Goal: Task Accomplishment & Management: Manage account settings

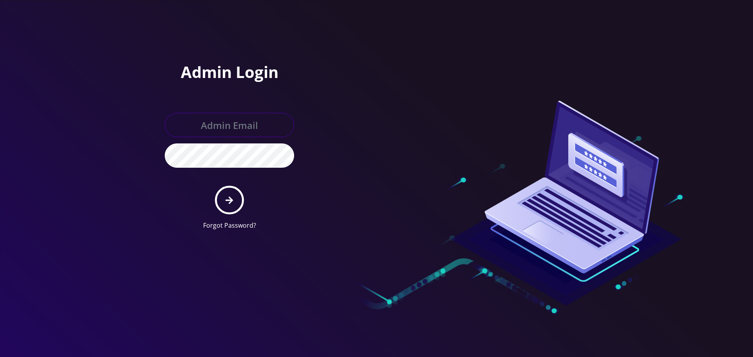
type input "[EMAIL_ADDRESS][DOMAIN_NAME]"
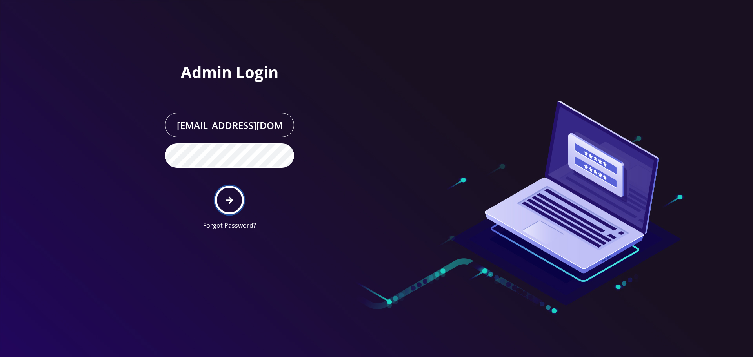
click at [230, 196] on icon "submit" at bounding box center [228, 200] width 7 height 9
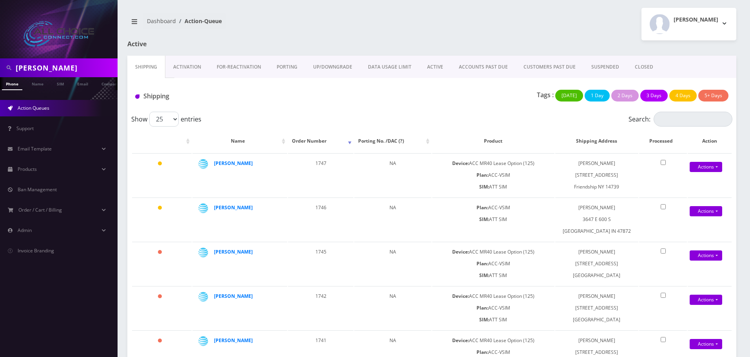
click at [479, 66] on link "ACCOUNTS PAST DUE" at bounding box center [483, 67] width 65 height 23
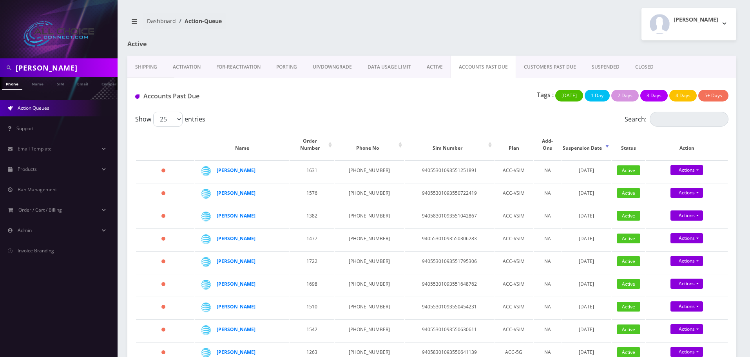
click at [530, 65] on link "CUSTOMERS PAST DUE" at bounding box center [550, 67] width 68 height 23
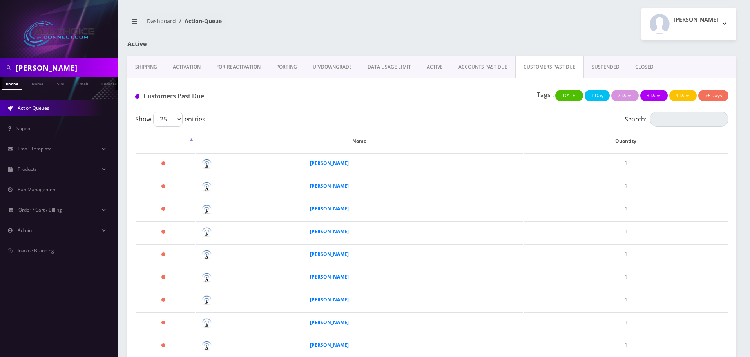
click at [475, 68] on link "ACCOUNTS PAST DUE" at bounding box center [483, 67] width 65 height 23
click at [0, 0] on div at bounding box center [0, 0] width 0 height 0
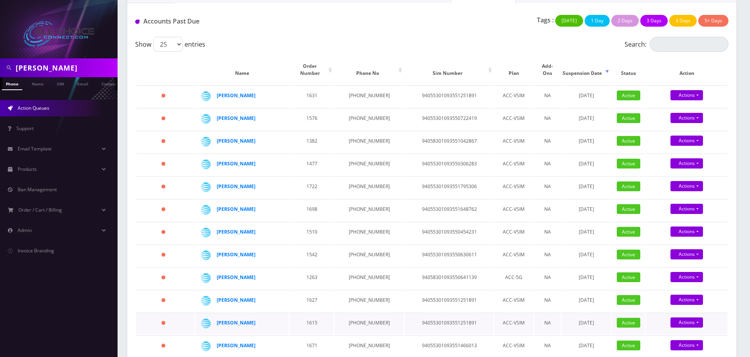
scroll to position [211, 0]
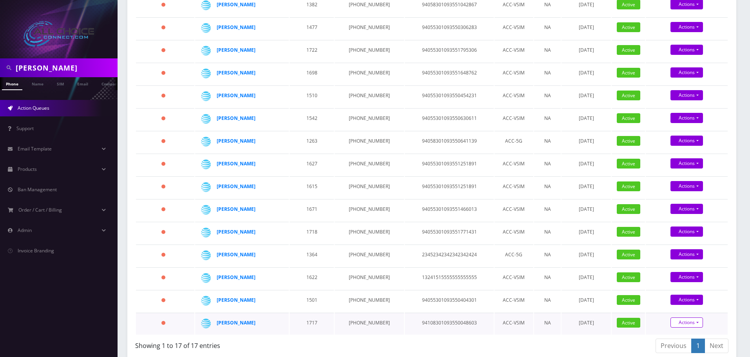
click at [681, 291] on link "Suspend" at bounding box center [694, 297] width 82 height 12
type input "08/13/2025"
click at [691, 341] on link "Confirm" at bounding box center [687, 345] width 51 height 9
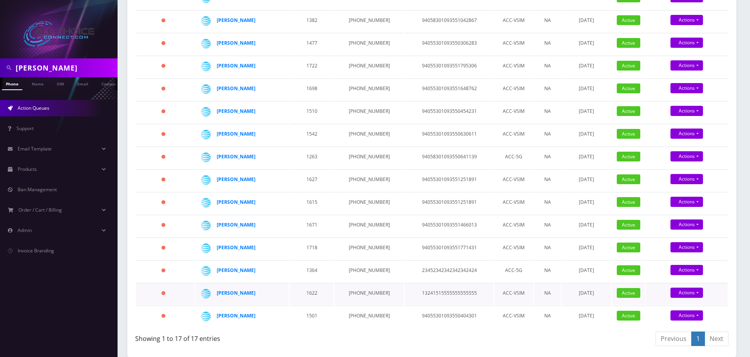
scroll to position [189, 0]
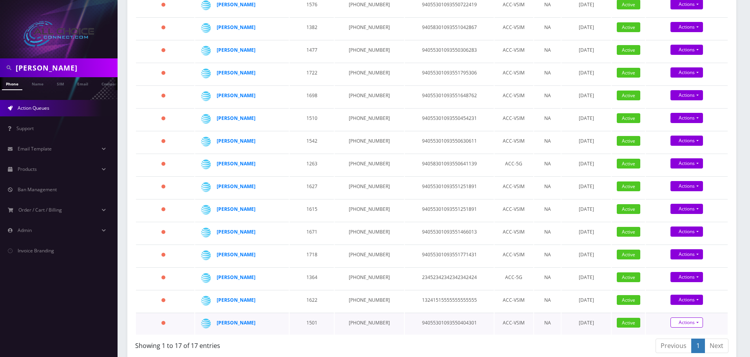
click at [687, 9] on link "Actions" at bounding box center [687, 4] width 33 height 10
click at [674, 291] on link "Suspend" at bounding box center [694, 297] width 82 height 12
type input "[DATE]"
click at [689, 341] on link "Confirm" at bounding box center [687, 345] width 51 height 9
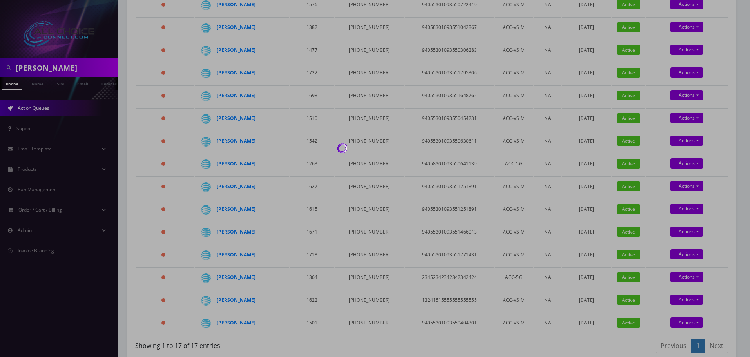
scroll to position [166, 0]
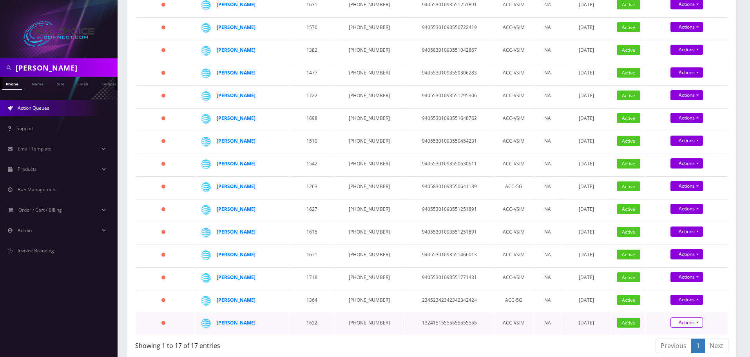
click at [684, 9] on link "Actions" at bounding box center [687, 4] width 33 height 10
click at [674, 292] on link "Suspend" at bounding box center [694, 297] width 82 height 12
type input "08/13/2025"
click at [690, 342] on link "Confirm" at bounding box center [687, 345] width 51 height 9
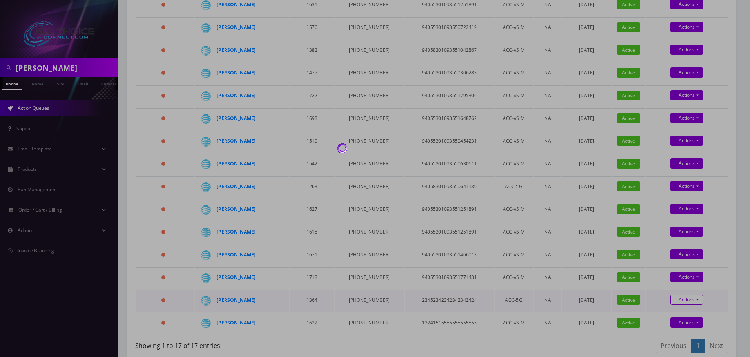
scroll to position [143, 0]
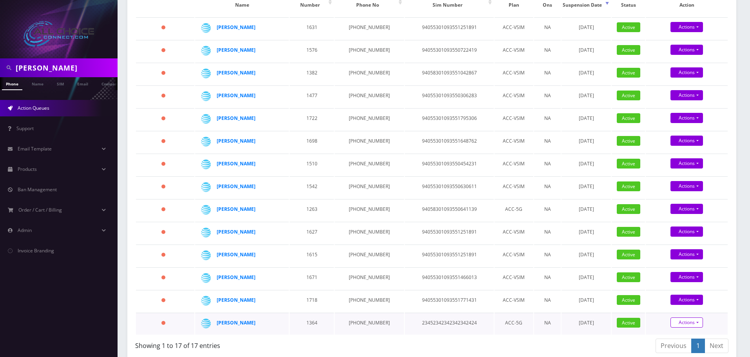
click at [685, 55] on link "Actions" at bounding box center [687, 50] width 33 height 10
click at [676, 291] on link "Suspend" at bounding box center [694, 297] width 82 height 12
type input "08/13/2025"
click at [692, 341] on link "Confirm" at bounding box center [687, 345] width 51 height 9
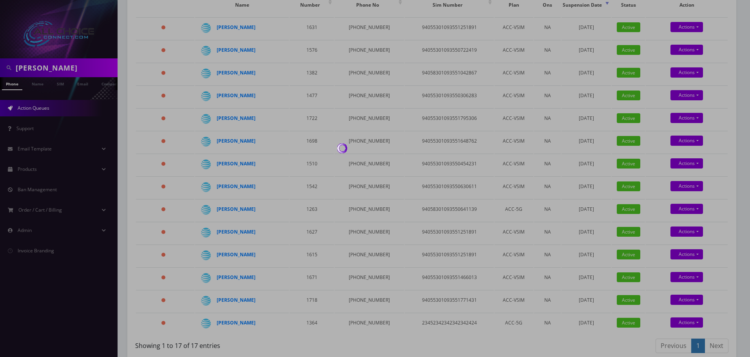
scroll to position [120, 0]
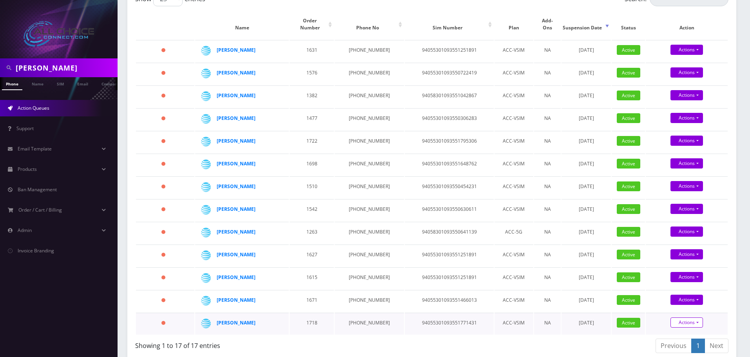
click at [689, 55] on link "Actions" at bounding box center [687, 50] width 33 height 10
click at [680, 291] on link "Suspend" at bounding box center [694, 297] width 82 height 12
type input "08/13/2025"
click at [691, 341] on link "Confirm" at bounding box center [687, 345] width 51 height 9
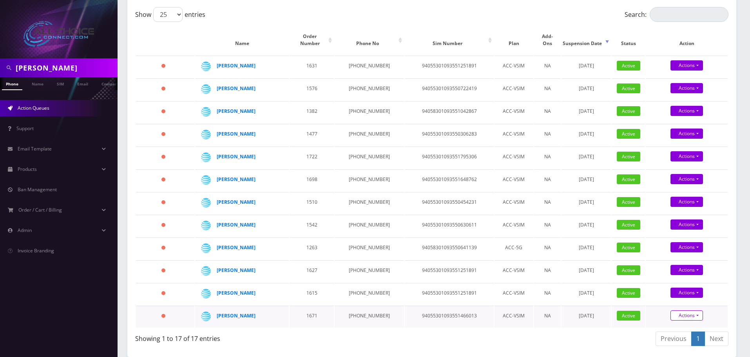
scroll to position [98, 0]
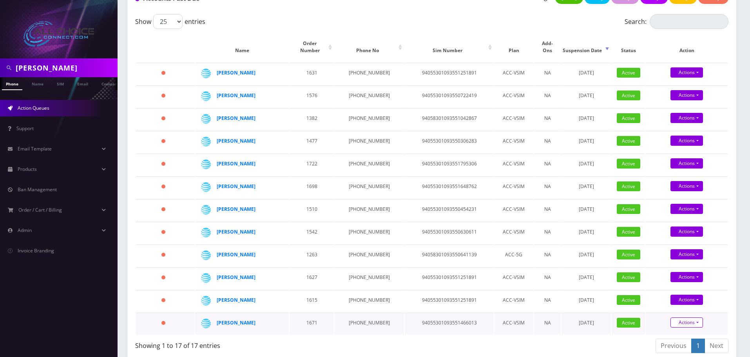
click at [689, 100] on link "Actions" at bounding box center [687, 95] width 33 height 10
click at [681, 291] on link "Suspend" at bounding box center [694, 297] width 82 height 12
type input "08/13/2025"
click at [695, 334] on div "08/13/2025 Confirm" at bounding box center [687, 334] width 82 height 35
click at [695, 341] on link "Confirm" at bounding box center [687, 345] width 51 height 9
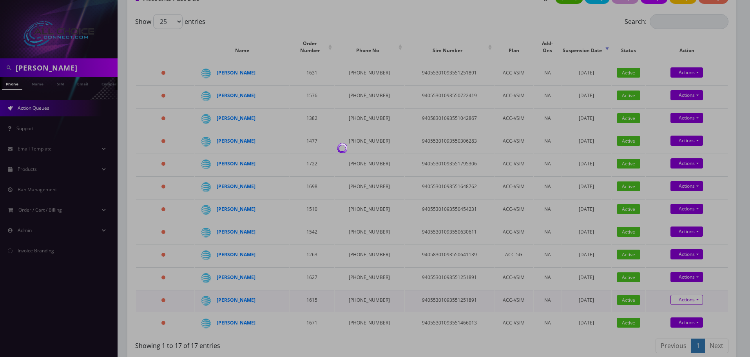
scroll to position [75, 0]
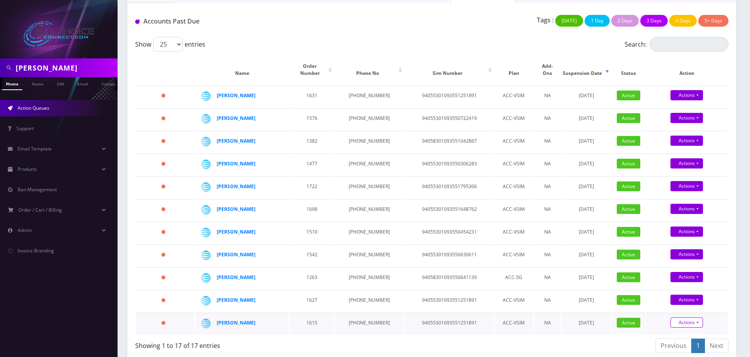
click at [687, 100] on link "Actions" at bounding box center [687, 95] width 33 height 10
click at [674, 291] on link "Suspend" at bounding box center [694, 297] width 82 height 12
type input "08/13/2025"
click at [698, 341] on link "Confirm" at bounding box center [687, 345] width 51 height 9
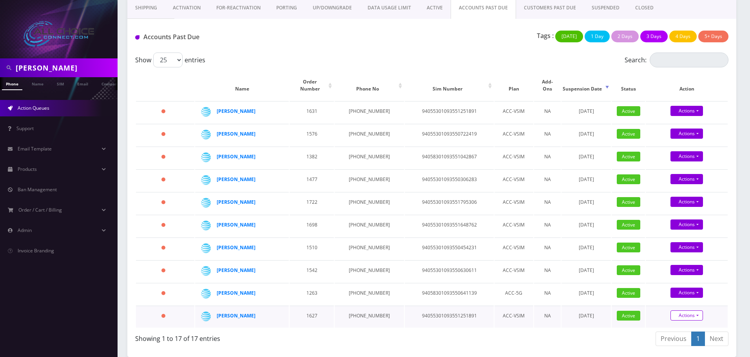
scroll to position [52, 0]
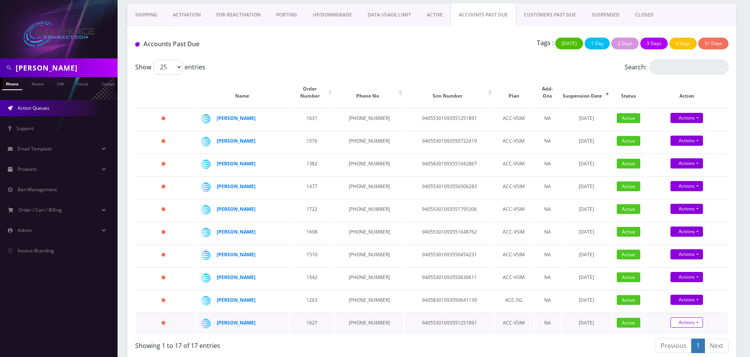
click at [693, 146] on link "Actions" at bounding box center [687, 141] width 33 height 10
click at [676, 291] on link "Suspend" at bounding box center [694, 297] width 82 height 12
type input "08/13/2025"
click at [693, 341] on link "Confirm" at bounding box center [687, 345] width 51 height 9
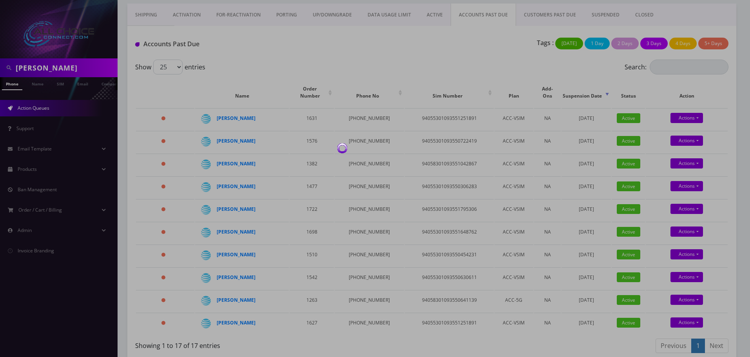
scroll to position [29, 0]
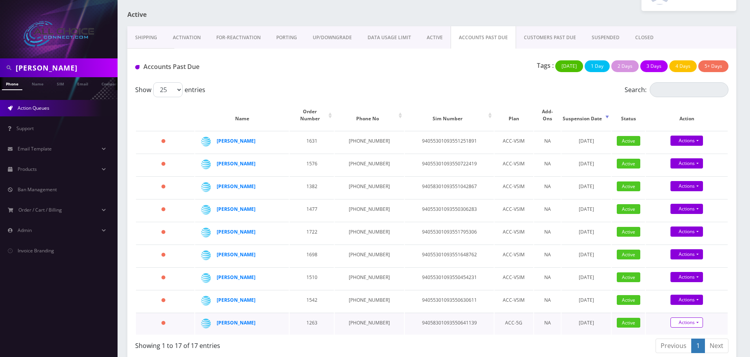
click at [689, 146] on link "Actions" at bounding box center [687, 141] width 33 height 10
click at [680, 291] on link "Suspend" at bounding box center [694, 297] width 82 height 12
type input "08/13/2025"
click at [691, 341] on link "Confirm" at bounding box center [687, 345] width 51 height 9
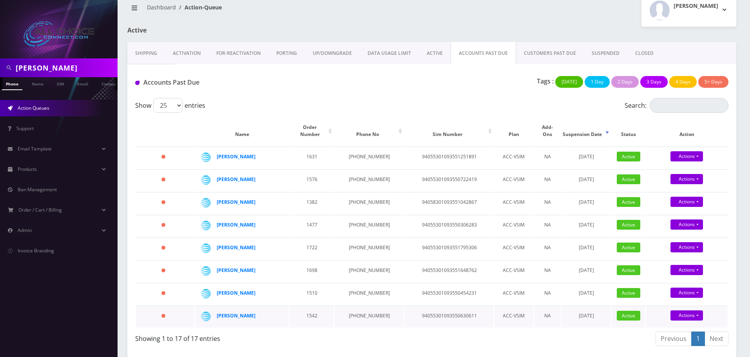
scroll to position [7, 0]
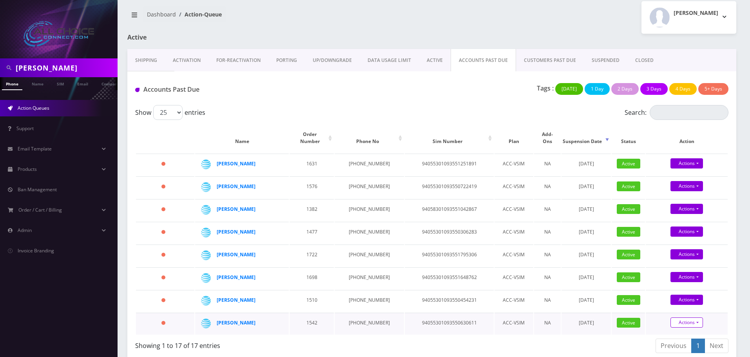
click at [689, 191] on link "Actions" at bounding box center [687, 186] width 33 height 10
click at [680, 292] on link "Suspend" at bounding box center [694, 297] width 82 height 12
type input "08/13/2025"
click at [694, 341] on link "Confirm" at bounding box center [687, 345] width 51 height 9
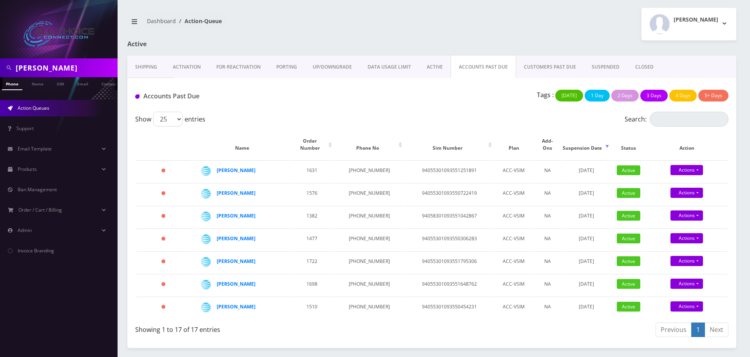
scroll to position [0, 0]
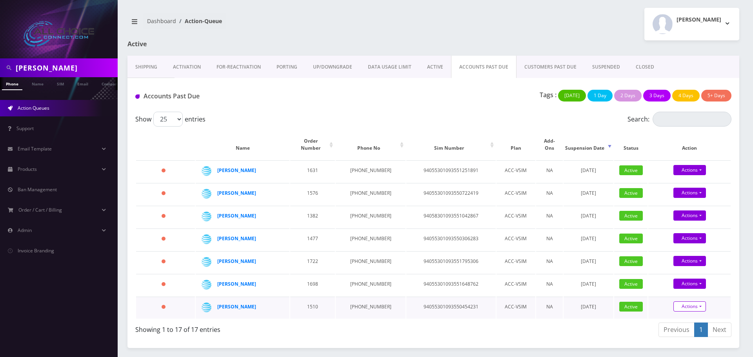
click at [689, 175] on link "Actions" at bounding box center [689, 170] width 33 height 10
click at [673, 275] on link "Suspend" at bounding box center [696, 281] width 82 height 12
type input "08/13/2025"
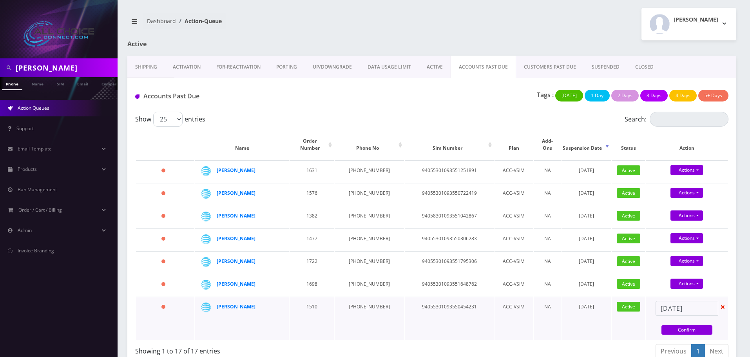
click at [691, 316] on div "08/13/2025 Confirm" at bounding box center [687, 318] width 82 height 35
click at [691, 319] on div "08/13/2025 Confirm" at bounding box center [687, 318] width 82 height 35
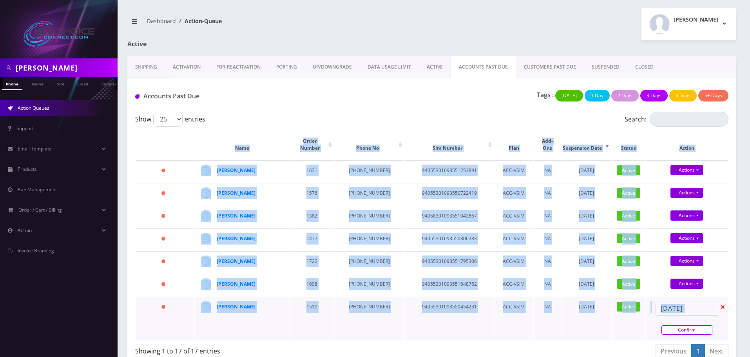
click at [691, 325] on link "Confirm" at bounding box center [687, 329] width 51 height 9
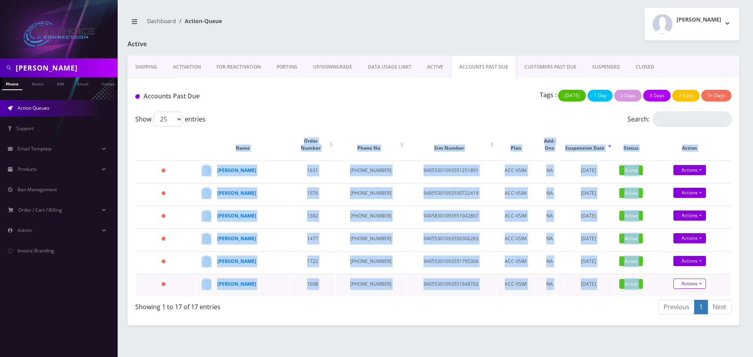
click at [691, 198] on link "Actions" at bounding box center [689, 193] width 33 height 10
click at [678, 252] on link "Suspend" at bounding box center [696, 258] width 82 height 12
type input "08/13/2025"
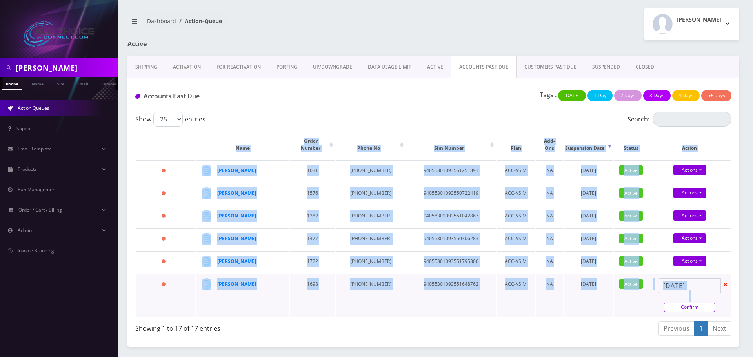
click at [702, 303] on link "Confirm" at bounding box center [689, 307] width 51 height 9
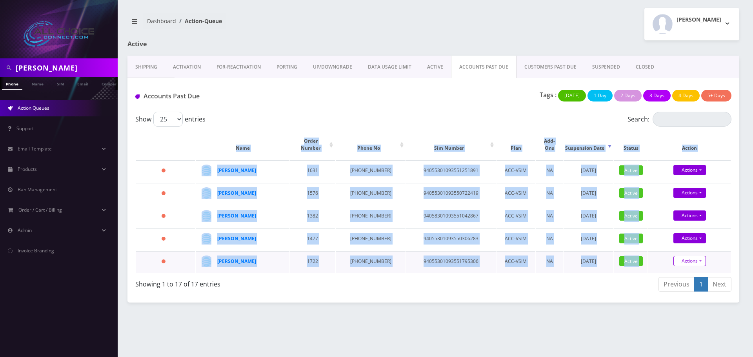
click at [692, 175] on link "Actions" at bounding box center [689, 170] width 33 height 10
click at [682, 229] on link "Suspend" at bounding box center [696, 235] width 82 height 12
type input "[DATE]"
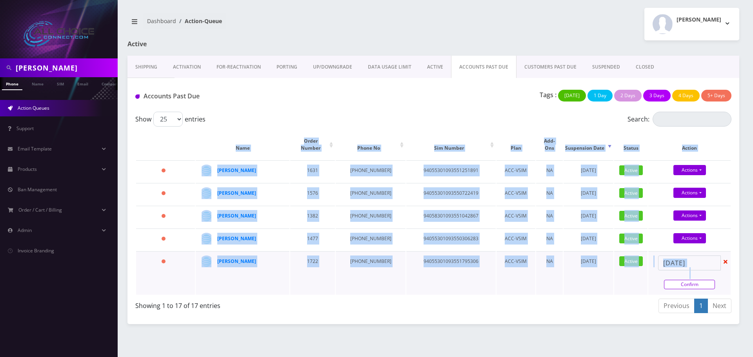
click at [686, 280] on link "Confirm" at bounding box center [689, 284] width 51 height 9
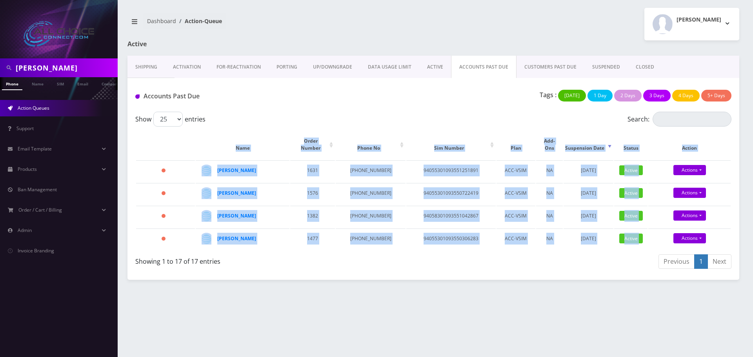
click at [605, 65] on link "SUSPENDED" at bounding box center [606, 67] width 44 height 23
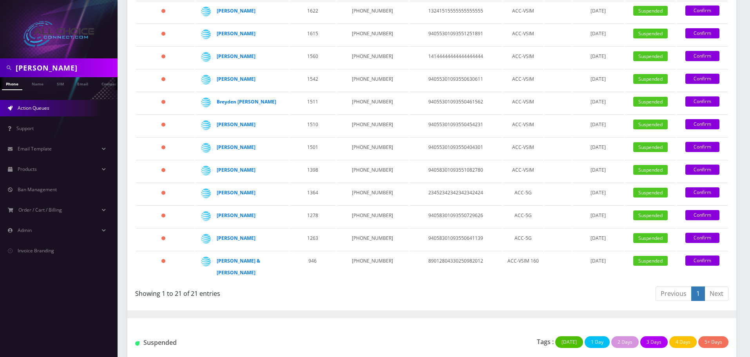
scroll to position [361, 0]
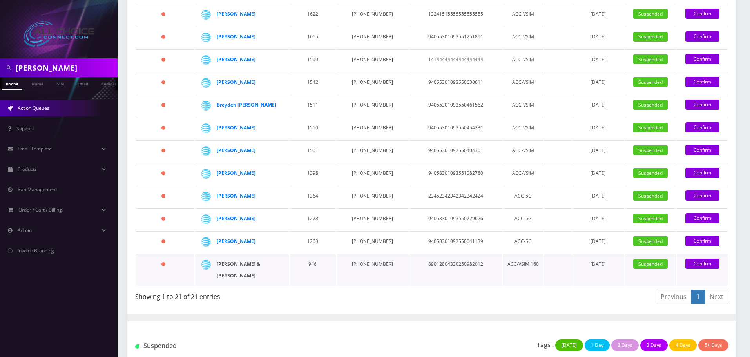
click at [253, 261] on strong "LISA & Darrell KESTLER" at bounding box center [239, 270] width 44 height 18
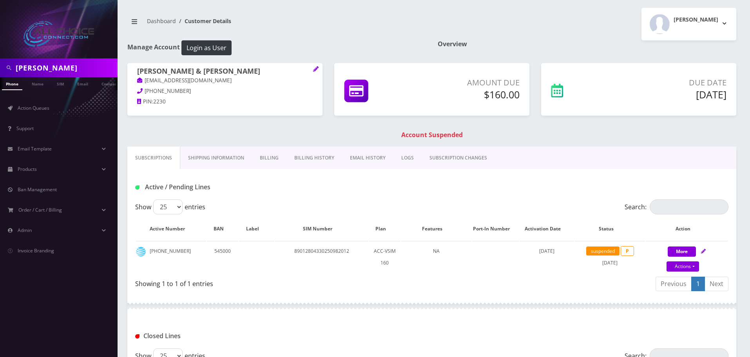
click at [267, 157] on link "Billing" at bounding box center [269, 158] width 34 height 23
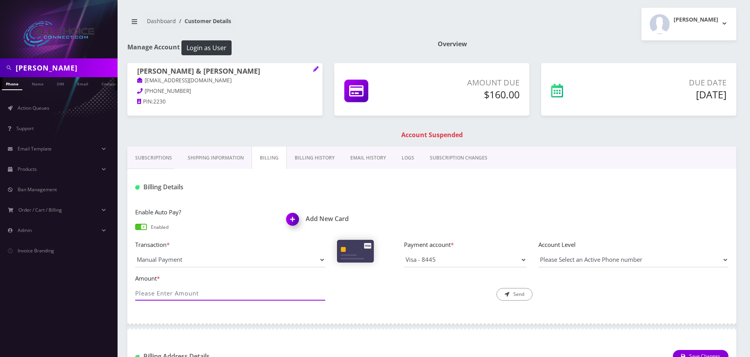
click at [207, 293] on input "Amount *" at bounding box center [230, 293] width 190 height 15
type input "160"
click at [515, 292] on button "Send" at bounding box center [515, 294] width 36 height 13
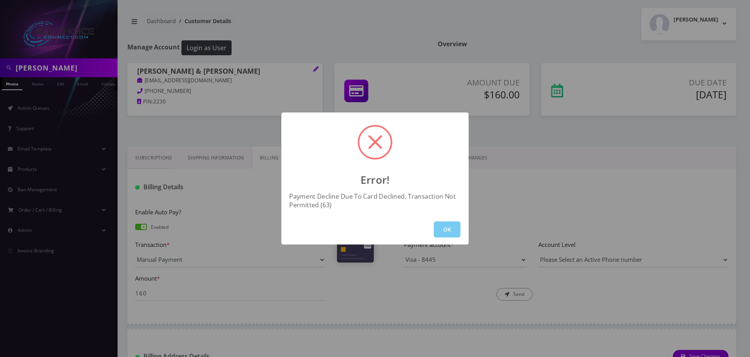
click at [453, 227] on button "OK" at bounding box center [447, 229] width 27 height 16
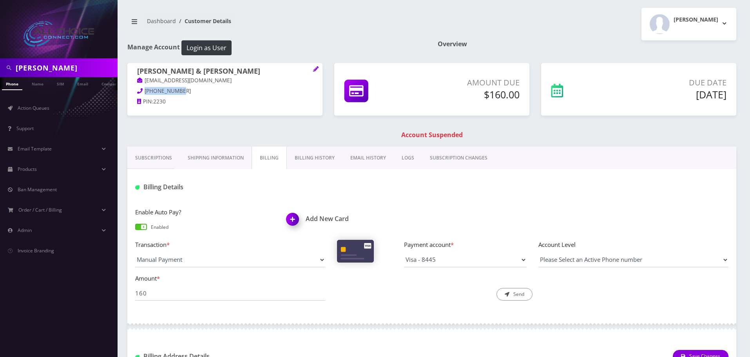
drag, startPoint x: 179, startPoint y: 92, endPoint x: 145, endPoint y: 92, distance: 34.1
click at [145, 92] on p "715-612-2230" at bounding box center [225, 91] width 176 height 9
copy span "715-612-2230"
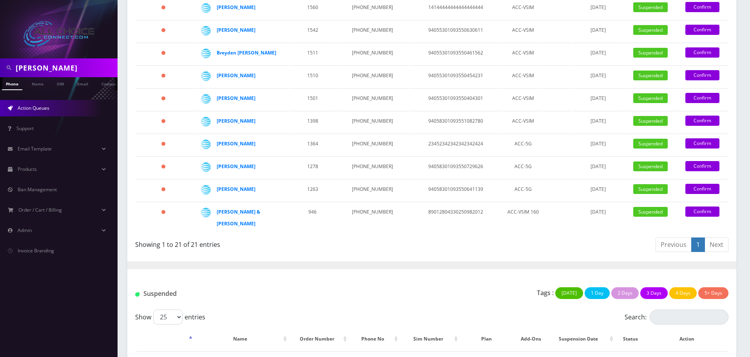
scroll to position [431, 0]
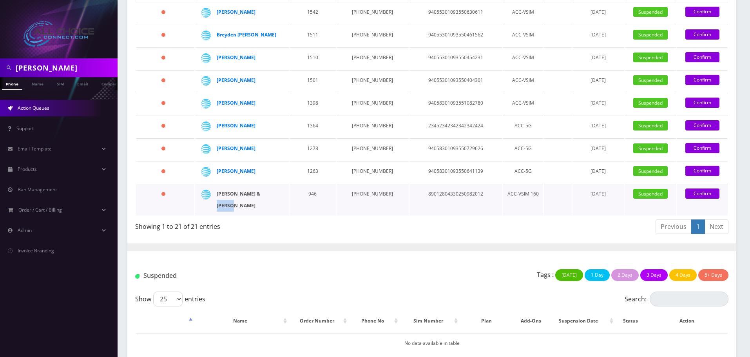
drag, startPoint x: 276, startPoint y: 187, endPoint x: 252, endPoint y: 189, distance: 24.4
click at [252, 189] on div "LISA & Darrell KESTLER" at bounding box center [247, 200] width 60 height 24
copy strong "KESTLER"
click at [702, 189] on link "Confirm" at bounding box center [702, 194] width 34 height 10
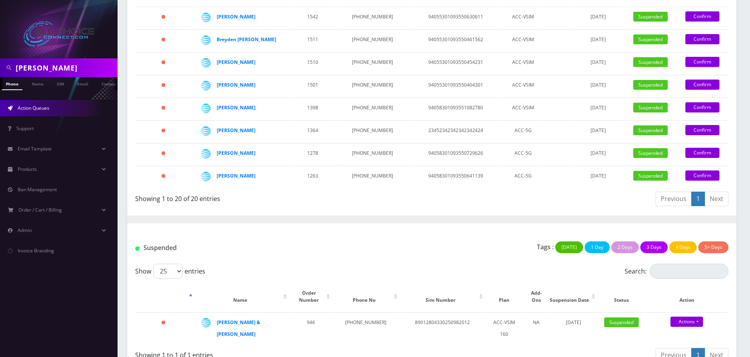
scroll to position [419, 0]
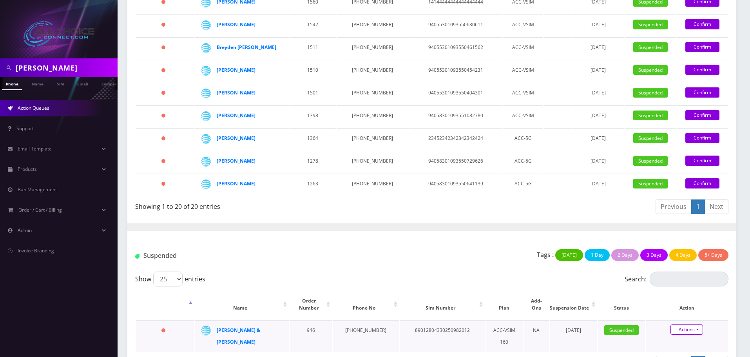
click at [689, 325] on link "Actions" at bounding box center [687, 330] width 33 height 10
click at [676, 310] on link "Close" at bounding box center [694, 316] width 82 height 12
type input "08/13/2025"
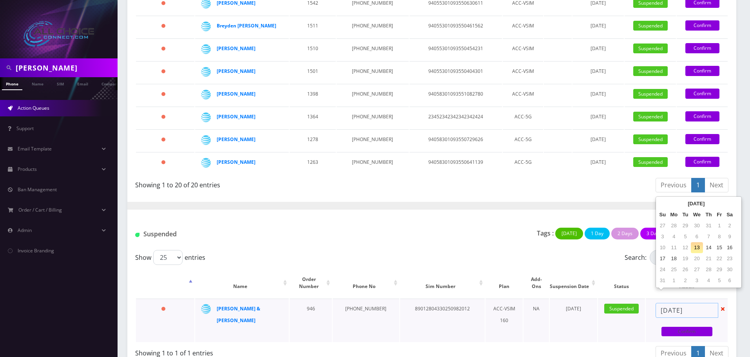
click at [701, 303] on input "08/13/2025" at bounding box center [687, 310] width 63 height 15
click at [694, 247] on td "13" at bounding box center [697, 247] width 13 height 11
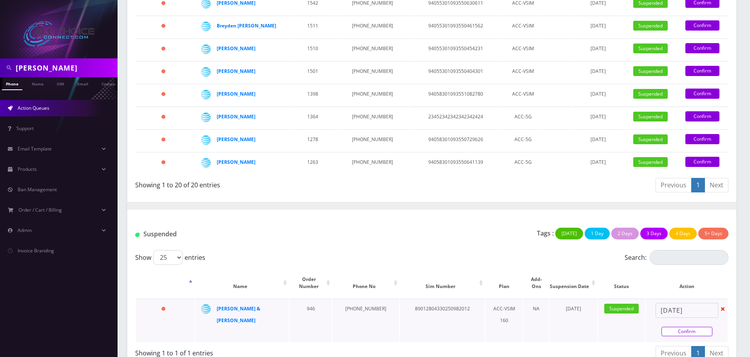
click at [688, 327] on link "Confirm" at bounding box center [687, 331] width 51 height 9
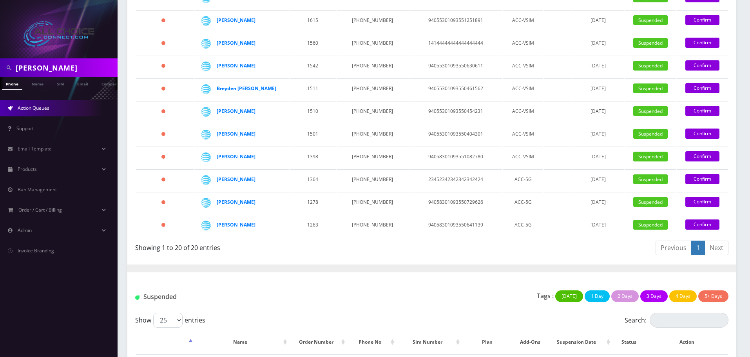
scroll to position [338, 0]
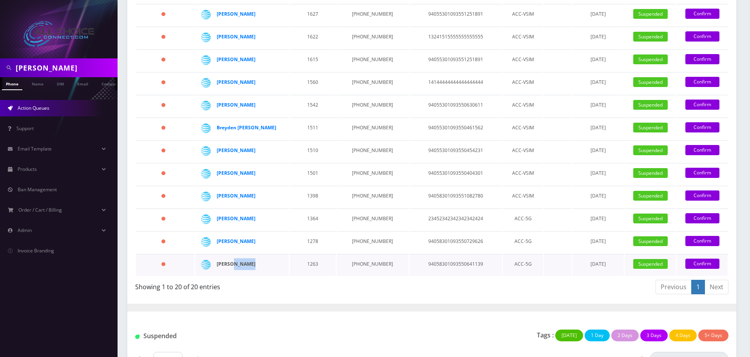
drag, startPoint x: 251, startPoint y: 258, endPoint x: 232, endPoint y: 255, distance: 18.6
click at [232, 258] on div "[PERSON_NAME]" at bounding box center [247, 264] width 60 height 12
click at [232, 261] on strong "[PERSON_NAME]" at bounding box center [236, 264] width 39 height 7
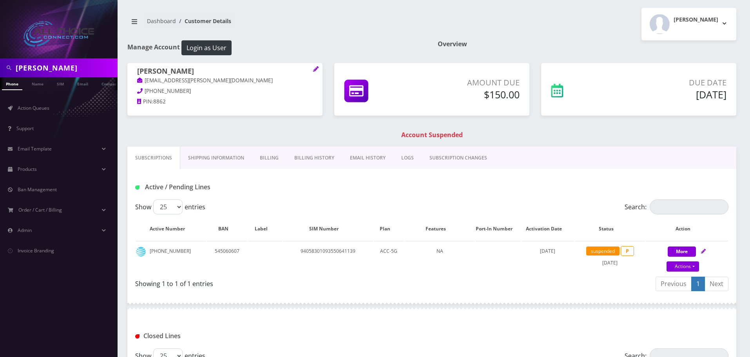
click at [272, 159] on link "Billing" at bounding box center [269, 158] width 34 height 23
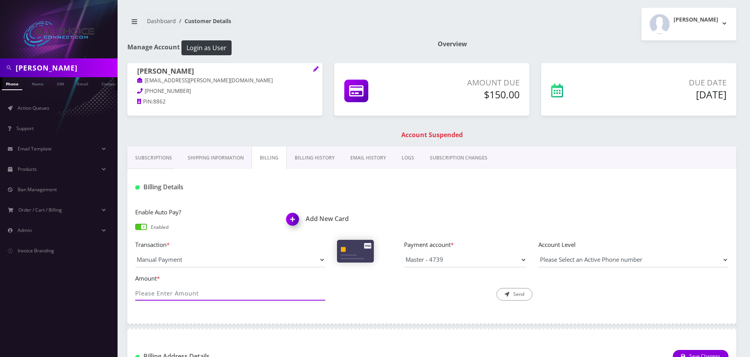
click at [218, 298] on input "Amount *" at bounding box center [230, 293] width 190 height 15
type input "150"
click at [529, 292] on button "Send" at bounding box center [515, 294] width 36 height 13
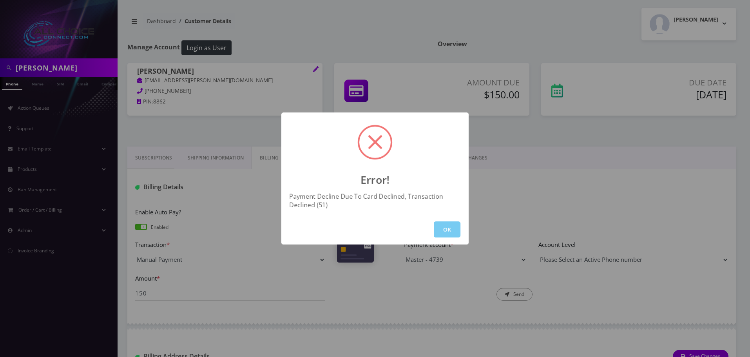
click at [448, 228] on button "OK" at bounding box center [447, 229] width 27 height 16
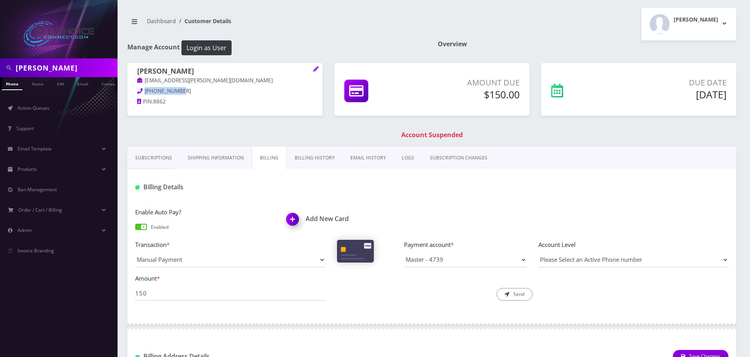
drag, startPoint x: 170, startPoint y: 91, endPoint x: 145, endPoint y: 90, distance: 25.5
click at [145, 90] on span "[PHONE_NUMBER]" at bounding box center [168, 90] width 46 height 7
copy span "[PHONE_NUMBER]"
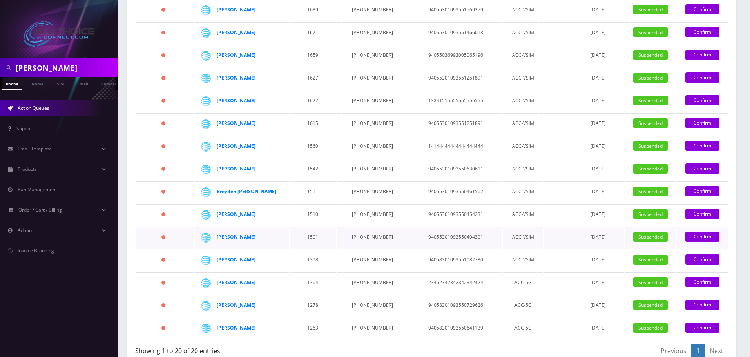
scroll to position [417, 0]
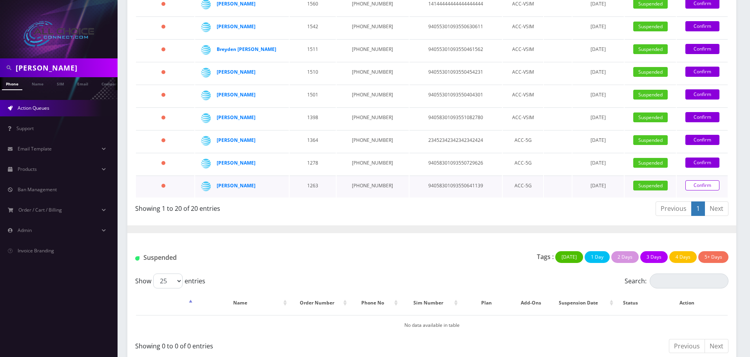
click at [695, 180] on link "Confirm" at bounding box center [702, 185] width 34 height 10
click at [697, 180] on link "Confirm" at bounding box center [702, 185] width 34 height 10
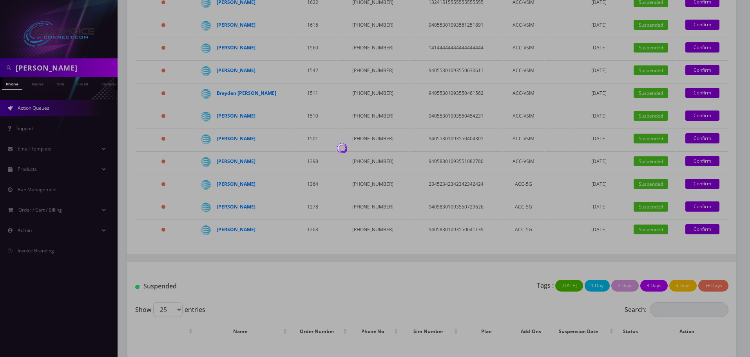
scroll to position [396, 0]
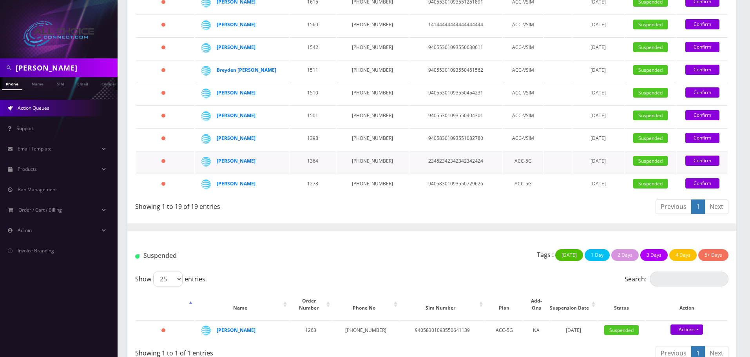
drag, startPoint x: 257, startPoint y: 152, endPoint x: 237, endPoint y: 161, distance: 21.9
click at [234, 157] on div "Carlos Aguilera" at bounding box center [247, 161] width 60 height 12
copy strong "Aguilera"
click at [225, 158] on strong "Carlos Aguilera" at bounding box center [236, 161] width 39 height 7
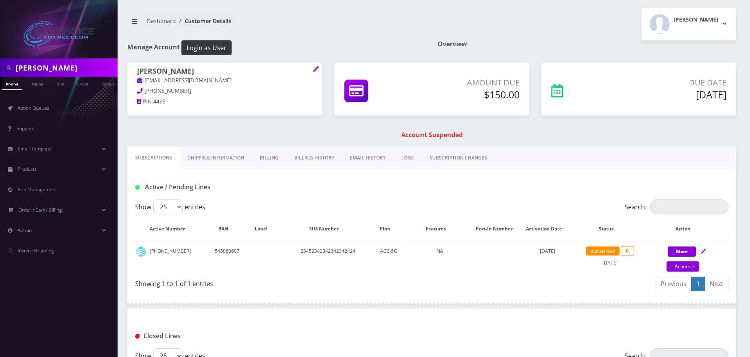
click at [266, 158] on link "Billing" at bounding box center [269, 158] width 34 height 23
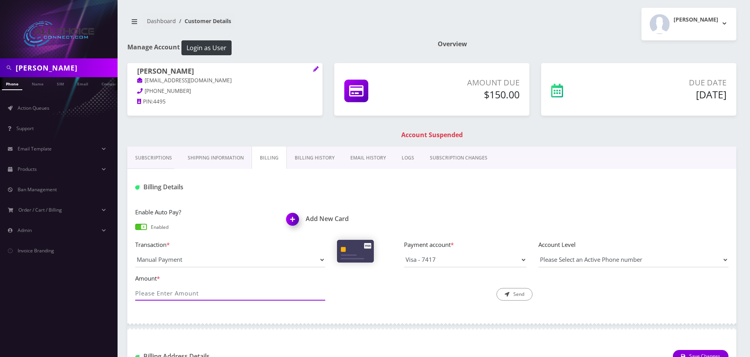
click at [185, 297] on input "Amount *" at bounding box center [230, 293] width 190 height 15
type input "150"
drag, startPoint x: 524, startPoint y: 296, endPoint x: 529, endPoint y: 296, distance: 4.7
click at [524, 295] on button "Send" at bounding box center [515, 294] width 36 height 13
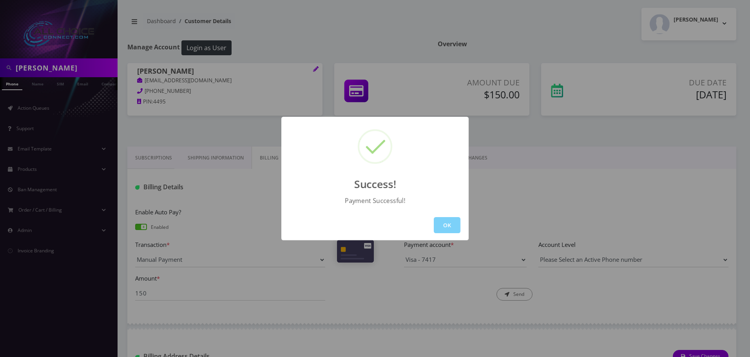
drag, startPoint x: 450, startPoint y: 227, endPoint x: 451, endPoint y: 213, distance: 14.1
click at [454, 221] on button "OK" at bounding box center [447, 225] width 27 height 16
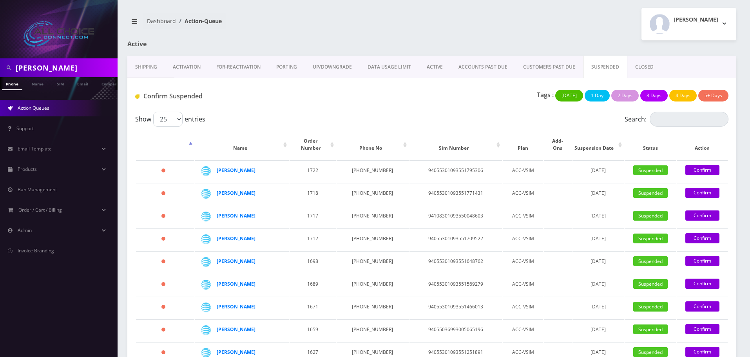
click at [610, 67] on link "SUSPENDED" at bounding box center [605, 67] width 44 height 23
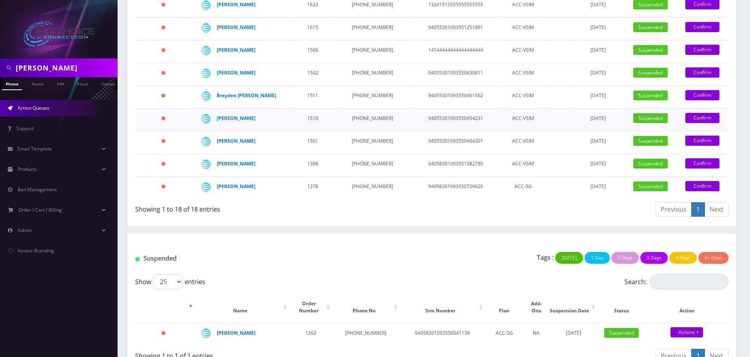
scroll to position [373, 0]
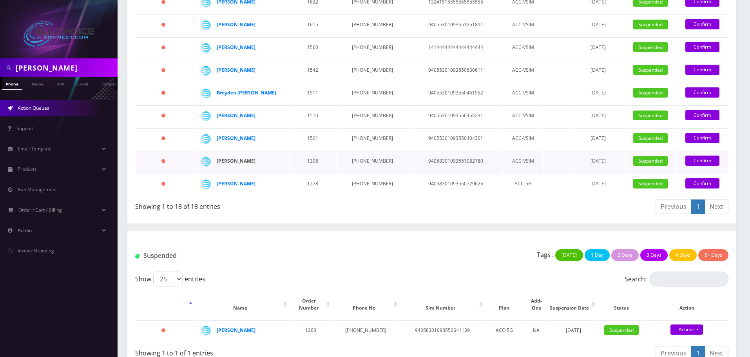
click at [249, 158] on strong "[PERSON_NAME]" at bounding box center [236, 161] width 39 height 7
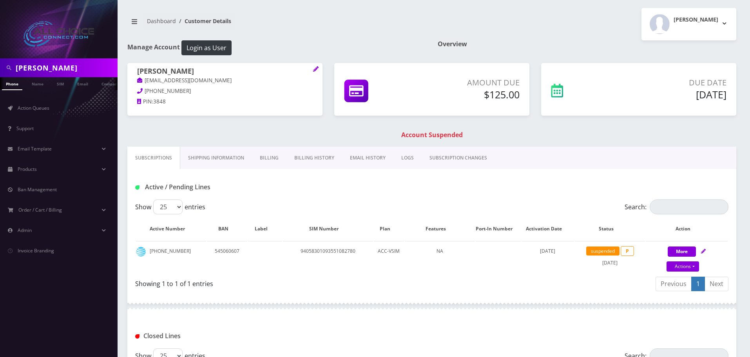
click at [266, 155] on link "Billing" at bounding box center [269, 158] width 34 height 23
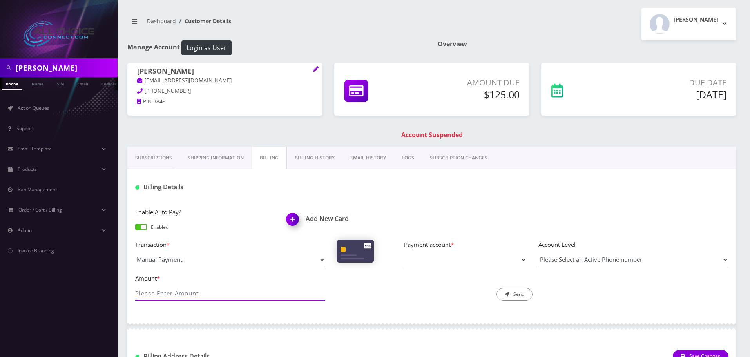
click at [167, 292] on input "Amount *" at bounding box center [230, 293] width 190 height 15
type input "125"
click at [497, 261] on select "Payment account *" at bounding box center [465, 259] width 123 height 15
drag, startPoint x: 182, startPoint y: 89, endPoint x: 145, endPoint y: 92, distance: 37.4
click at [145, 92] on p "229-339-3848" at bounding box center [225, 91] width 176 height 9
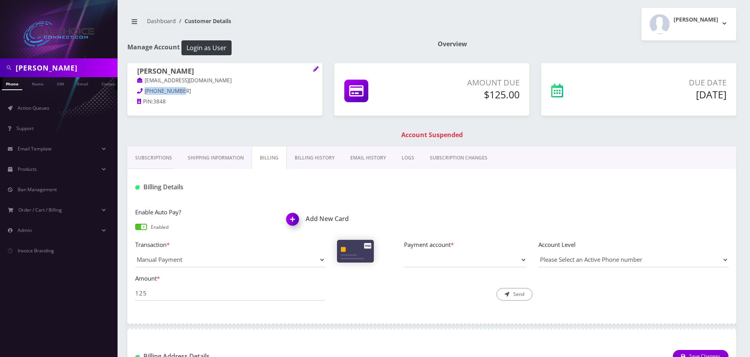
copy span "229-339-3848"
click at [185, 74] on h1 "[PERSON_NAME]" at bounding box center [225, 71] width 176 height 9
copy h1 "Faircloth"
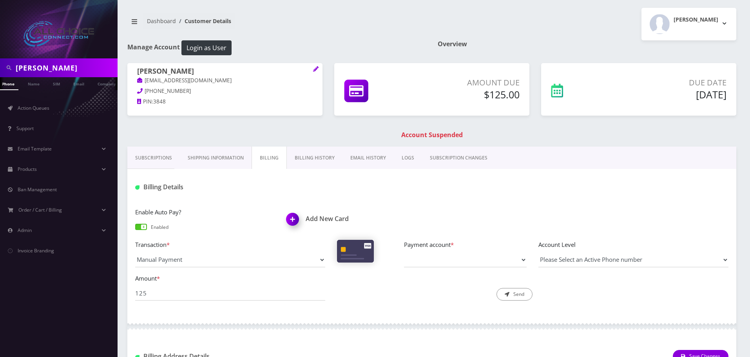
click at [196, 68] on h1 "[PERSON_NAME]" at bounding box center [225, 71] width 176 height 9
click at [196, 68] on h1 "Brittney Faircloth" at bounding box center [225, 71] width 176 height 9
click at [35, 104] on link "Action Queues" at bounding box center [59, 108] width 118 height 16
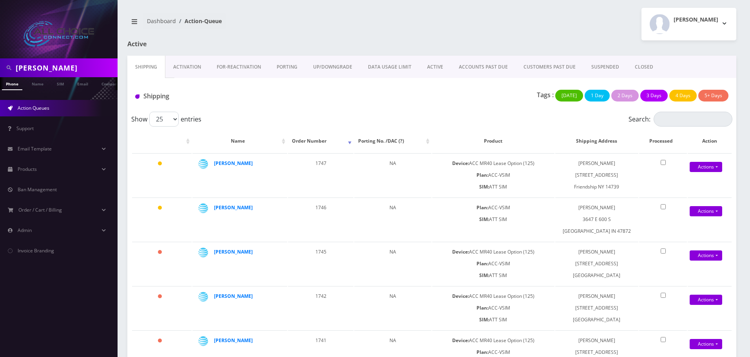
click at [428, 67] on link "ACTIVE" at bounding box center [435, 67] width 32 height 23
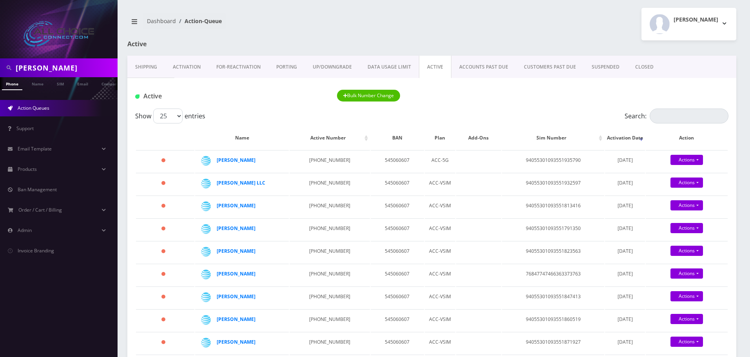
click at [613, 60] on link "SUSPENDED" at bounding box center [606, 67] width 44 height 23
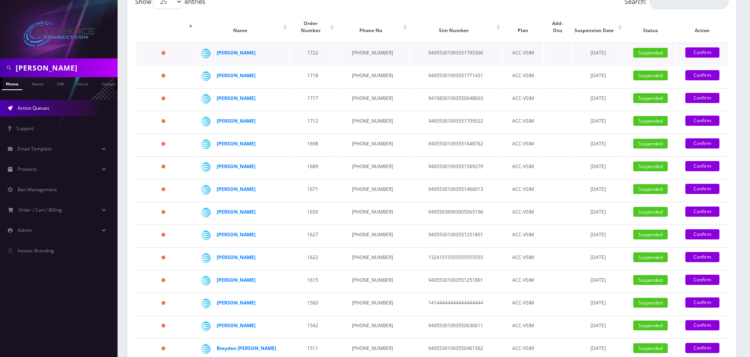
scroll to position [314, 0]
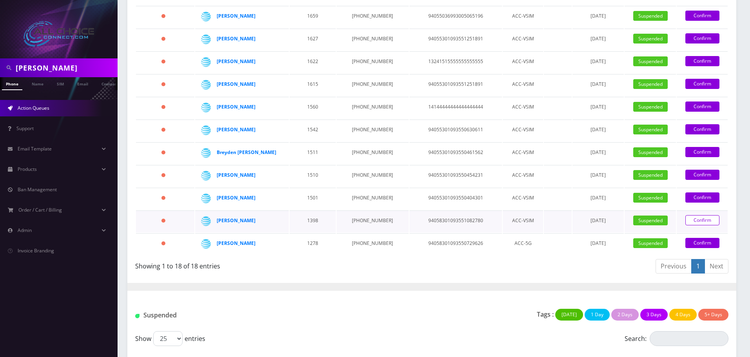
click at [691, 215] on link "Confirm" at bounding box center [702, 220] width 34 height 10
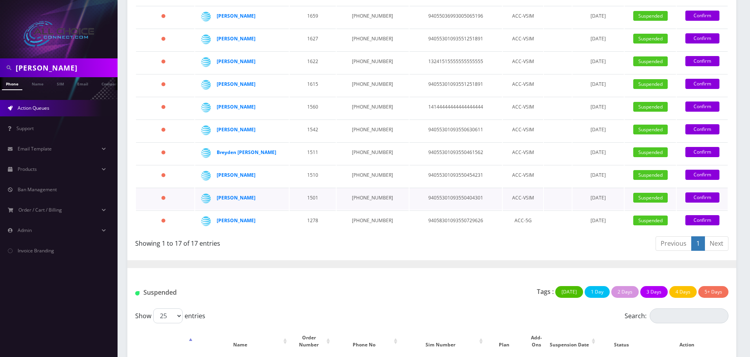
scroll to position [350, 0]
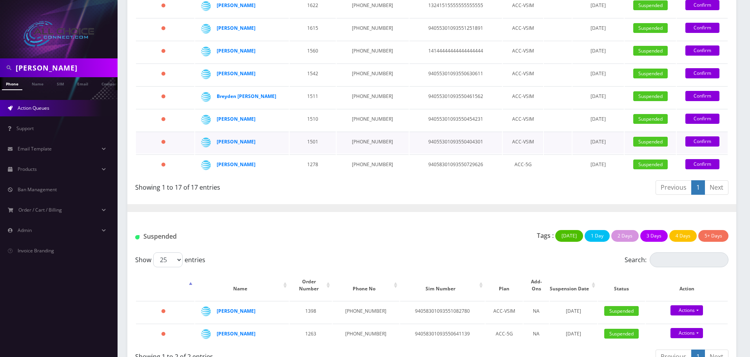
scroll to position [373, 0]
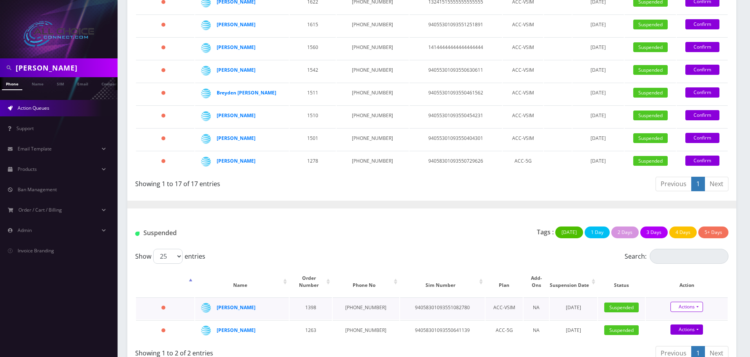
click at [691, 302] on link "Actions" at bounding box center [687, 307] width 33 height 10
click at [669, 328] on link "Close" at bounding box center [694, 334] width 82 height 12
type input "[DATE]"
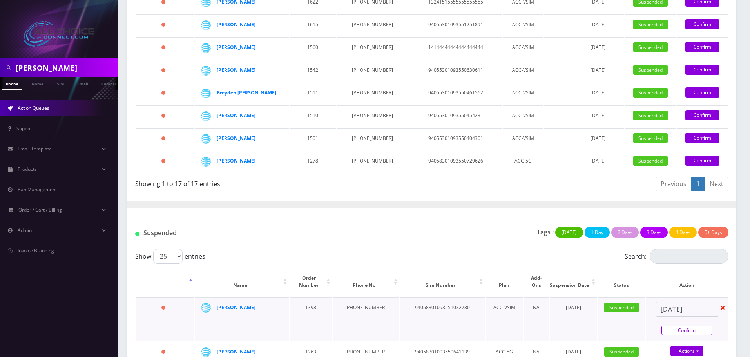
click at [683, 326] on link "Confirm" at bounding box center [687, 330] width 51 height 9
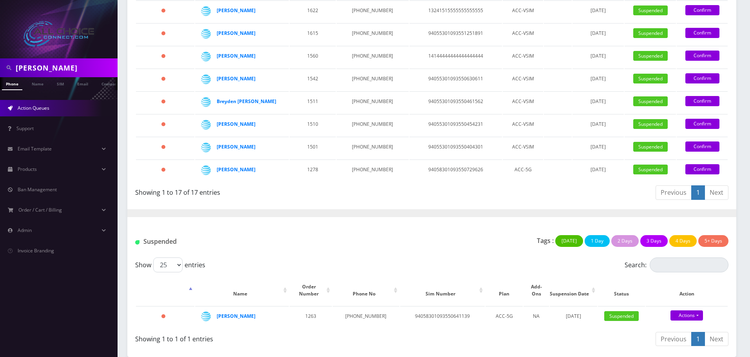
scroll to position [350, 0]
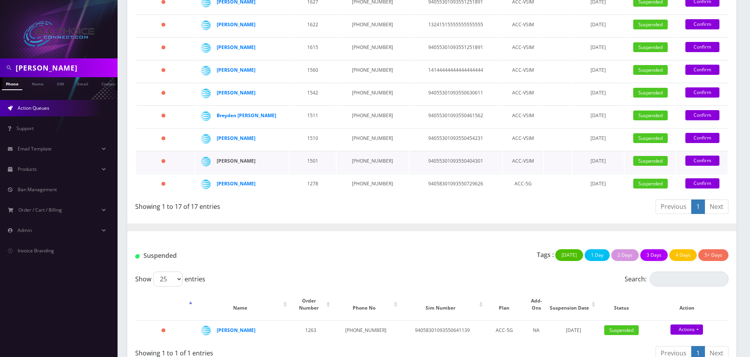
click at [239, 158] on strong "[PERSON_NAME]" at bounding box center [236, 161] width 39 height 7
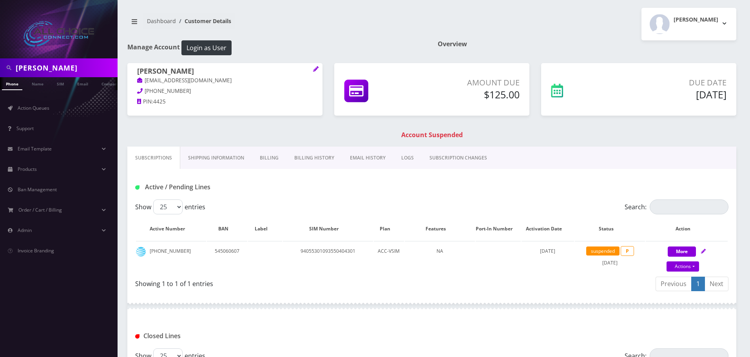
click at [263, 155] on link "Billing" at bounding box center [269, 158] width 34 height 23
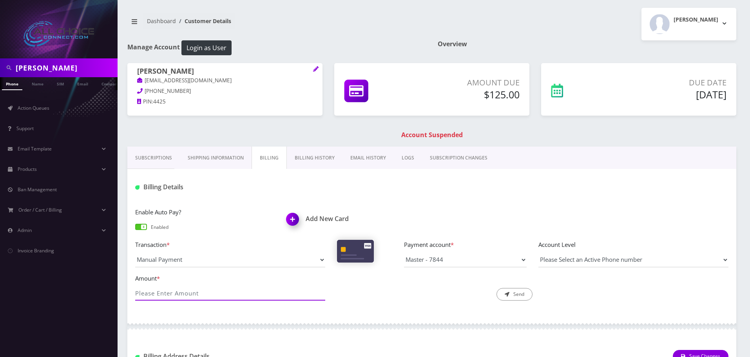
click at [200, 297] on input "Amount *" at bounding box center [230, 293] width 190 height 15
type input "125"
click at [521, 295] on button "Send" at bounding box center [515, 294] width 36 height 13
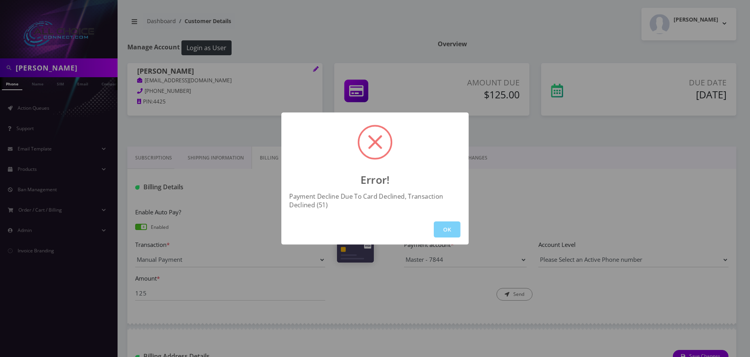
click at [452, 221] on button "OK" at bounding box center [447, 229] width 27 height 16
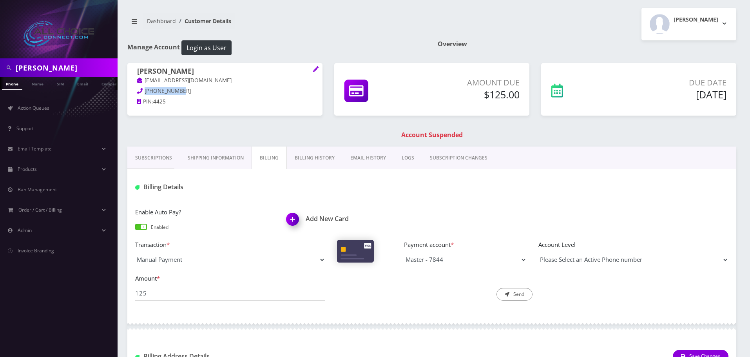
drag, startPoint x: 183, startPoint y: 91, endPoint x: 145, endPoint y: 89, distance: 38.1
click at [145, 89] on p "870-595-4425" at bounding box center [225, 91] width 176 height 9
copy span "870-595-4425"
click at [40, 111] on span "Action Queues" at bounding box center [34, 108] width 32 height 7
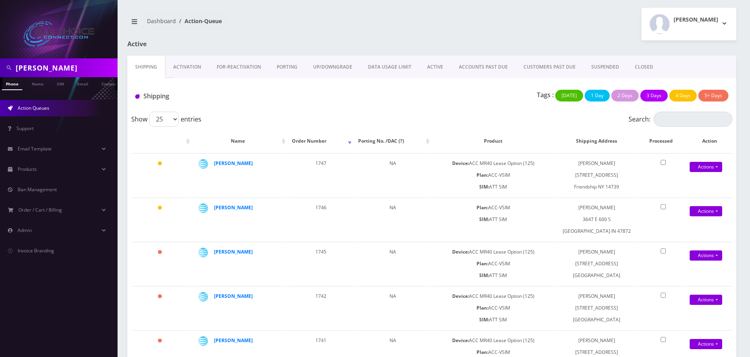
click at [596, 66] on link "SUSPENDED" at bounding box center [606, 67] width 44 height 23
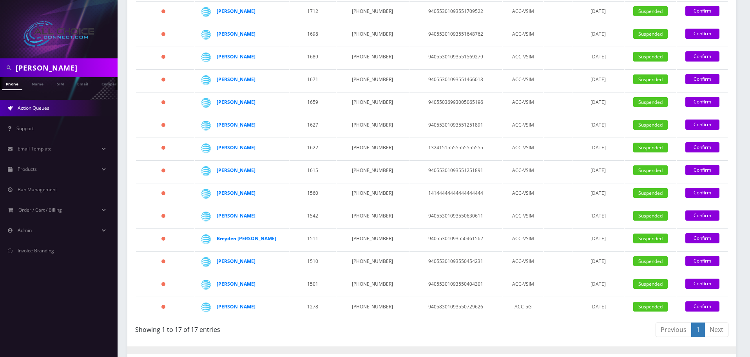
scroll to position [274, 0]
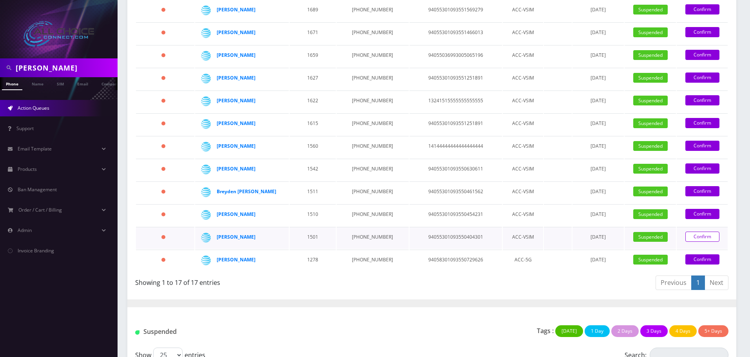
click at [704, 232] on link "Confirm" at bounding box center [702, 237] width 34 height 10
click at [698, 232] on link "Confirm" at bounding box center [702, 237] width 34 height 10
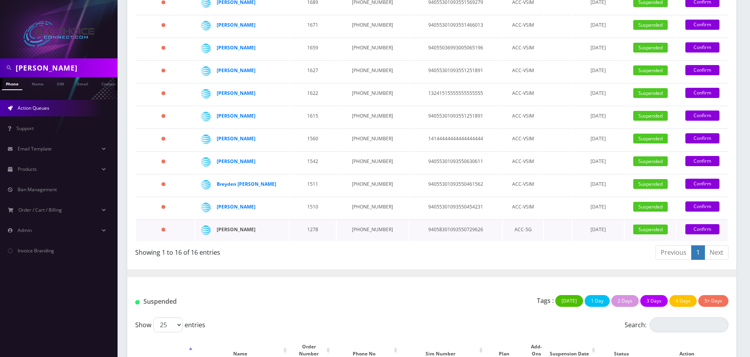
scroll to position [272, 0]
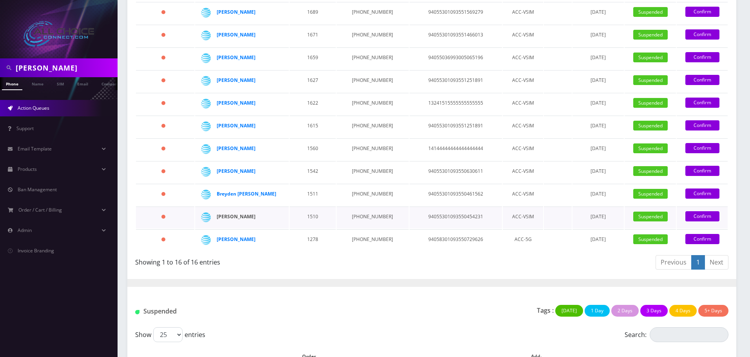
click at [243, 213] on strong "[PERSON_NAME]" at bounding box center [236, 216] width 39 height 7
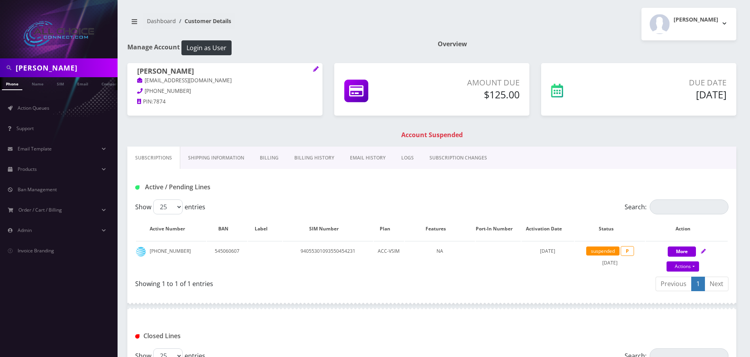
click at [272, 155] on link "Billing" at bounding box center [269, 158] width 34 height 23
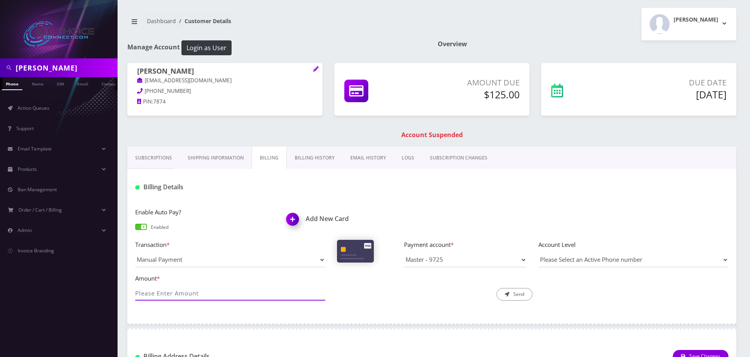
click at [180, 295] on input "Amount *" at bounding box center [230, 293] width 190 height 15
type input "125"
click at [509, 292] on icon "submit" at bounding box center [507, 294] width 5 height 5
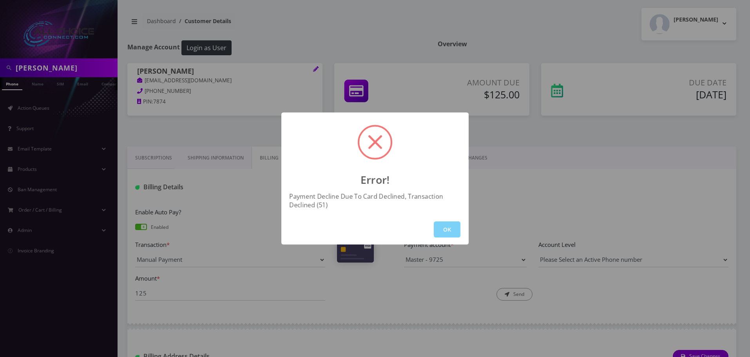
click at [444, 238] on div "OK" at bounding box center [374, 229] width 187 height 30
click at [453, 230] on button "OK" at bounding box center [447, 229] width 27 height 16
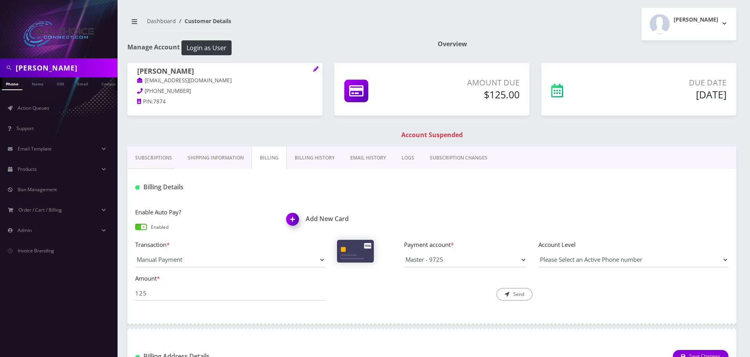
scroll to position [0, 4]
click at [193, 296] on input "125" at bounding box center [230, 293] width 190 height 15
type input "125"
click at [528, 292] on button "Send" at bounding box center [515, 294] width 36 height 13
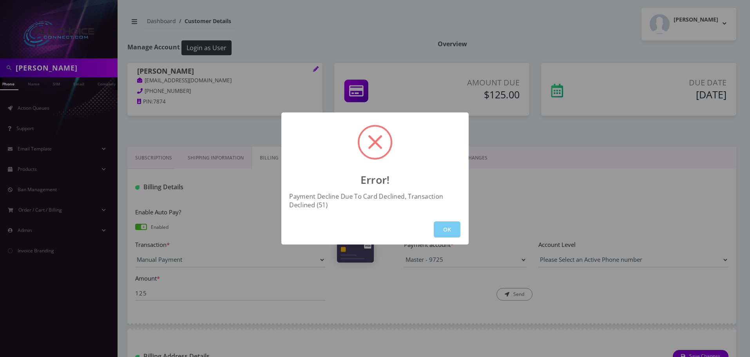
click at [444, 228] on button "OK" at bounding box center [447, 229] width 27 height 16
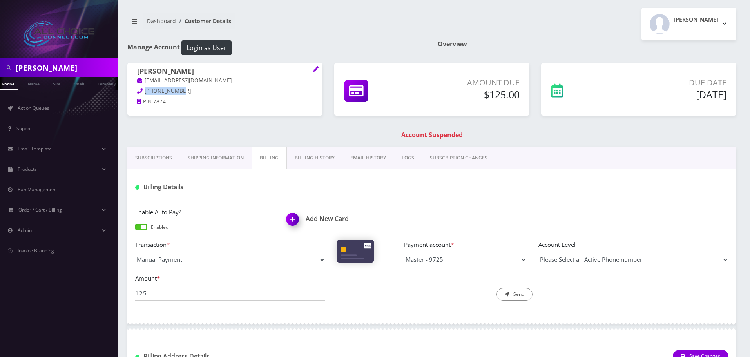
drag, startPoint x: 182, startPoint y: 92, endPoint x: 144, endPoint y: 91, distance: 38.0
click at [144, 91] on p "850-703-7874" at bounding box center [225, 91] width 176 height 9
copy span "850-703-7874"
click at [179, 71] on h1 "Michele Terrell" at bounding box center [225, 71] width 176 height 9
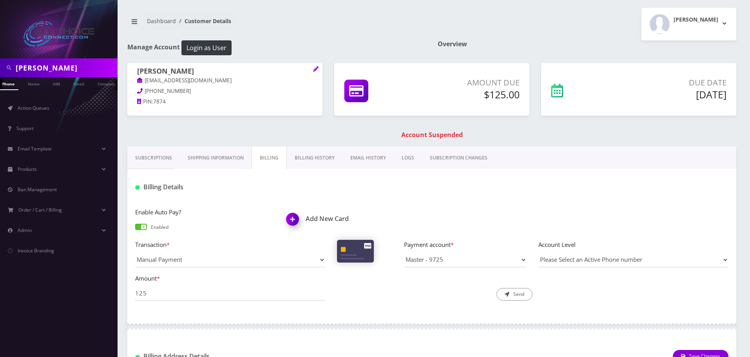
copy h1 "Terrell"
click at [35, 79] on link "Name" at bounding box center [34, 83] width 20 height 13
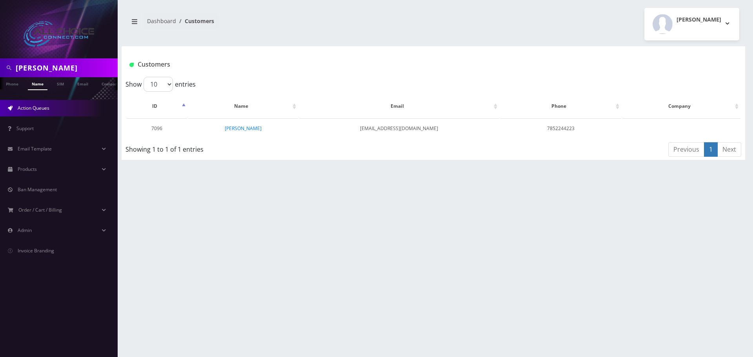
click at [47, 106] on span "Action Queues" at bounding box center [34, 108] width 32 height 7
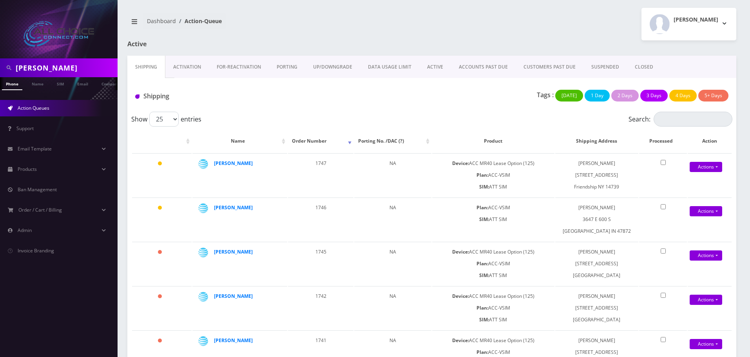
click at [599, 65] on link "SUSPENDED" at bounding box center [606, 67] width 44 height 23
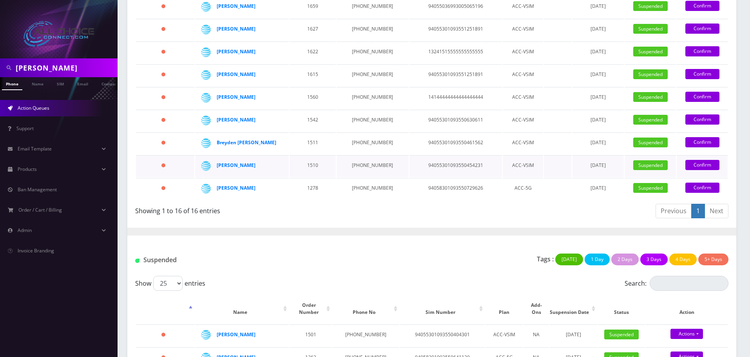
scroll to position [350, 0]
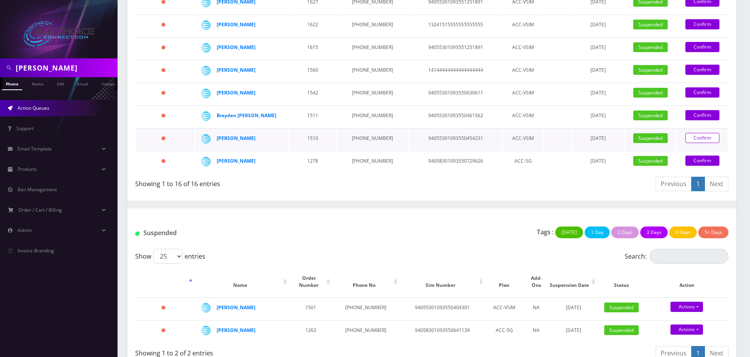
click at [700, 133] on link "Confirm" at bounding box center [702, 138] width 34 height 10
click at [701, 133] on link "Confirm" at bounding box center [702, 138] width 34 height 10
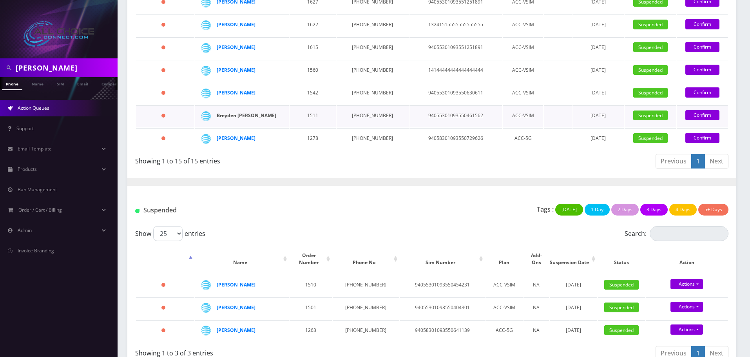
click at [241, 112] on strong "Breyden [PERSON_NAME]" at bounding box center [247, 115] width 60 height 7
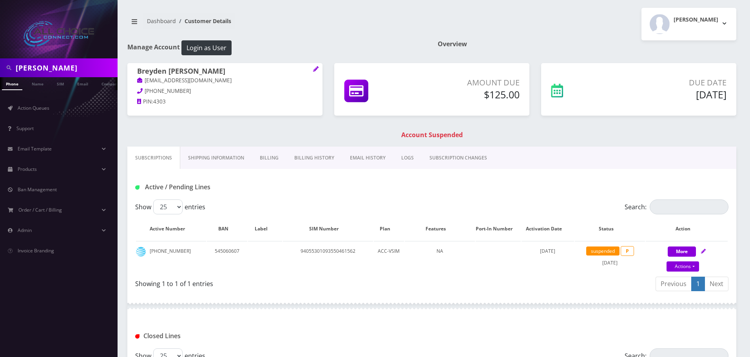
click at [267, 155] on link "Billing" at bounding box center [269, 158] width 34 height 23
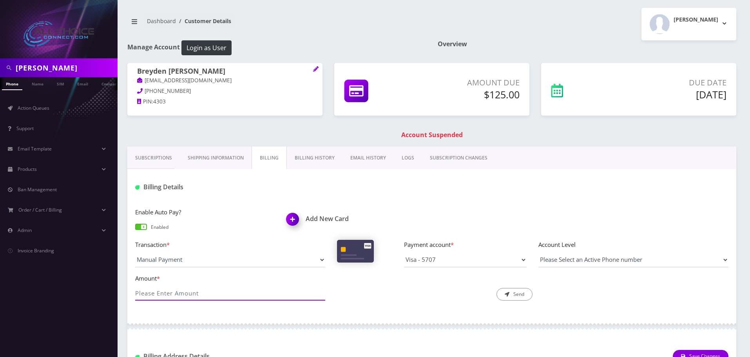
click at [193, 293] on input "Amount *" at bounding box center [230, 293] width 190 height 15
type input "125"
click at [519, 298] on button "Send" at bounding box center [515, 294] width 36 height 13
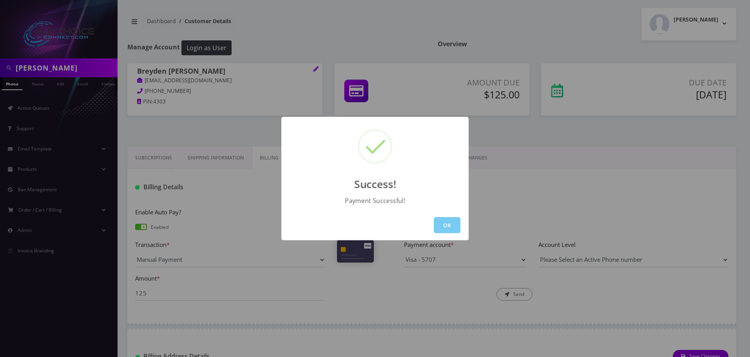
click at [453, 227] on button "OK" at bounding box center [447, 225] width 27 height 16
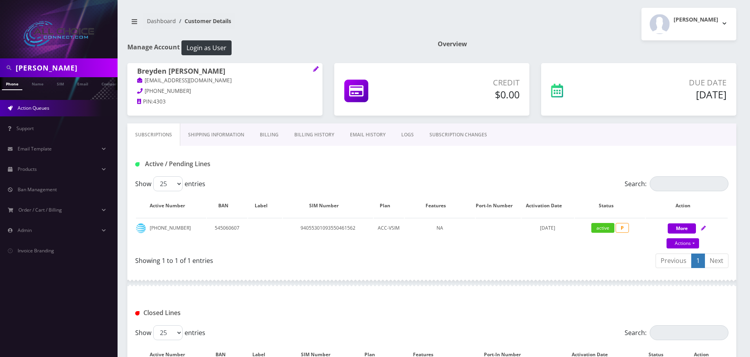
click at [49, 107] on span "Action Queues" at bounding box center [34, 108] width 32 height 7
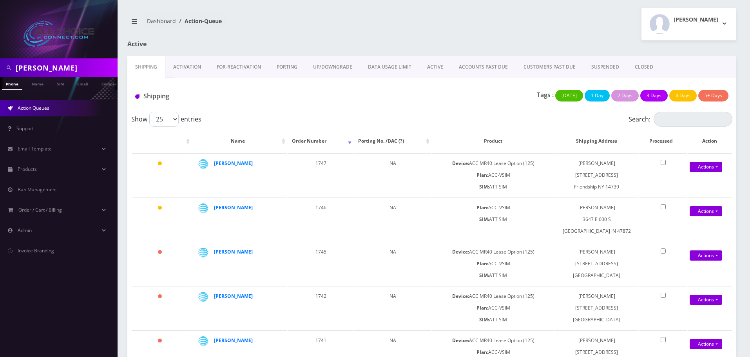
click at [602, 63] on link "SUSPENDED" at bounding box center [606, 67] width 44 height 23
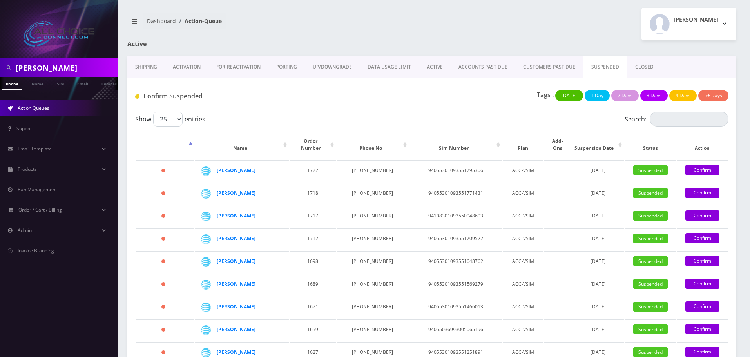
click at [602, 65] on link "SUSPENDED" at bounding box center [605, 67] width 44 height 23
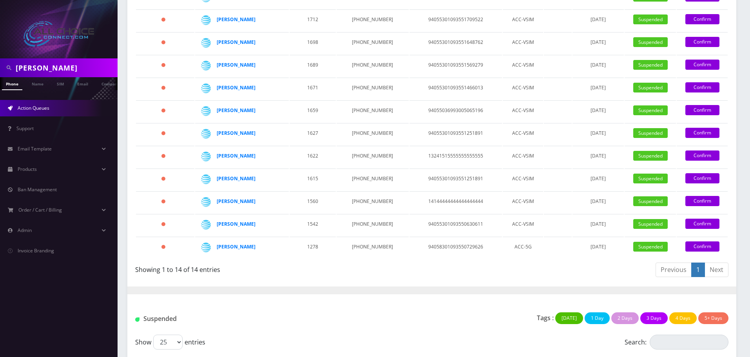
scroll to position [235, 0]
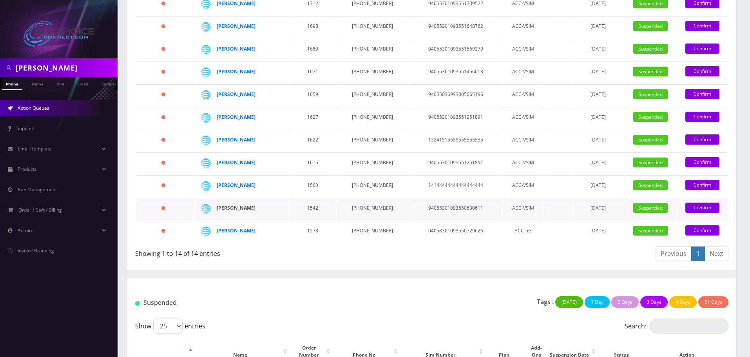
click at [229, 205] on strong "[PERSON_NAME]" at bounding box center [236, 208] width 39 height 7
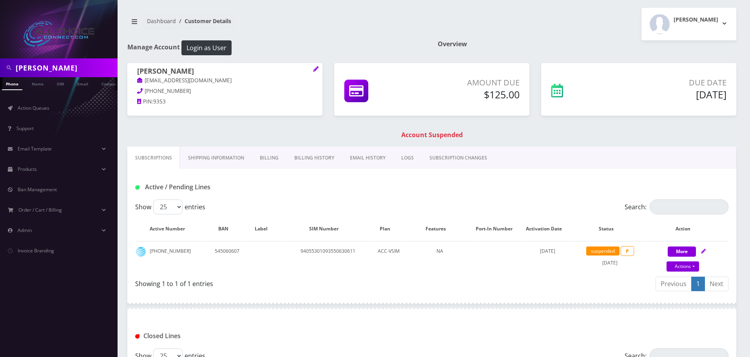
click at [263, 158] on link "Billing" at bounding box center [269, 158] width 34 height 23
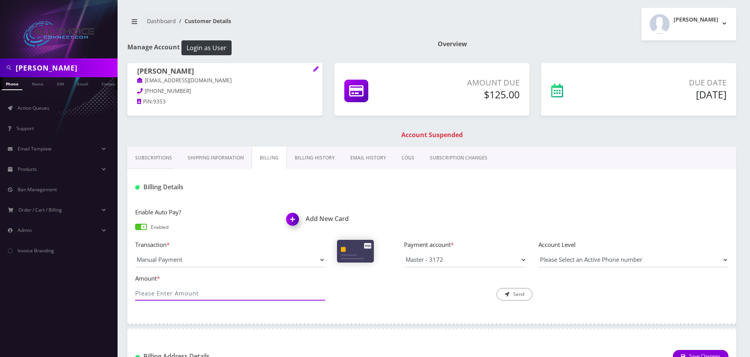
click at [175, 296] on input "Amount *" at bounding box center [230, 293] width 190 height 15
type input "125"
click at [511, 293] on button "Send" at bounding box center [515, 294] width 36 height 13
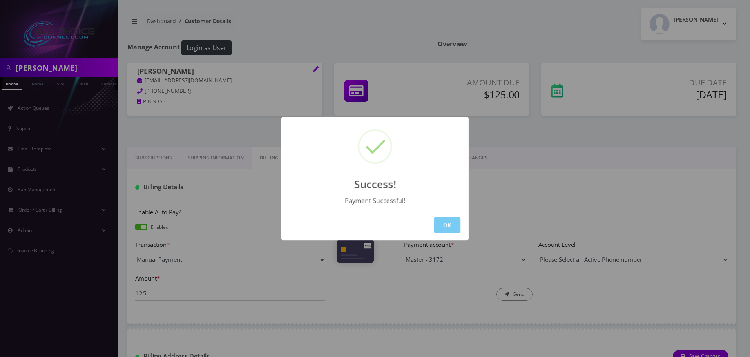
click at [454, 223] on button "OK" at bounding box center [447, 225] width 27 height 16
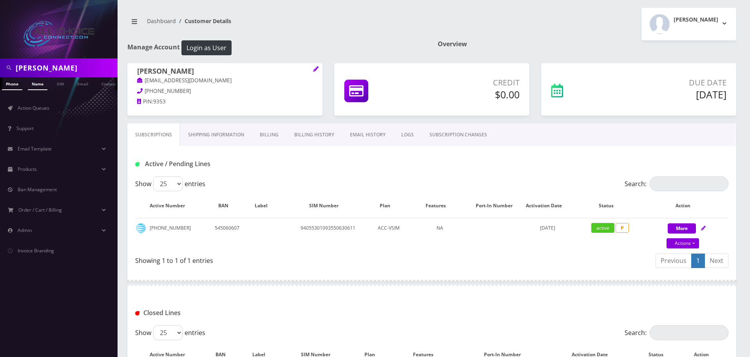
click at [36, 87] on link "Name" at bounding box center [38, 83] width 20 height 13
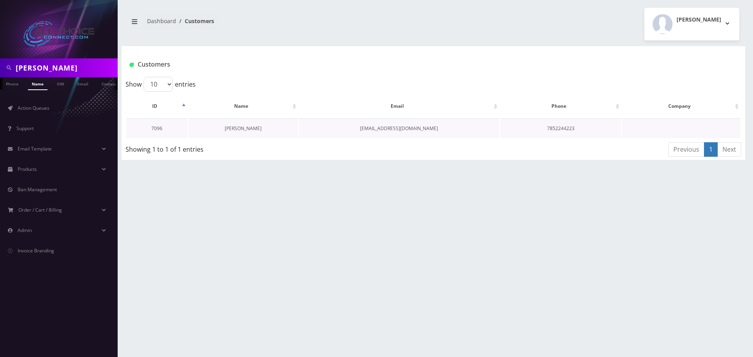
click at [240, 130] on link "[PERSON_NAME]" at bounding box center [243, 128] width 37 height 7
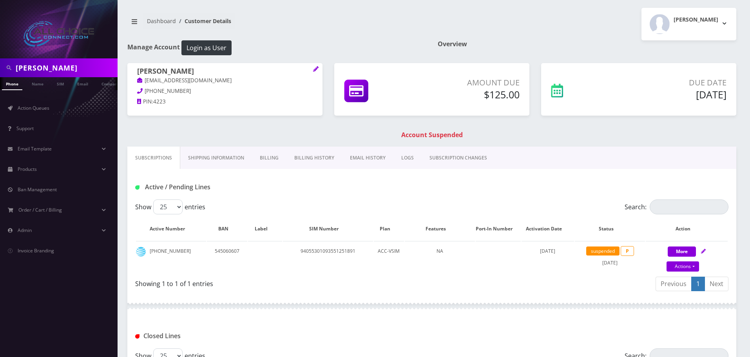
click at [272, 158] on link "Billing" at bounding box center [269, 158] width 34 height 23
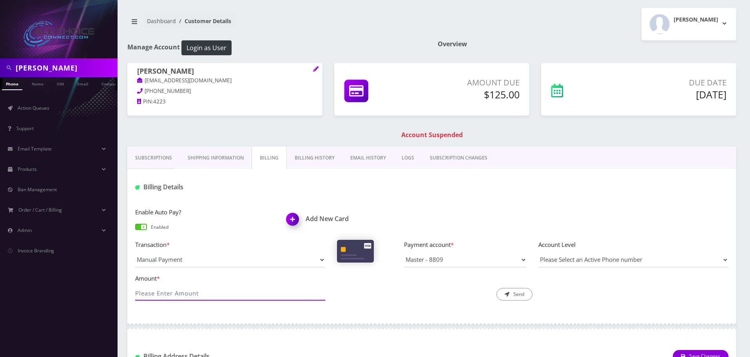
click at [197, 290] on input "Amount *" at bounding box center [230, 293] width 190 height 15
type input "125"
click at [517, 296] on button "Send" at bounding box center [515, 294] width 36 height 13
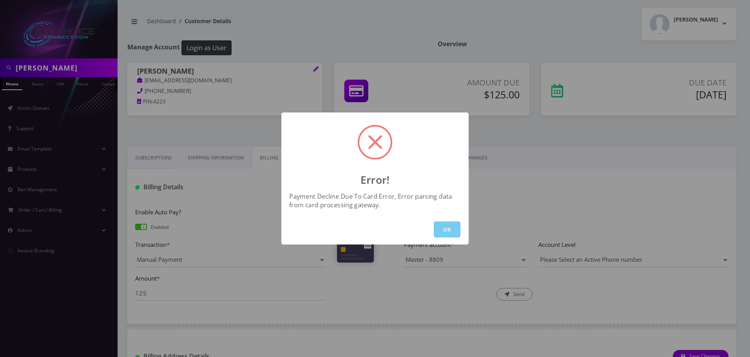
click at [454, 226] on button "OK" at bounding box center [447, 229] width 27 height 16
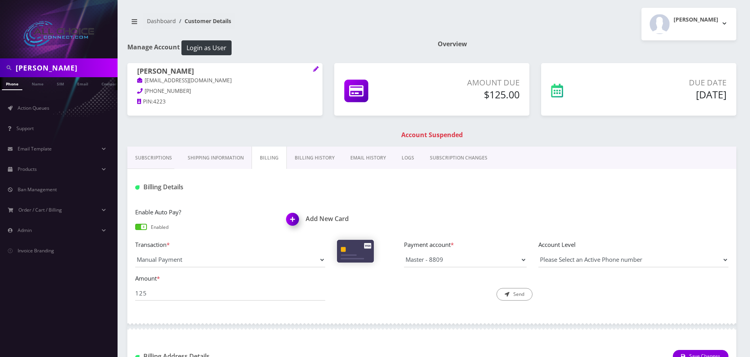
scroll to position [0, 4]
drag, startPoint x: 179, startPoint y: 90, endPoint x: 145, endPoint y: 90, distance: 33.7
click at [145, 90] on p "785-224-4223" at bounding box center [225, 91] width 176 height 9
copy span "785-224-4223"
click at [164, 72] on h1 "Kathy Ogle" at bounding box center [225, 71] width 176 height 9
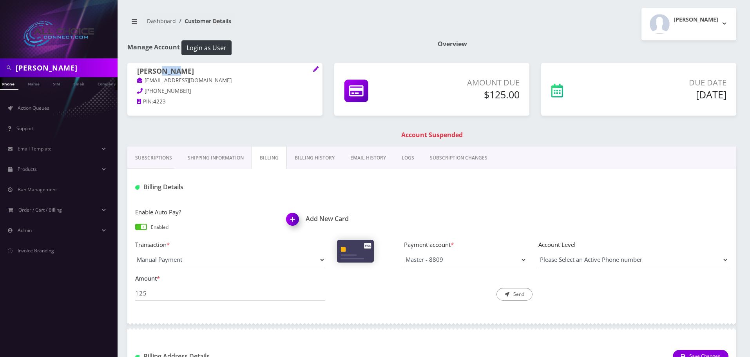
click at [164, 72] on h1 "Kathy Ogle" at bounding box center [225, 71] width 176 height 9
copy h1 "[PERSON_NAME]"
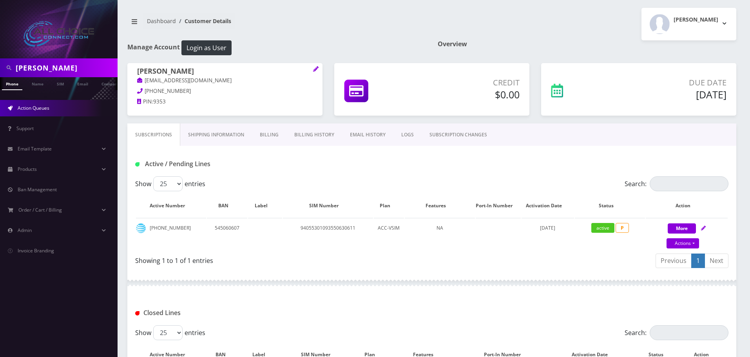
click at [34, 107] on span "Action Queues" at bounding box center [34, 108] width 32 height 7
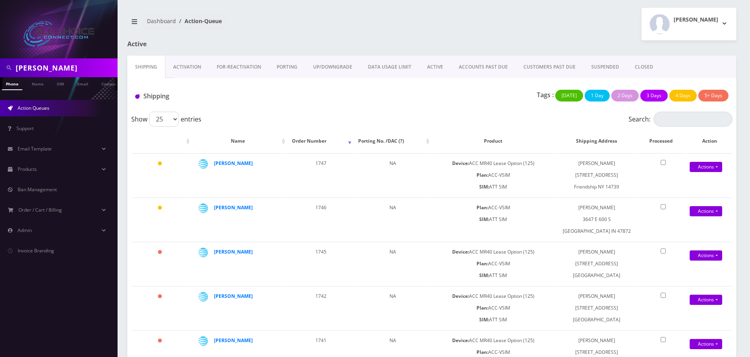
click at [606, 66] on link "SUSPENDED" at bounding box center [606, 67] width 44 height 23
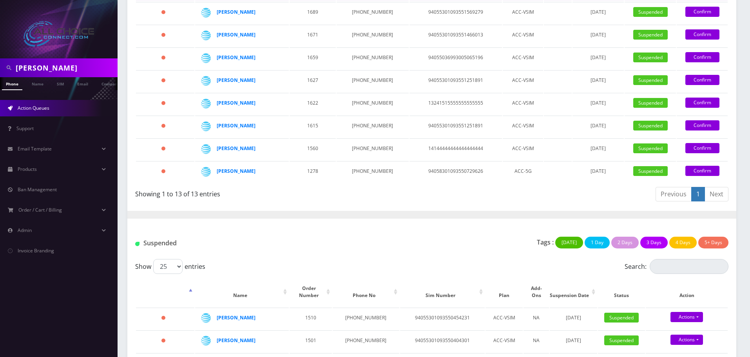
scroll to position [227, 0]
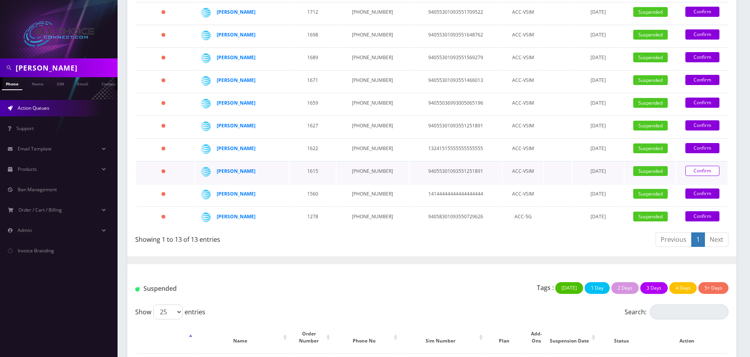
click at [704, 166] on link "Confirm" at bounding box center [702, 171] width 34 height 10
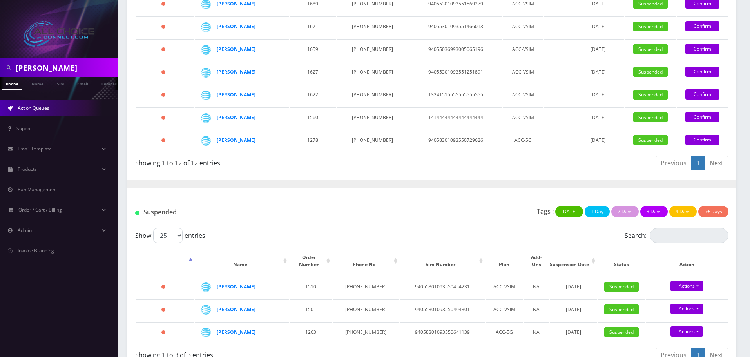
scroll to position [282, 0]
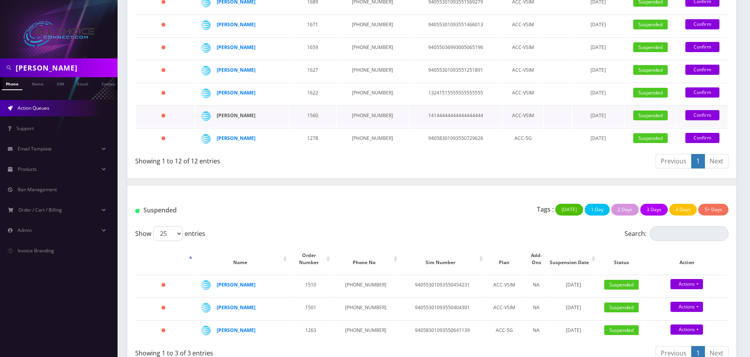
click at [227, 112] on strong "[PERSON_NAME]" at bounding box center [236, 115] width 39 height 7
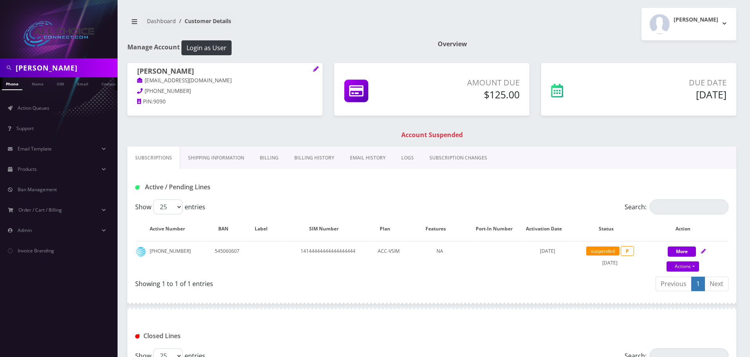
click at [271, 158] on link "Billing" at bounding box center [269, 158] width 34 height 23
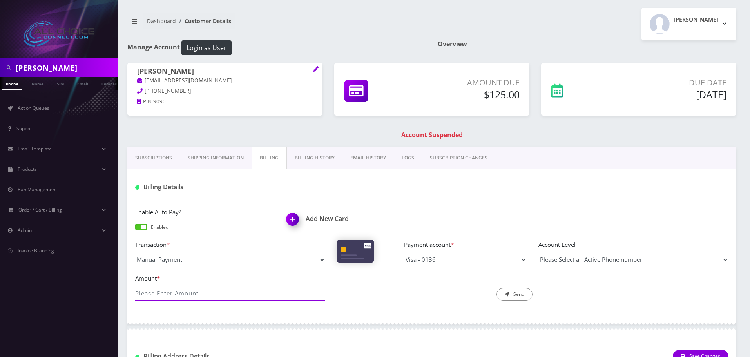
click at [190, 290] on input "Amount *" at bounding box center [230, 293] width 190 height 15
type input "125"
click at [520, 290] on button "Send" at bounding box center [515, 294] width 36 height 13
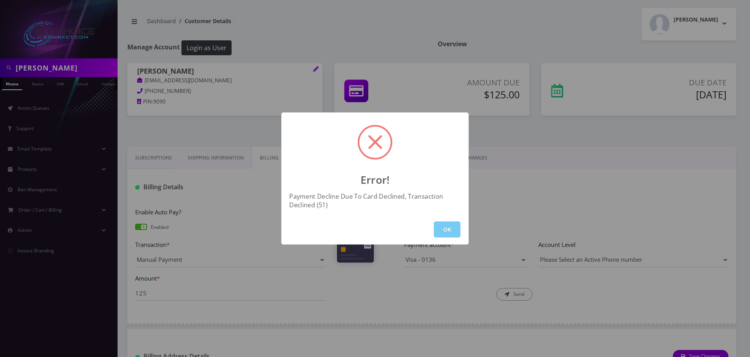
click at [455, 227] on button "OK" at bounding box center [447, 229] width 27 height 16
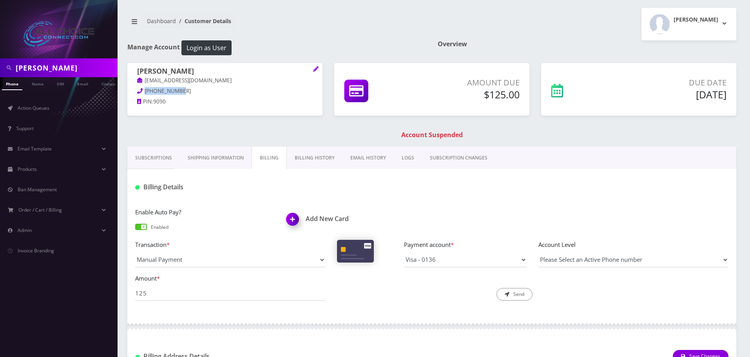
drag, startPoint x: 178, startPoint y: 89, endPoint x: 142, endPoint y: 95, distance: 36.5
click at [142, 95] on p "918-937-3412" at bounding box center [225, 91] width 176 height 9
copy span "918-937-3412"
click at [185, 297] on input "125" at bounding box center [230, 293] width 190 height 15
type input "125"
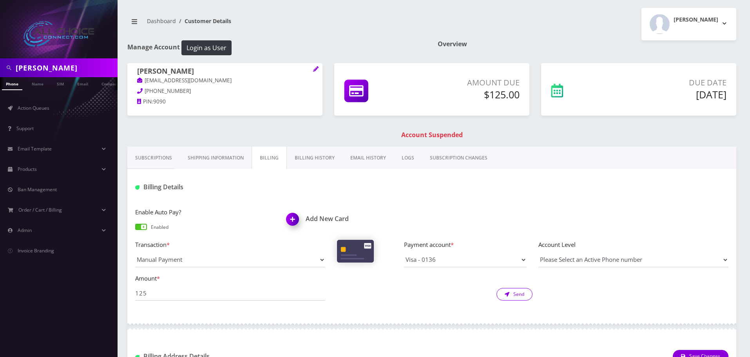
click at [522, 290] on button "Send" at bounding box center [515, 294] width 36 height 13
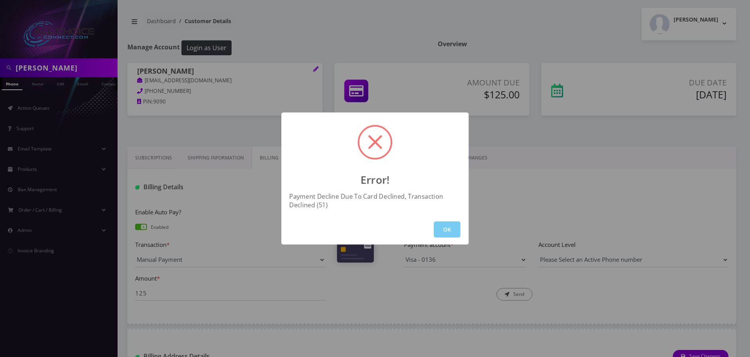
click at [448, 225] on button "OK" at bounding box center [447, 229] width 27 height 16
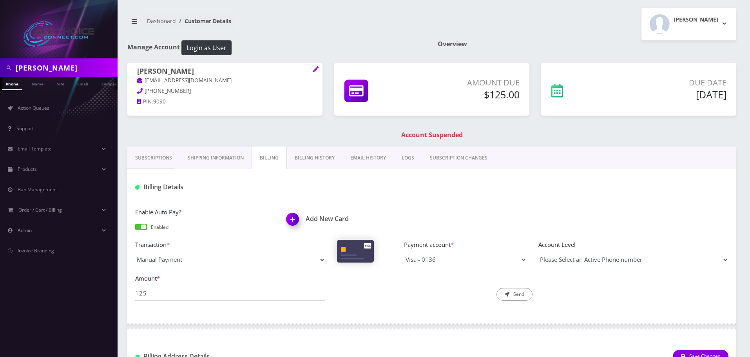
click at [181, 71] on h1 "Angela Johnson" at bounding box center [225, 71] width 176 height 9
copy h1 "Johnson"
click at [501, 81] on p "Amount Due" at bounding box center [471, 83] width 98 height 12
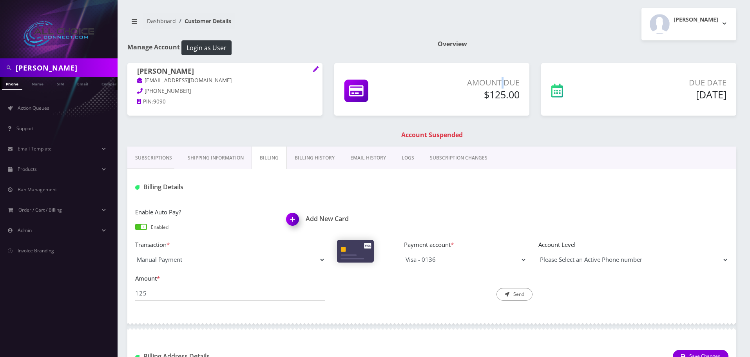
click at [501, 81] on p "Amount Due" at bounding box center [471, 83] width 98 height 12
click at [705, 80] on p "Due Date" at bounding box center [669, 83] width 113 height 12
click at [196, 292] on input "125" at bounding box center [230, 293] width 190 height 15
type input "125"
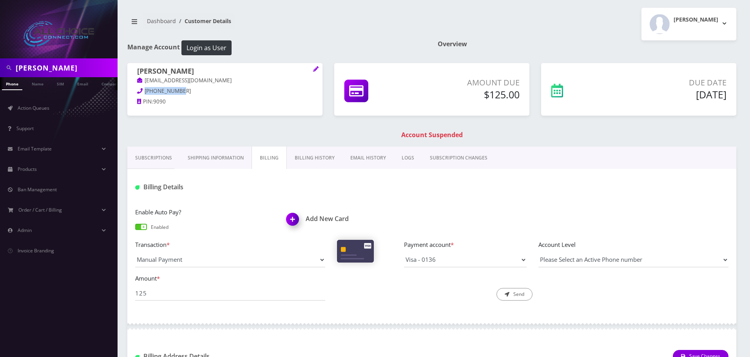
drag, startPoint x: 180, startPoint y: 89, endPoint x: 142, endPoint y: 89, distance: 38.0
click at [142, 89] on p "918-937-3412" at bounding box center [225, 91] width 176 height 9
copy span "918-937-3412"
click at [174, 70] on h1 "[PERSON_NAME]" at bounding box center [225, 71] width 176 height 9
click at [174, 69] on h1 "[PERSON_NAME]" at bounding box center [225, 71] width 176 height 9
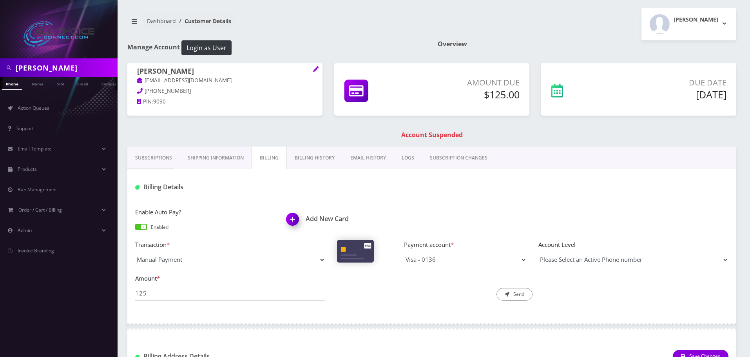
copy h1 "Johnson"
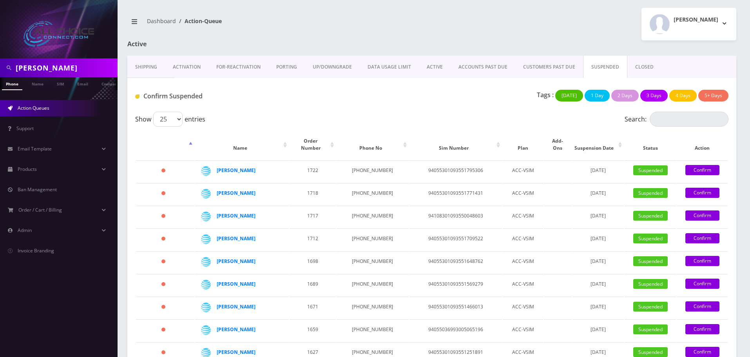
scroll to position [282, 0]
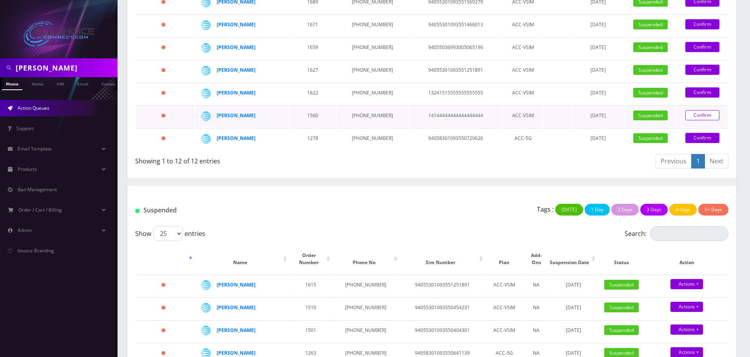
click at [693, 110] on link "Confirm" at bounding box center [702, 115] width 34 height 10
click at [695, 110] on link "Confirm" at bounding box center [702, 115] width 34 height 10
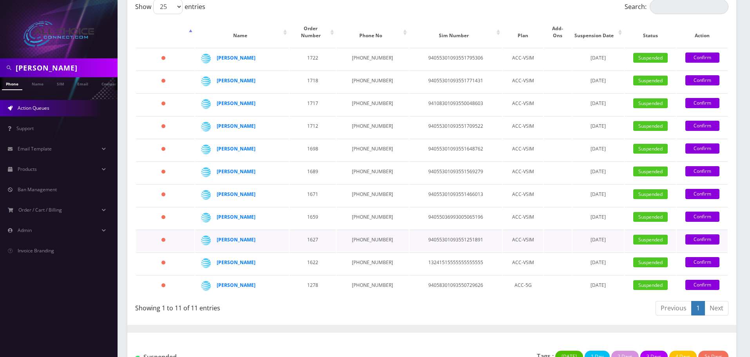
scroll to position [204, 0]
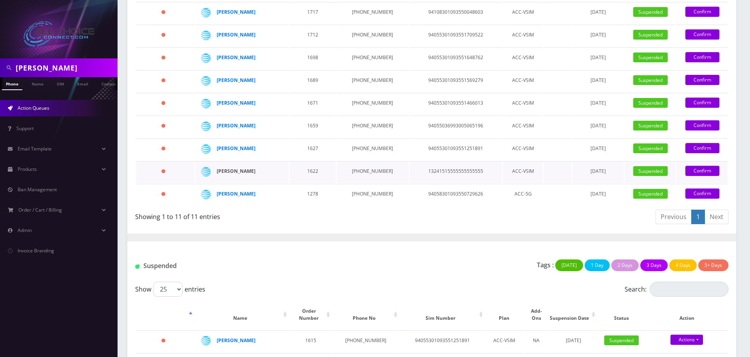
click at [239, 168] on strong "[PERSON_NAME]" at bounding box center [236, 171] width 39 height 7
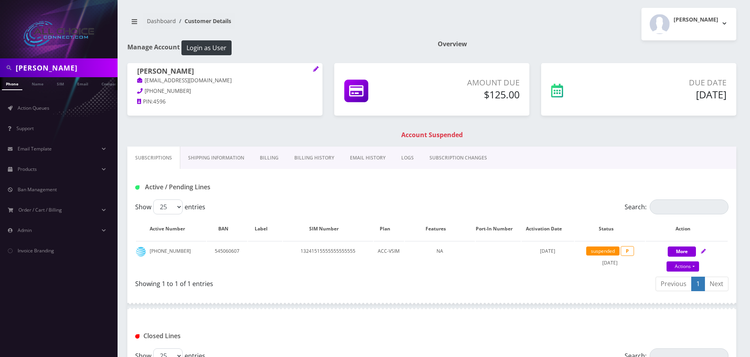
click at [271, 156] on link "Billing" at bounding box center [269, 158] width 34 height 23
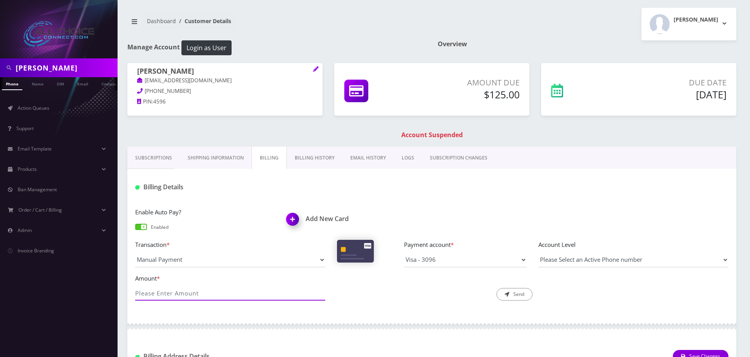
click at [188, 296] on input "Amount *" at bounding box center [230, 293] width 190 height 15
type input "125"
drag, startPoint x: 506, startPoint y: 291, endPoint x: 512, endPoint y: 292, distance: 5.6
click at [506, 291] on button "Send" at bounding box center [515, 294] width 36 height 13
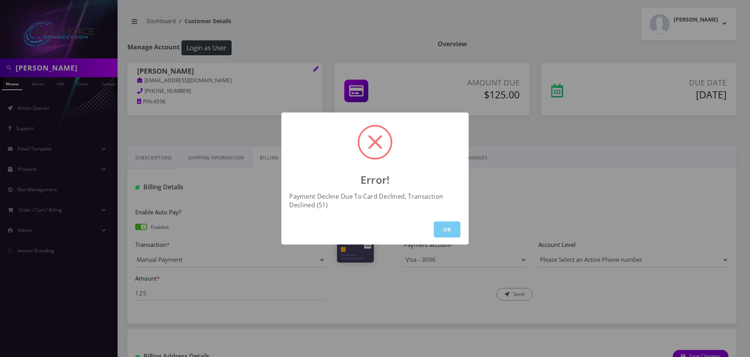
click at [447, 221] on button "OK" at bounding box center [447, 229] width 27 height 16
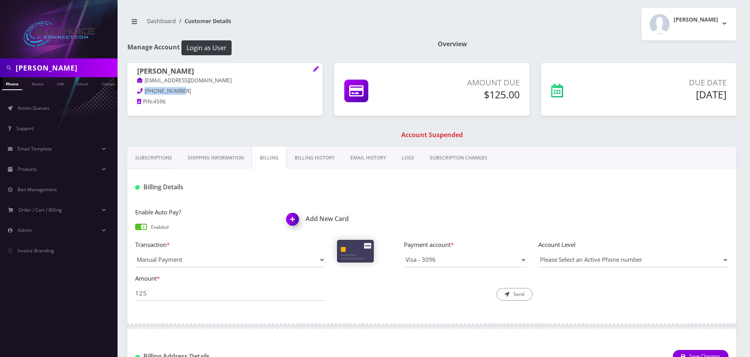
drag, startPoint x: 178, startPoint y: 89, endPoint x: 146, endPoint y: 88, distance: 32.1
click at [146, 88] on span "[PHONE_NUMBER]" at bounding box center [168, 90] width 46 height 7
copy span "[PHONE_NUMBER]"
click at [175, 72] on h1 "[PERSON_NAME]" at bounding box center [225, 71] width 176 height 9
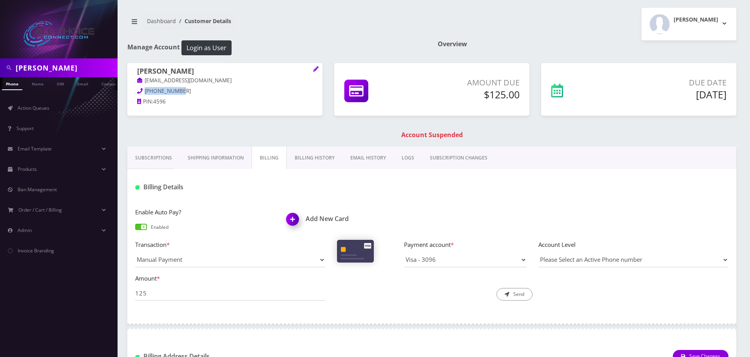
drag, startPoint x: 183, startPoint y: 90, endPoint x: 145, endPoint y: 90, distance: 38.4
click at [145, 90] on p "[PHONE_NUMBER]" at bounding box center [225, 91] width 176 height 9
copy span "[PHONE_NUMBER]"
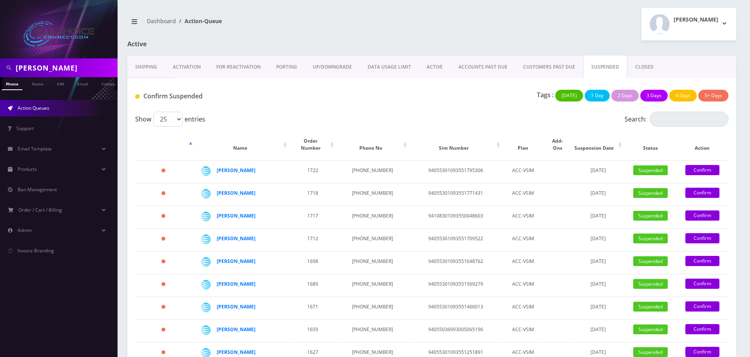
scroll to position [204, 0]
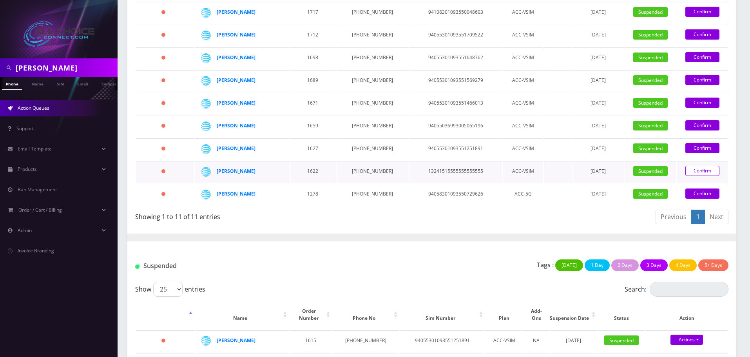
click at [697, 166] on link "Confirm" at bounding box center [702, 171] width 34 height 10
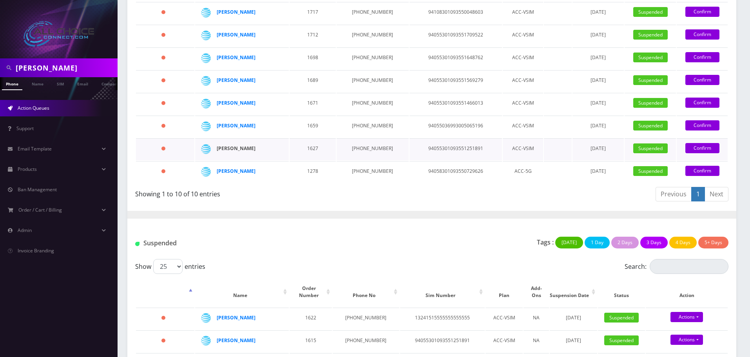
click at [242, 145] on strong "[PERSON_NAME]" at bounding box center [236, 148] width 39 height 7
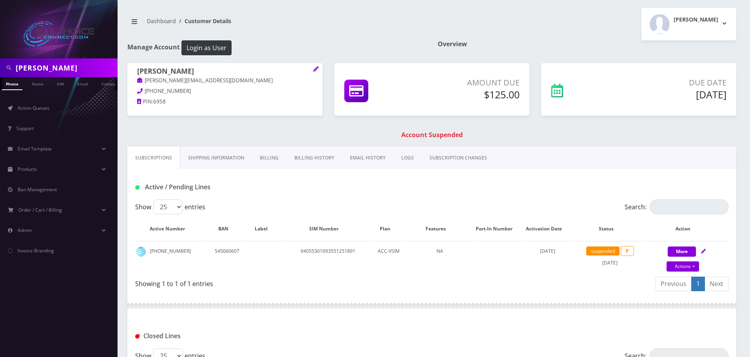
click at [266, 155] on link "Billing" at bounding box center [269, 158] width 34 height 23
click at [274, 158] on link "Billing" at bounding box center [269, 158] width 34 height 23
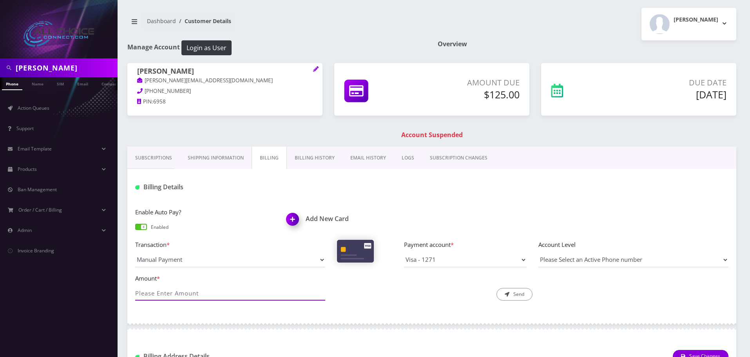
click at [165, 296] on input "Amount *" at bounding box center [230, 293] width 190 height 15
type input "125"
click at [519, 296] on button "Send" at bounding box center [515, 294] width 36 height 13
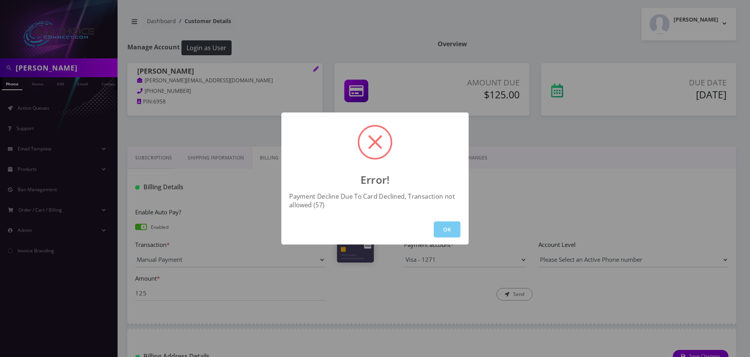
click at [441, 229] on button "OK" at bounding box center [447, 229] width 27 height 16
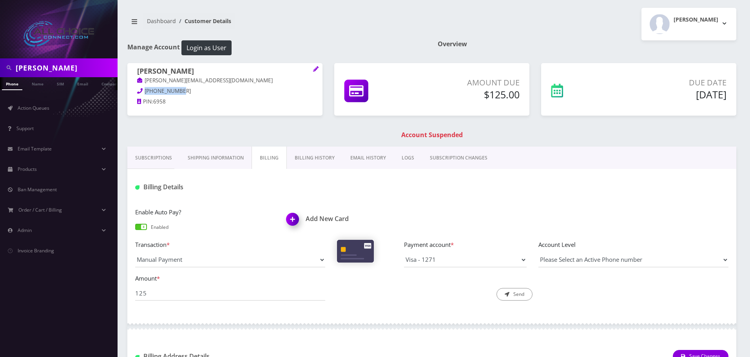
drag, startPoint x: 179, startPoint y: 90, endPoint x: 145, endPoint y: 90, distance: 34.1
click at [145, 90] on p "620-218-6958" at bounding box center [225, 91] width 176 height 9
copy span "620-218-6958"
click at [173, 71] on h1 "[PERSON_NAME]" at bounding box center [225, 71] width 176 height 9
click at [173, 71] on h1 "Joshua Anderson" at bounding box center [225, 71] width 176 height 9
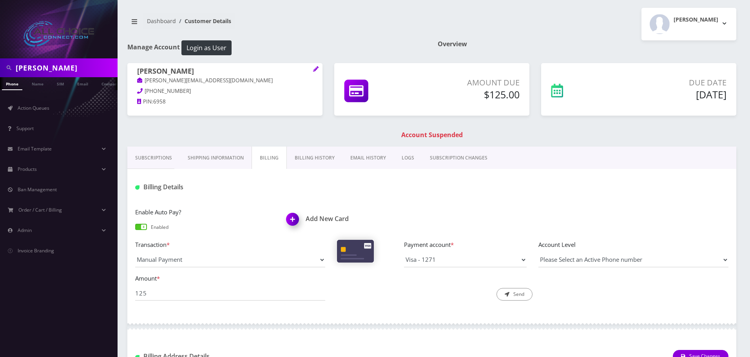
copy h1 "Anderson"
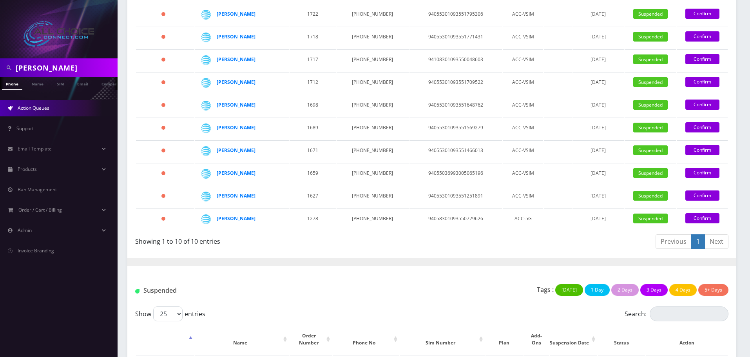
scroll to position [157, 0]
click at [696, 190] on link "Confirm" at bounding box center [702, 195] width 34 height 10
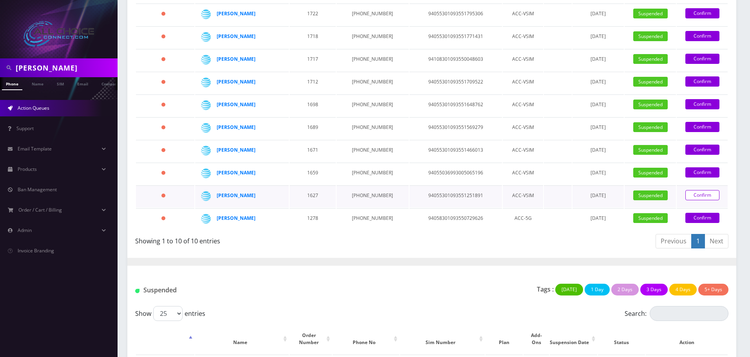
click at [694, 190] on link "Confirm" at bounding box center [702, 195] width 34 height 10
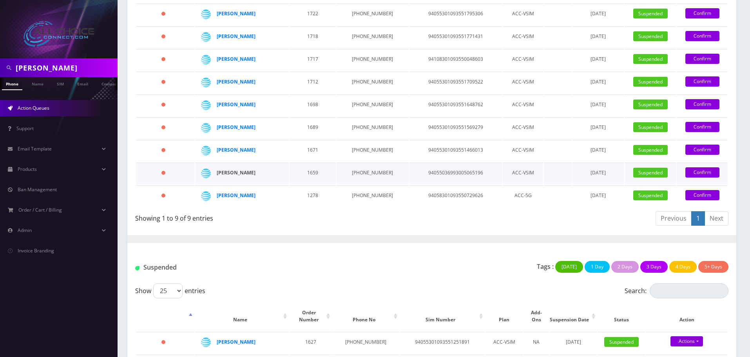
click at [244, 169] on strong "[PERSON_NAME]" at bounding box center [236, 172] width 39 height 7
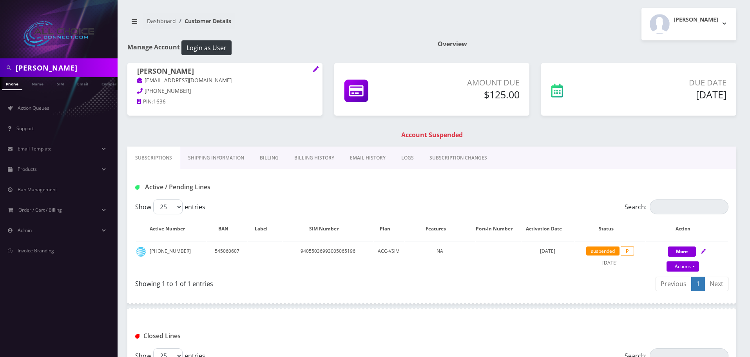
click at [267, 155] on link "Billing" at bounding box center [269, 158] width 34 height 23
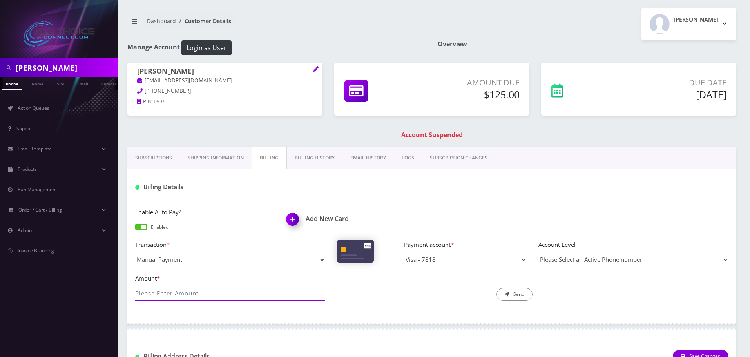
click at [188, 293] on input "Amount *" at bounding box center [230, 293] width 190 height 15
type input "125"
click at [523, 291] on button "Send" at bounding box center [515, 294] width 36 height 13
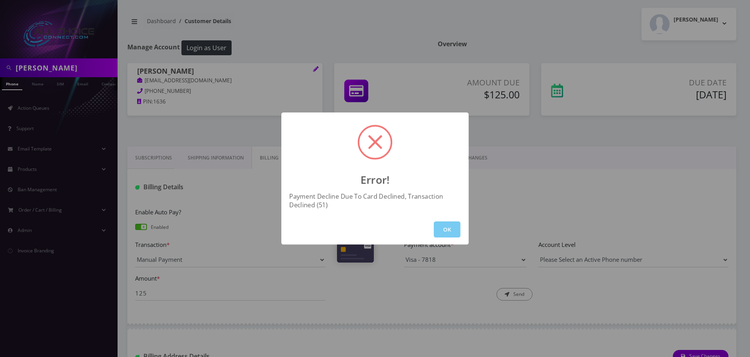
click at [440, 225] on button "OK" at bounding box center [447, 229] width 27 height 16
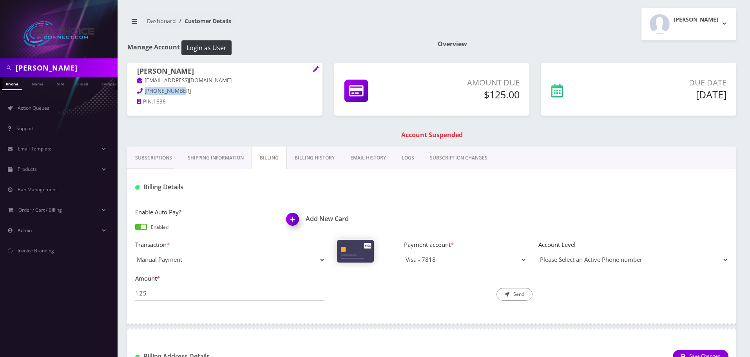
drag, startPoint x: 178, startPoint y: 91, endPoint x: 144, endPoint y: 90, distance: 34.5
click at [144, 90] on p "573-381-1636" at bounding box center [225, 91] width 176 height 9
copy span "573-381-1636"
click at [145, 70] on h1 "[PERSON_NAME]" at bounding box center [225, 71] width 176 height 9
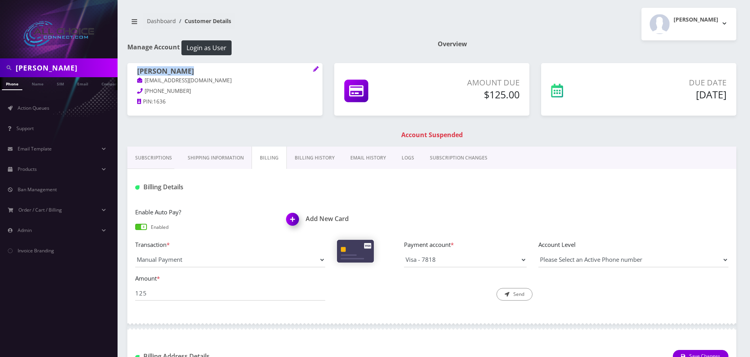
drag, startPoint x: 196, startPoint y: 69, endPoint x: 139, endPoint y: 69, distance: 57.6
click at [139, 69] on h1 "[PERSON_NAME]" at bounding box center [225, 71] width 176 height 9
copy h1 "[PERSON_NAME]"
click at [152, 70] on h1 "[PERSON_NAME]" at bounding box center [225, 71] width 176 height 9
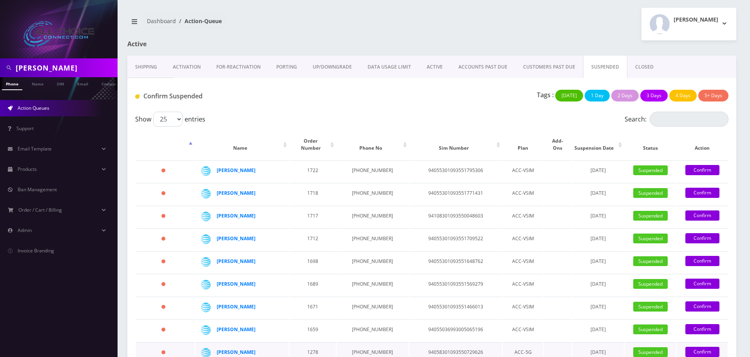
scroll to position [157, 0]
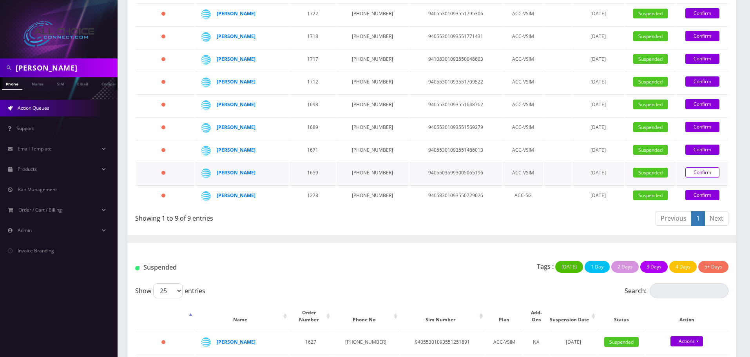
click at [697, 167] on link "Confirm" at bounding box center [702, 172] width 34 height 10
click at [696, 167] on link "Confirm" at bounding box center [702, 172] width 34 height 10
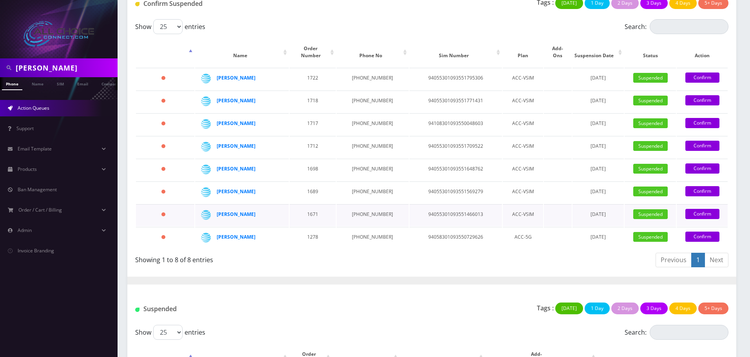
scroll to position [78, 0]
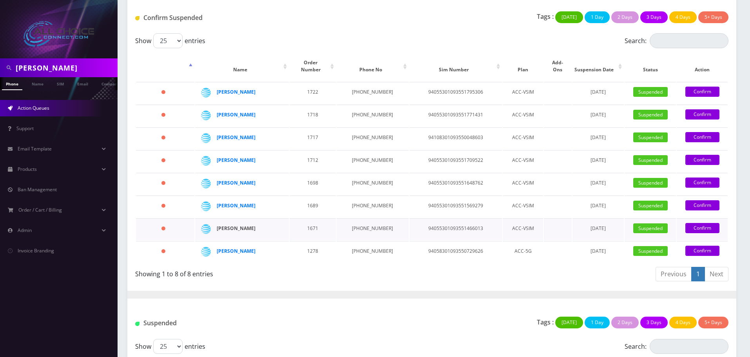
click at [247, 225] on strong "Morris Chukhman" at bounding box center [236, 228] width 39 height 7
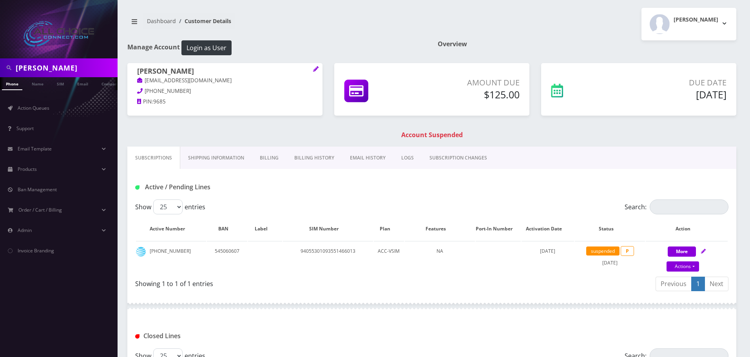
click at [268, 155] on link "Billing" at bounding box center [269, 158] width 34 height 23
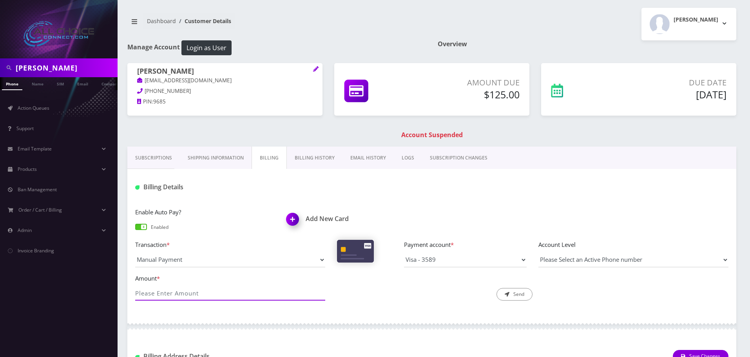
click at [186, 287] on input "Amount *" at bounding box center [230, 293] width 190 height 15
type input "125"
click at [515, 290] on button "Send" at bounding box center [515, 294] width 36 height 13
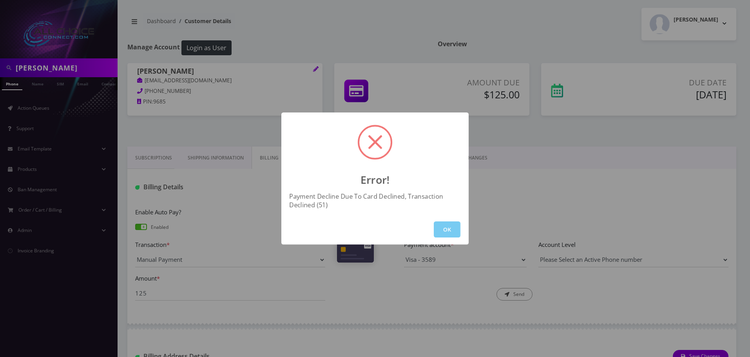
click at [452, 222] on button "OK" at bounding box center [447, 229] width 27 height 16
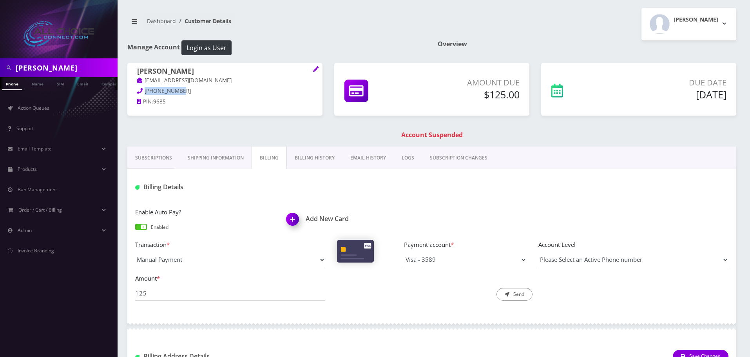
drag, startPoint x: 177, startPoint y: 90, endPoint x: 145, endPoint y: 93, distance: 31.9
click at [145, 93] on span "[PHONE_NUMBER]" at bounding box center [168, 90] width 46 height 7
copy span "[PHONE_NUMBER]"
click at [188, 72] on h1 "[PERSON_NAME]" at bounding box center [225, 71] width 176 height 9
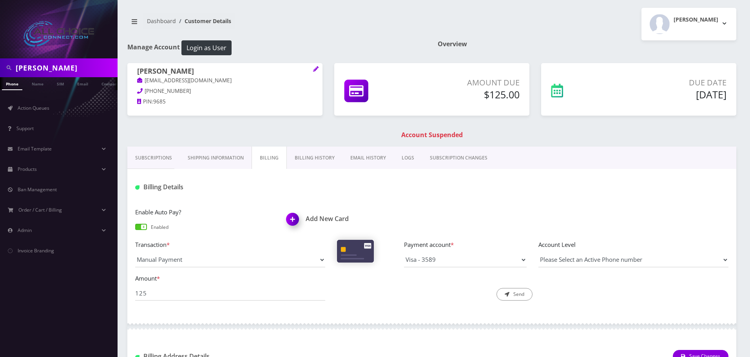
copy h1 "Chukhman"
drag, startPoint x: 182, startPoint y: 90, endPoint x: 144, endPoint y: 90, distance: 38.0
click at [144, 90] on p "323-518-9685" at bounding box center [225, 91] width 176 height 9
copy span "323-518-9685"
click at [204, 297] on input "125" at bounding box center [230, 293] width 190 height 15
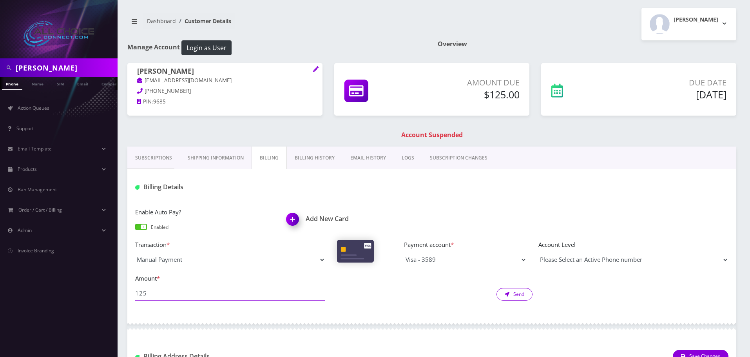
type input "125"
click at [512, 294] on button "Send" at bounding box center [515, 294] width 36 height 13
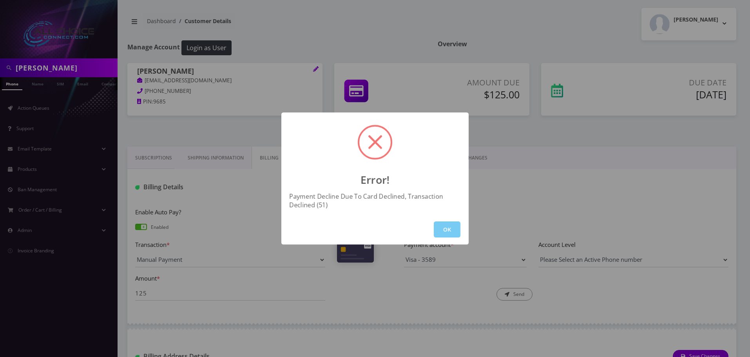
click at [452, 223] on button "OK" at bounding box center [447, 229] width 27 height 16
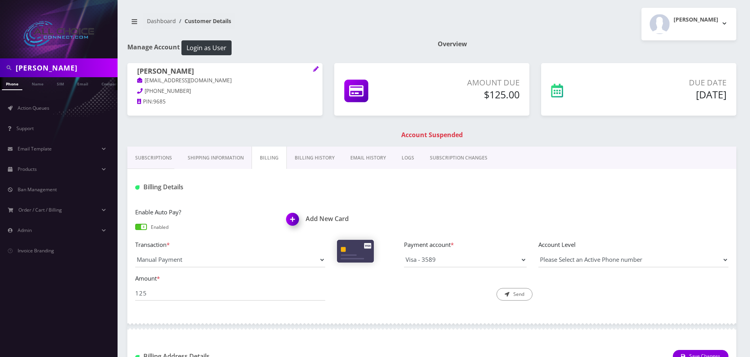
click at [181, 66] on div "Morris Chukhman morrisc@gmail.com 323-518-9685 PIN: 9685" at bounding box center [224, 87] width 195 height 49
copy h1 "Chukhman"
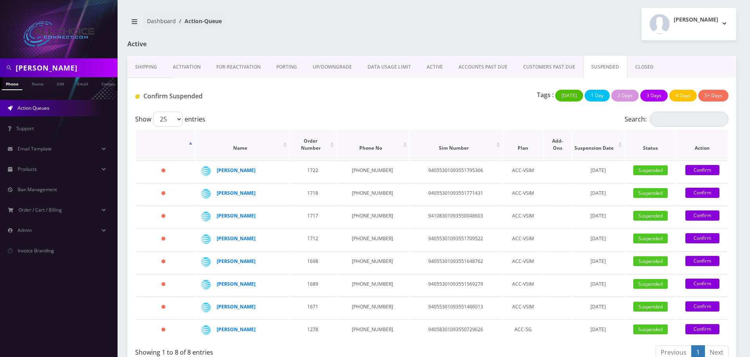
scroll to position [78, 0]
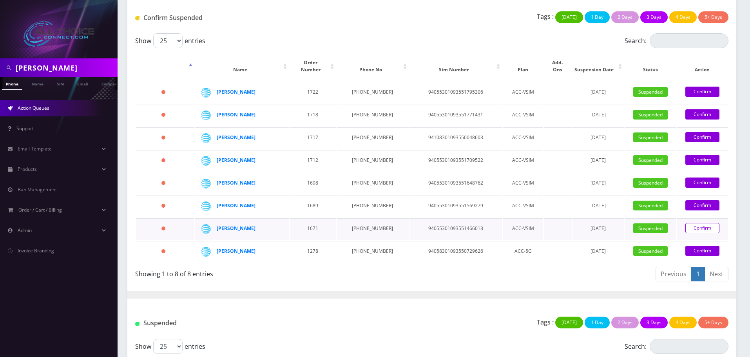
click at [699, 223] on link "Confirm" at bounding box center [702, 228] width 34 height 10
click at [691, 225] on link "Confirm" at bounding box center [702, 228] width 34 height 10
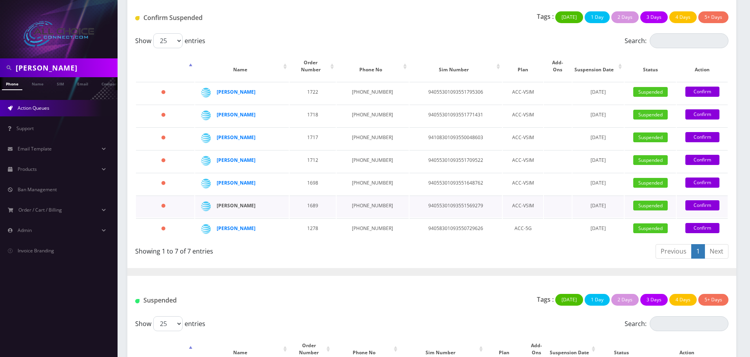
click at [228, 202] on strong "[PERSON_NAME]" at bounding box center [236, 205] width 39 height 7
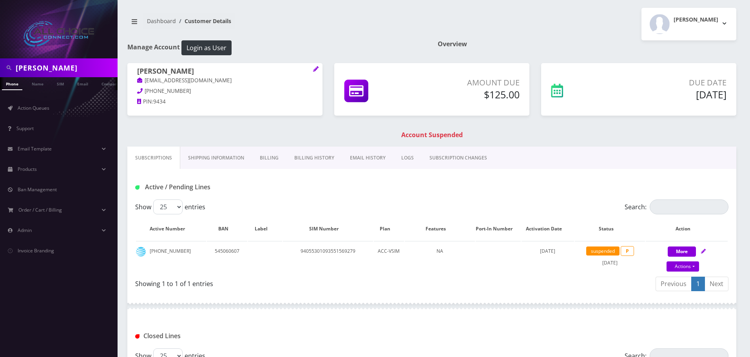
click at [266, 158] on link "Billing" at bounding box center [269, 158] width 34 height 23
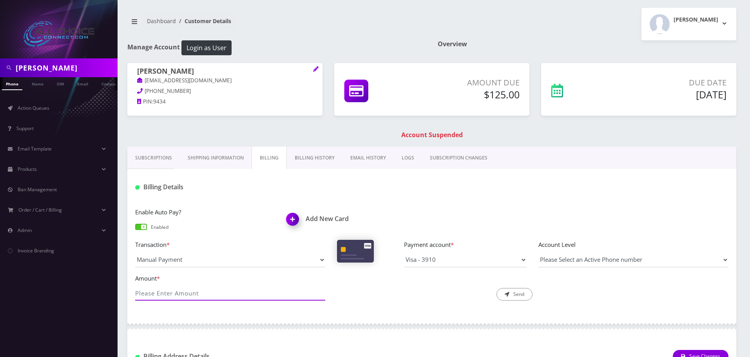
click at [179, 294] on input "Amount *" at bounding box center [230, 293] width 190 height 15
type input "125"
click at [505, 288] on div "Description * Send" at bounding box center [432, 287] width 202 height 27
click at [522, 295] on button "Send" at bounding box center [515, 294] width 36 height 13
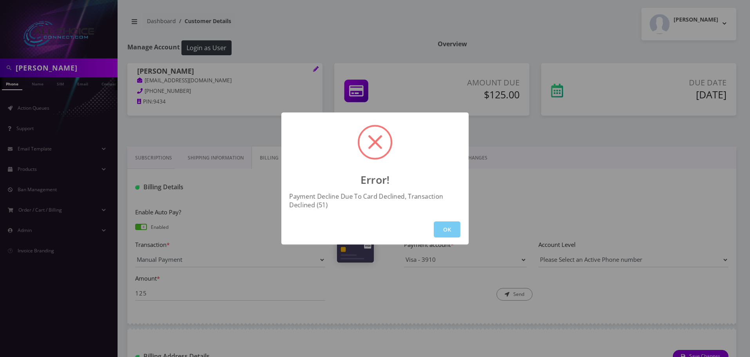
click at [450, 228] on button "OK" at bounding box center [447, 229] width 27 height 16
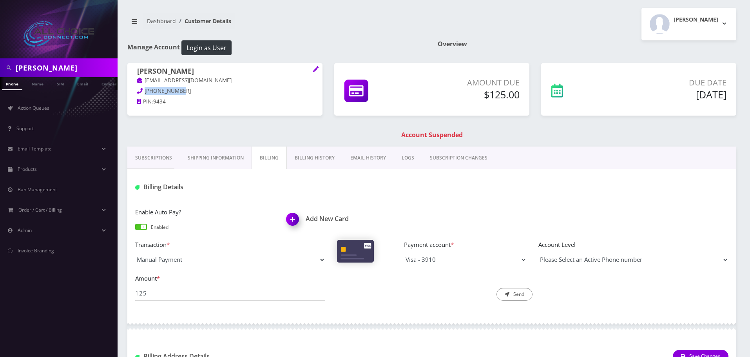
drag, startPoint x: 179, startPoint y: 91, endPoint x: 145, endPoint y: 91, distance: 33.7
click at [145, 91] on p "[PHONE_NUMBER]" at bounding box center [225, 91] width 176 height 9
copy span "[PHONE_NUMBER]"
click at [173, 70] on h1 "[PERSON_NAME]" at bounding box center [225, 71] width 176 height 9
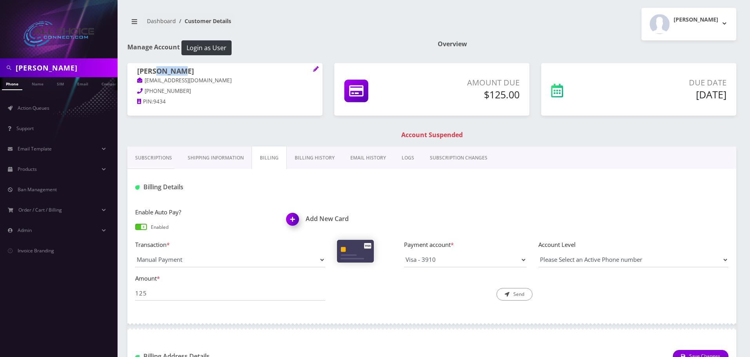
copy h1 "Dojuan"
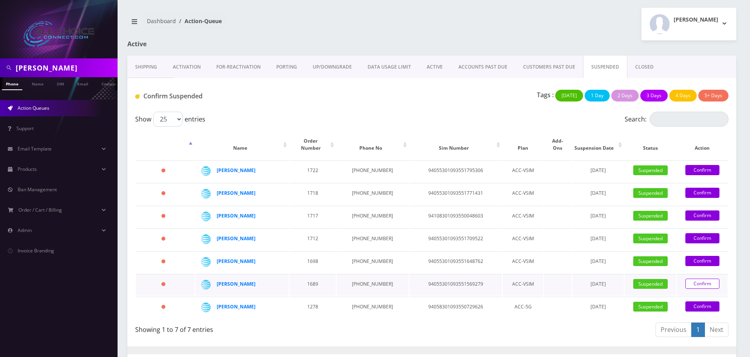
click at [703, 279] on link "Confirm" at bounding box center [702, 284] width 34 height 10
click at [695, 279] on link "Confirm" at bounding box center [702, 284] width 34 height 10
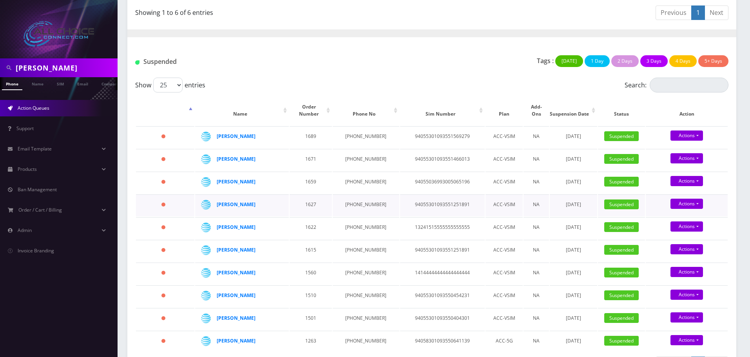
scroll to position [305, 0]
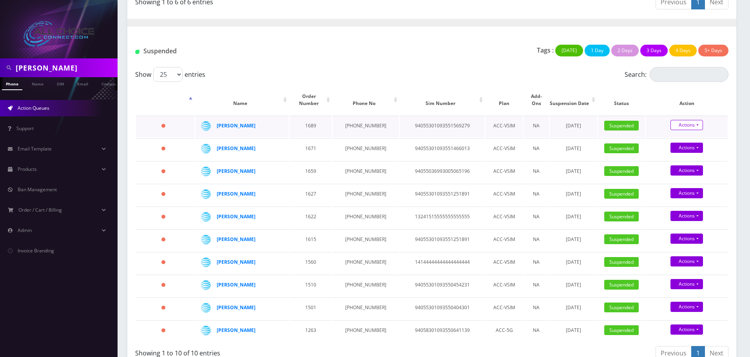
click at [684, 120] on link "Actions" at bounding box center [687, 125] width 33 height 10
click at [671, 146] on link "Close" at bounding box center [694, 152] width 82 height 12
type input "08/13/2025"
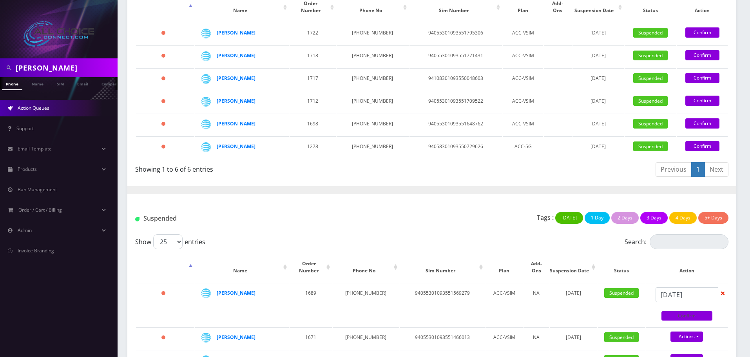
scroll to position [109, 0]
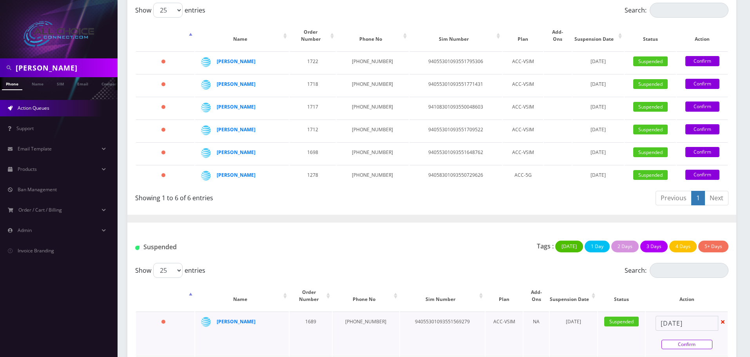
click at [693, 340] on link "Confirm" at bounding box center [687, 344] width 51 height 9
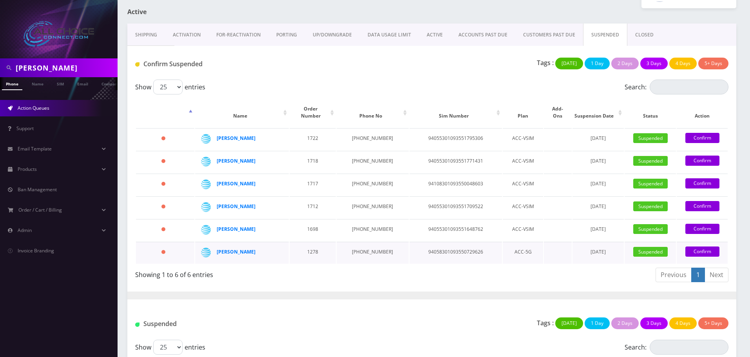
scroll to position [31, 0]
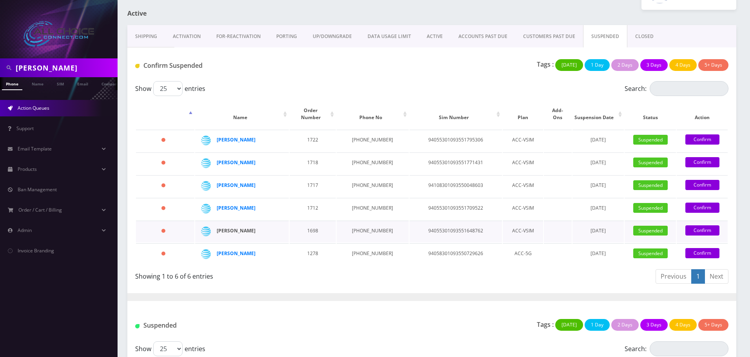
click at [241, 227] on strong "[PERSON_NAME]" at bounding box center [236, 230] width 39 height 7
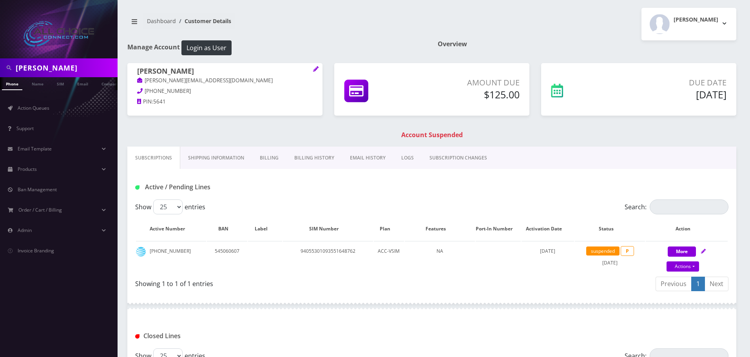
click at [266, 159] on link "Billing" at bounding box center [269, 158] width 34 height 23
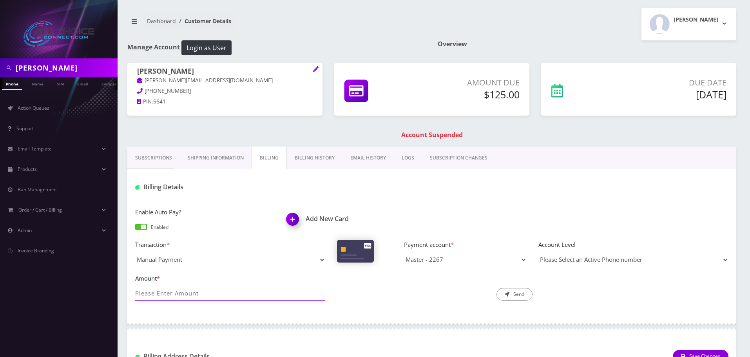
click at [183, 288] on input "Amount *" at bounding box center [230, 293] width 190 height 15
type input "125"
click at [517, 292] on button "Send" at bounding box center [515, 294] width 36 height 13
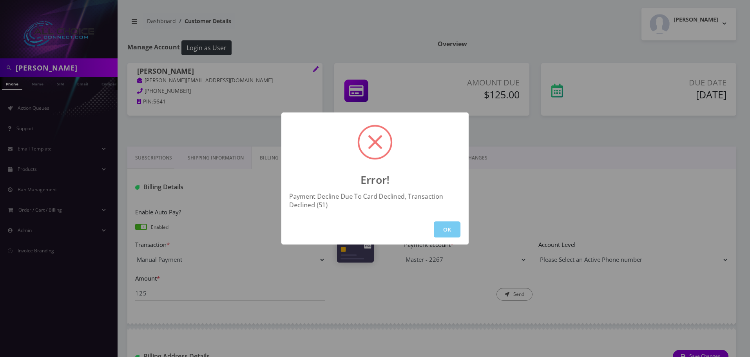
click at [441, 234] on button "OK" at bounding box center [447, 229] width 27 height 16
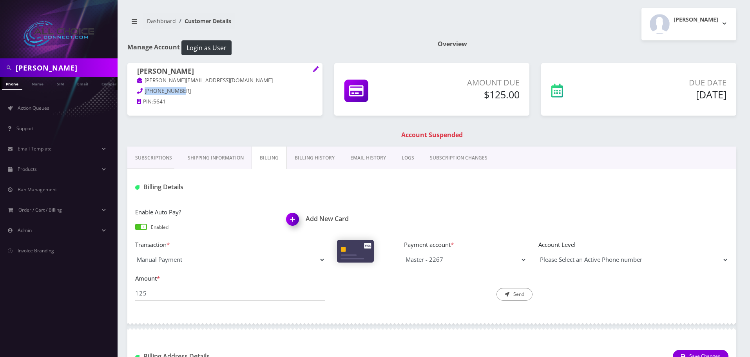
drag, startPoint x: 165, startPoint y: 88, endPoint x: 143, endPoint y: 88, distance: 21.9
click at [143, 88] on p "[PHONE_NUMBER]" at bounding box center [225, 91] width 176 height 9
copy span "[PHONE_NUMBER]"
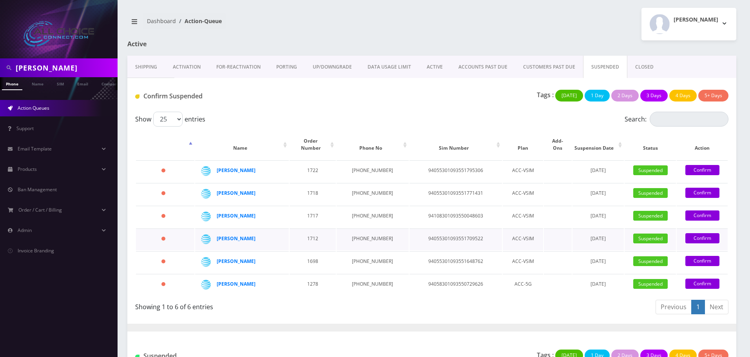
click at [244, 233] on div "[PERSON_NAME]" at bounding box center [247, 239] width 60 height 12
click at [242, 235] on strong "[PERSON_NAME]" at bounding box center [236, 238] width 39 height 7
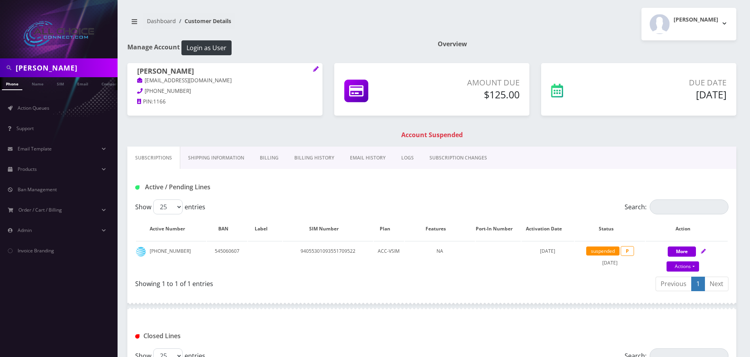
click at [268, 158] on link "Billing" at bounding box center [269, 158] width 34 height 23
click at [270, 161] on link "Billing" at bounding box center [269, 158] width 35 height 23
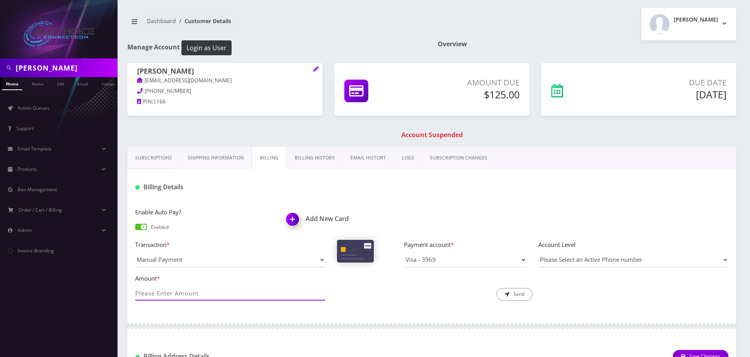
click at [201, 297] on input "Amount *" at bounding box center [230, 293] width 190 height 15
type input "125"
click at [519, 295] on button "Send" at bounding box center [515, 294] width 36 height 13
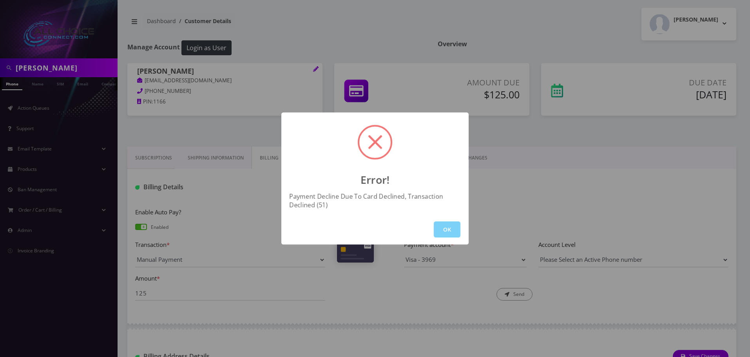
drag, startPoint x: 444, startPoint y: 230, endPoint x: 167, endPoint y: 130, distance: 294.3
click at [444, 227] on button "OK" at bounding box center [447, 229] width 27 height 16
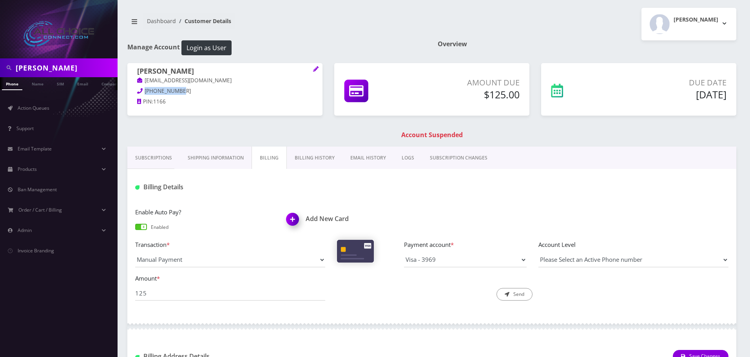
drag, startPoint x: 180, startPoint y: 91, endPoint x: 146, endPoint y: 93, distance: 33.4
click at [145, 91] on p "[PHONE_NUMBER]" at bounding box center [225, 91] width 176 height 9
copy span "[PHONE_NUMBER]"
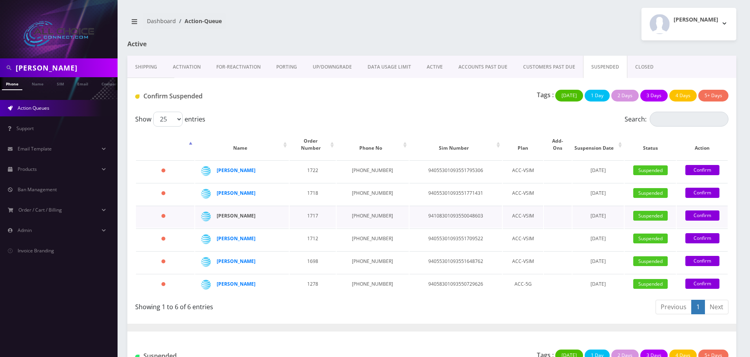
click at [252, 212] on strong "[PERSON_NAME]" at bounding box center [236, 215] width 39 height 7
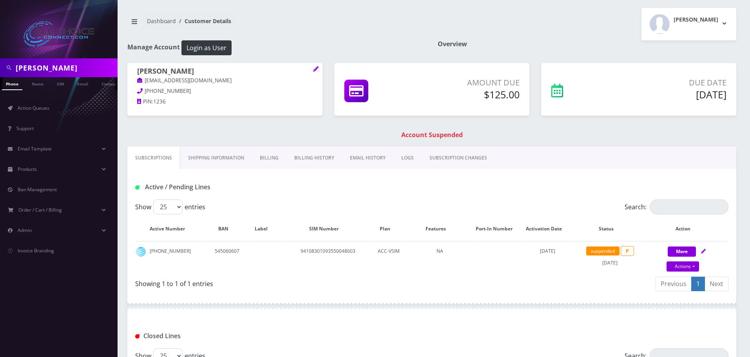
click at [270, 156] on link "Billing" at bounding box center [269, 158] width 34 height 23
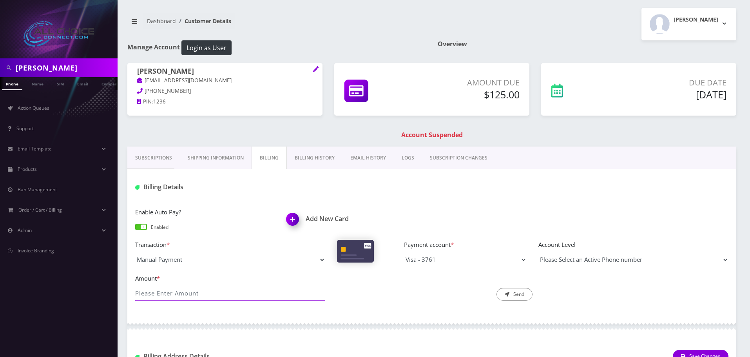
click at [188, 296] on input "Amount *" at bounding box center [230, 293] width 190 height 15
type input "125"
click at [516, 289] on button "Send" at bounding box center [515, 294] width 36 height 13
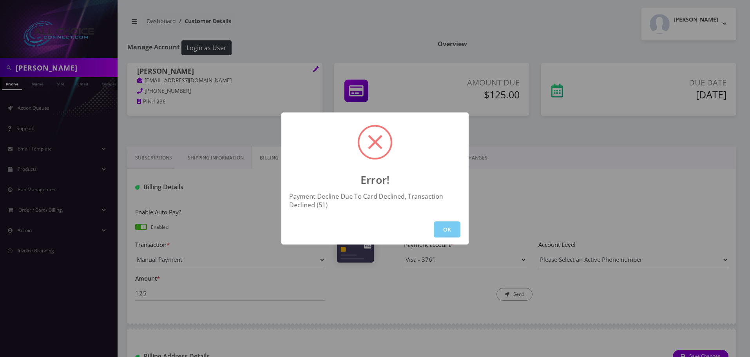
click at [449, 229] on button "OK" at bounding box center [447, 229] width 27 height 16
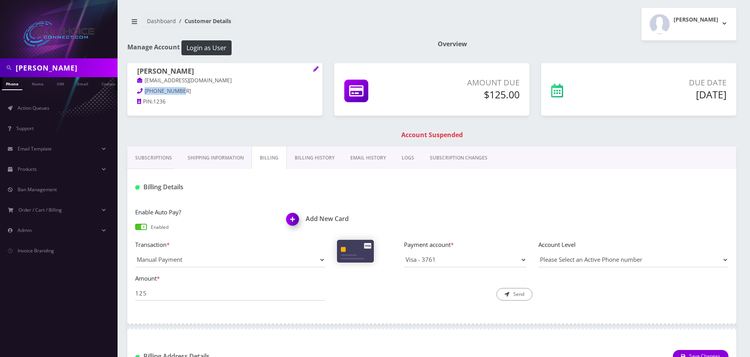
drag, startPoint x: 169, startPoint y: 91, endPoint x: 138, endPoint y: 91, distance: 30.2
click at [138, 91] on p "254-252-1236" at bounding box center [225, 91] width 176 height 9
copy span "254-252-1236"
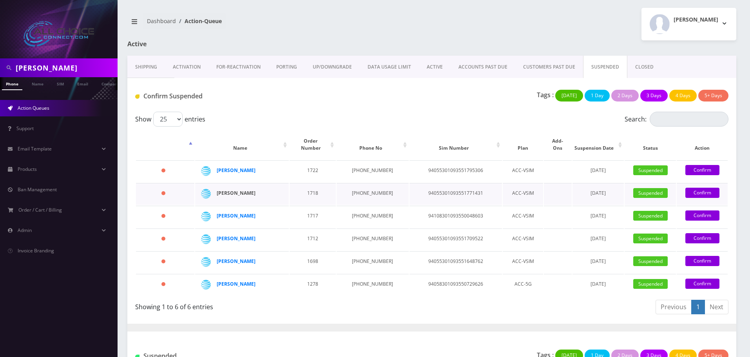
click at [241, 190] on strong "[PERSON_NAME]" at bounding box center [236, 193] width 39 height 7
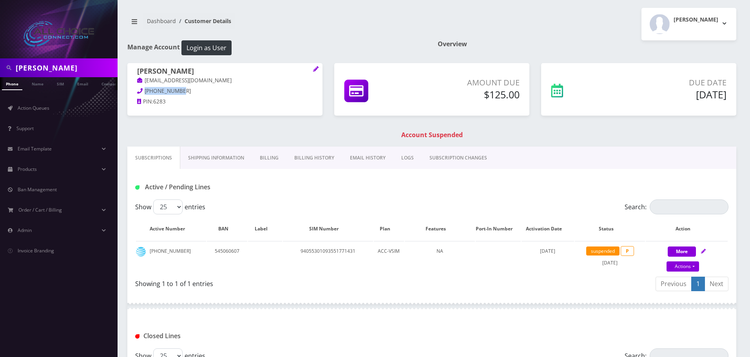
drag, startPoint x: 180, startPoint y: 92, endPoint x: 145, endPoint y: 89, distance: 35.1
click at [145, 89] on p "[PHONE_NUMBER]" at bounding box center [225, 91] width 176 height 9
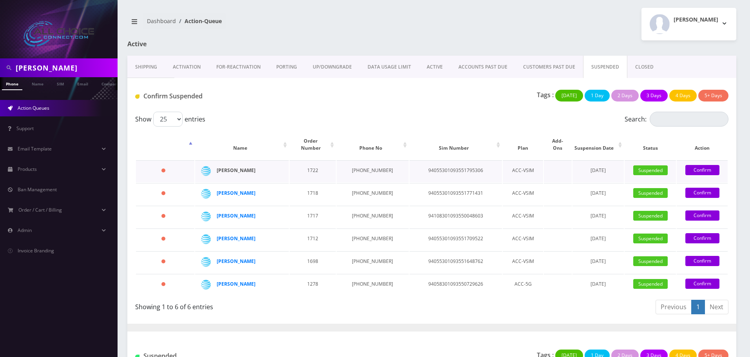
click at [253, 167] on strong "[PERSON_NAME]" at bounding box center [236, 170] width 39 height 7
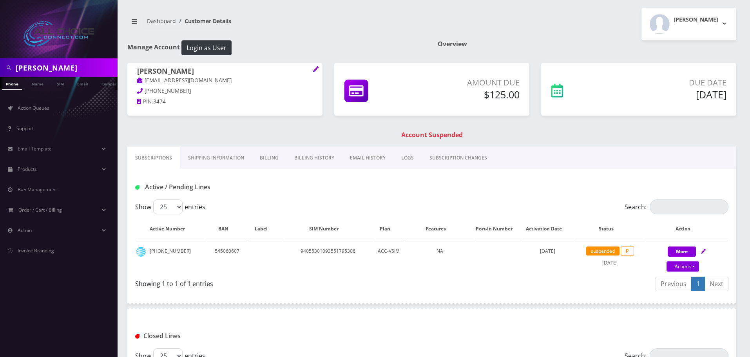
click at [261, 158] on link "Billing" at bounding box center [269, 158] width 34 height 23
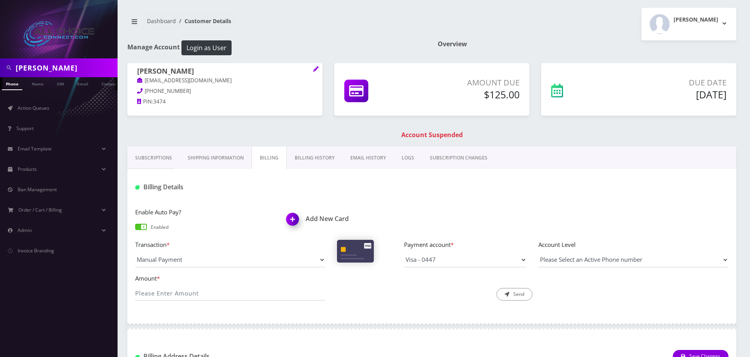
click at [185, 281] on label "Amount *" at bounding box center [230, 278] width 190 height 9
click at [185, 286] on input "Amount *" at bounding box center [230, 293] width 190 height 15
click at [186, 290] on input "Amount *" at bounding box center [230, 293] width 190 height 15
type input "125"
click at [520, 290] on button "Send" at bounding box center [515, 294] width 36 height 13
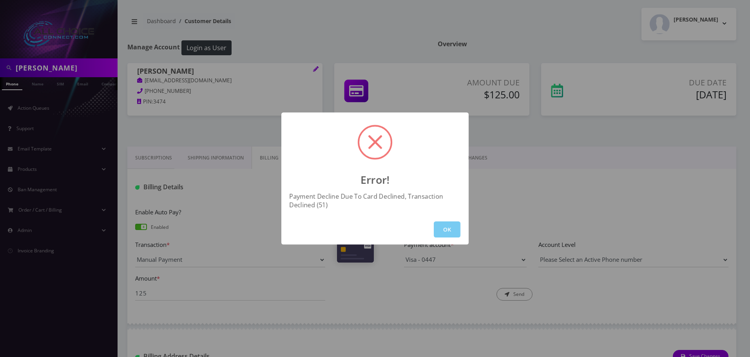
click at [451, 226] on button "OK" at bounding box center [447, 229] width 27 height 16
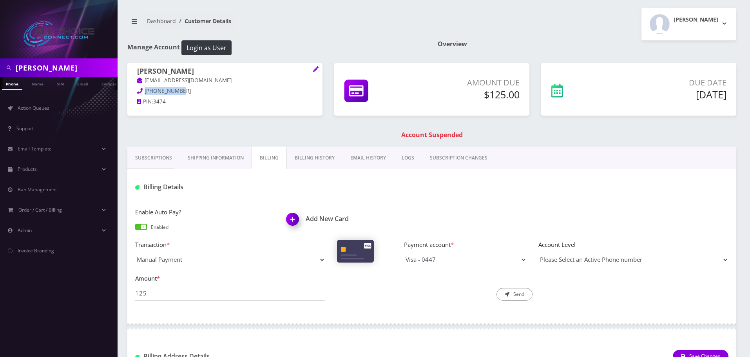
drag, startPoint x: 179, startPoint y: 90, endPoint x: 145, endPoint y: 92, distance: 33.8
click at [145, 92] on p "812-236-3474" at bounding box center [225, 91] width 176 height 9
copy span "812-236-3474"
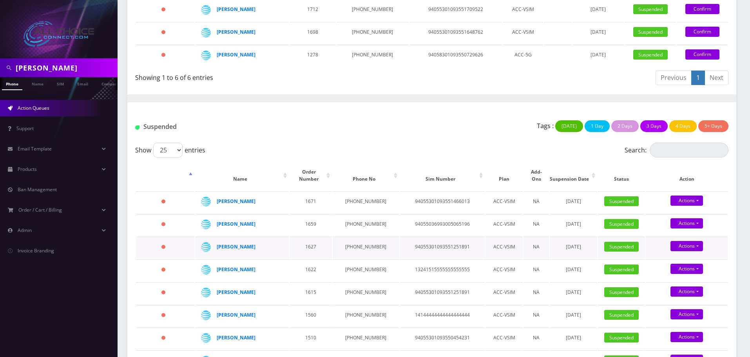
scroll to position [282, 0]
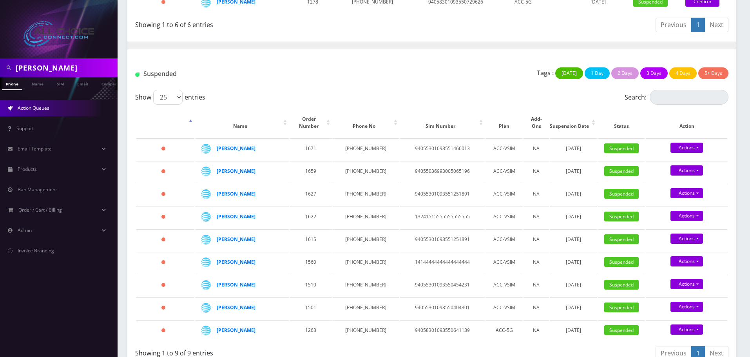
click at [33, 69] on input "Ogle" at bounding box center [66, 67] width 100 height 15
type input "[PERSON_NAME]"
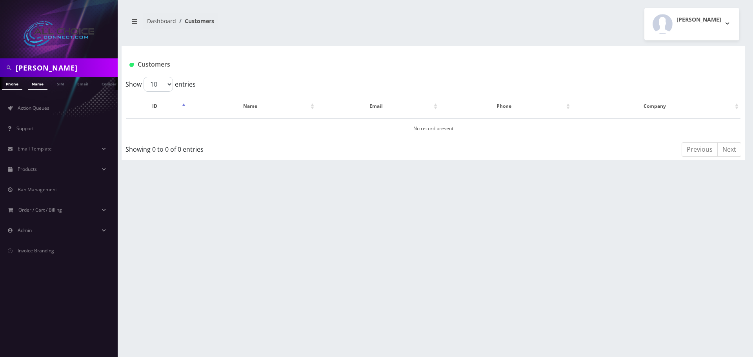
click at [41, 85] on link "Name" at bounding box center [38, 83] width 20 height 13
click at [246, 127] on link "[PERSON_NAME]" at bounding box center [248, 128] width 37 height 7
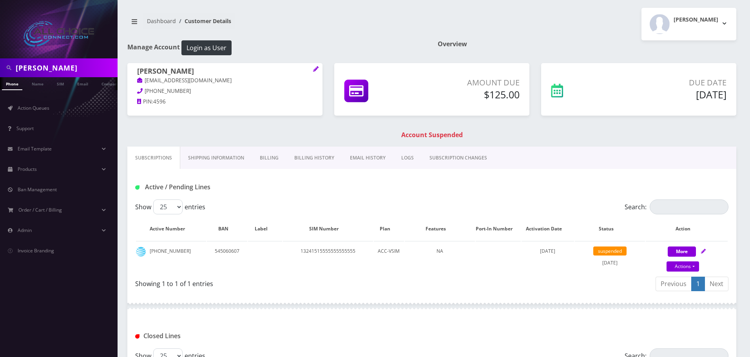
click at [265, 160] on link "Billing" at bounding box center [269, 158] width 34 height 23
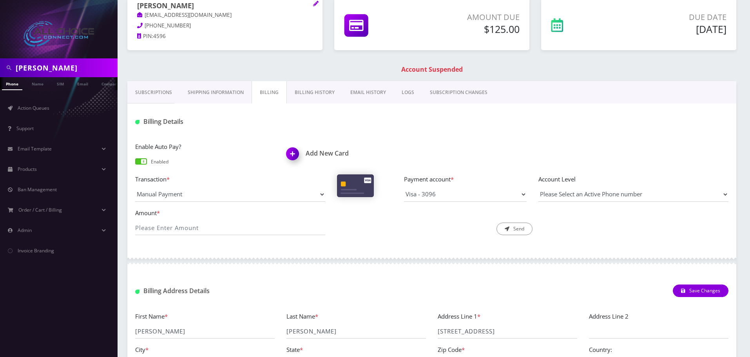
scroll to position [62, 0]
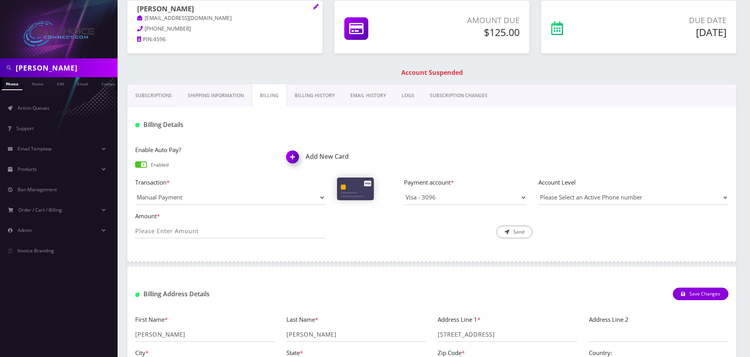
click at [316, 92] on link "Billing History" at bounding box center [315, 95] width 56 height 23
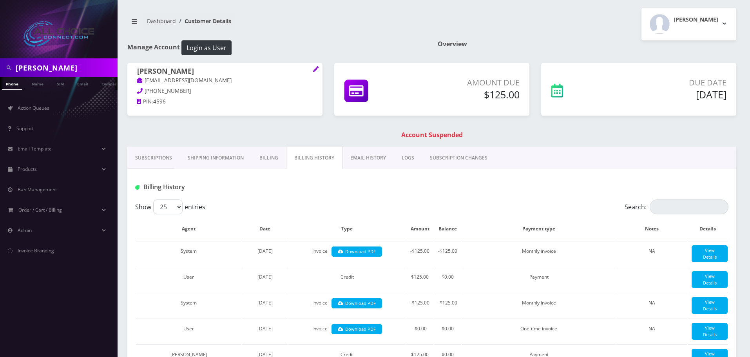
click at [278, 158] on link "Billing" at bounding box center [269, 158] width 34 height 23
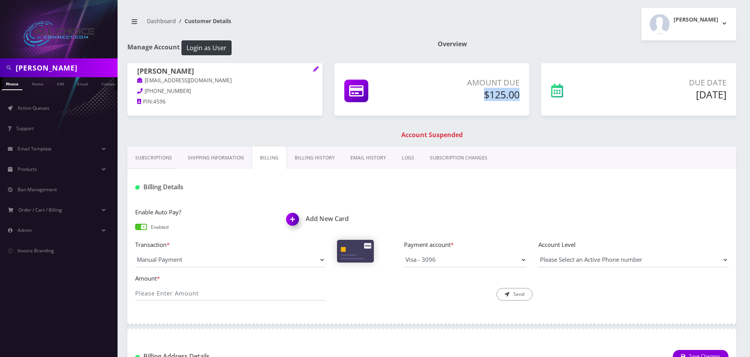
drag, startPoint x: 522, startPoint y: 94, endPoint x: 481, endPoint y: 96, distance: 41.6
click at [481, 96] on div "Amount Due $125.00" at bounding box center [470, 90] width 109 height 27
click at [487, 100] on h5 "$125.00" at bounding box center [471, 95] width 98 height 12
click at [427, 131] on h1 "Account Suspended" at bounding box center [431, 134] width 605 height 7
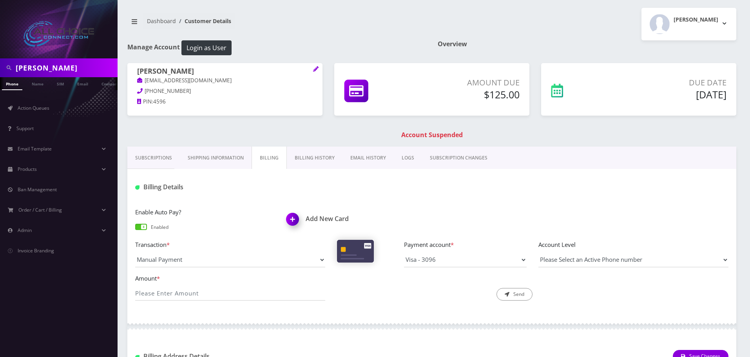
click at [469, 136] on h1 "Account Suspended" at bounding box center [431, 134] width 605 height 7
click at [426, 132] on h1 "Account Suspended" at bounding box center [431, 134] width 605 height 7
drag, startPoint x: 330, startPoint y: 72, endPoint x: 284, endPoint y: 94, distance: 51.2
click at [295, 94] on div "Jenna Hinton lilndngirl94@gmail.com 405-898-4596 PIN: 4596 Amount Due $125.00" at bounding box center [431, 104] width 621 height 83
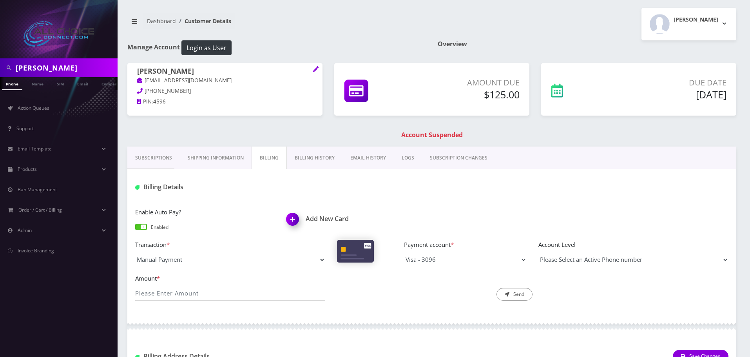
click at [35, 67] on input "hinton" at bounding box center [66, 67] width 100 height 15
type input "[PERSON_NAME]"
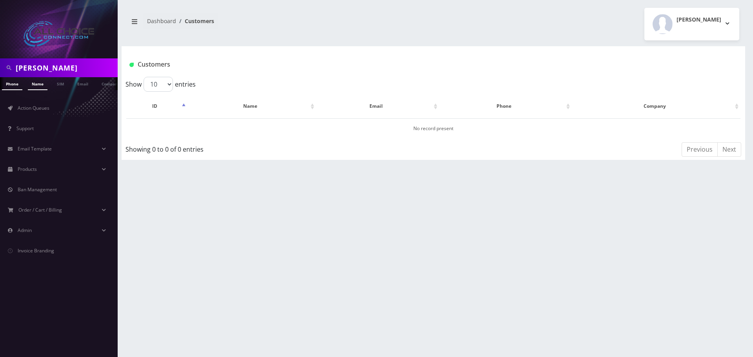
click at [38, 84] on link "Name" at bounding box center [38, 83] width 20 height 13
click at [249, 127] on link "[PERSON_NAME]" at bounding box center [253, 128] width 37 height 7
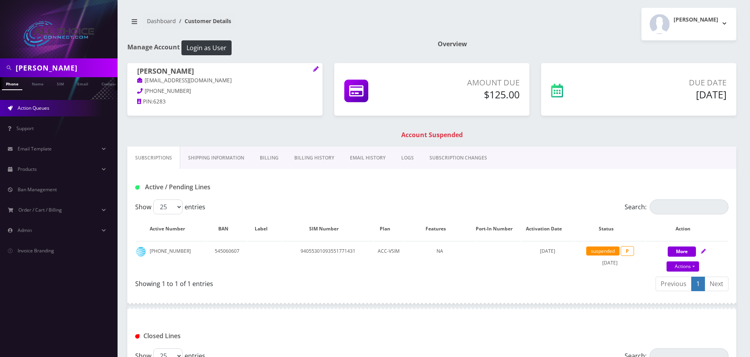
click at [42, 114] on link "Action Queues" at bounding box center [59, 108] width 118 height 16
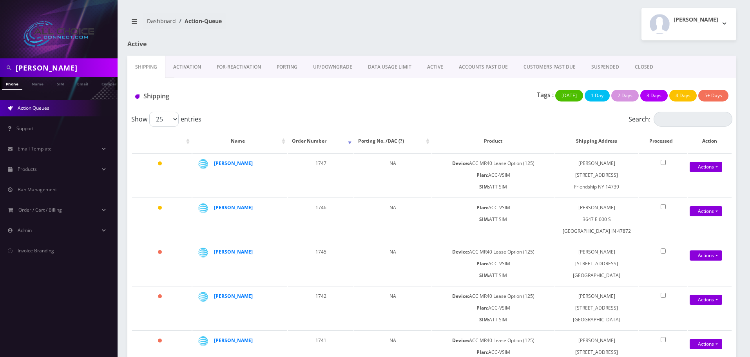
click at [441, 67] on link "ACTIVE" at bounding box center [435, 67] width 32 height 23
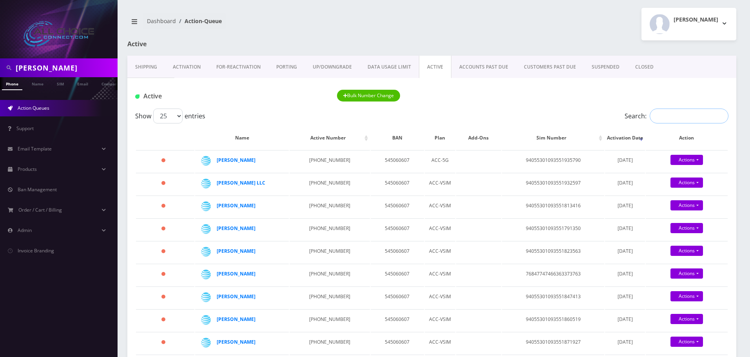
click at [664, 114] on input "Search:" at bounding box center [689, 116] width 79 height 15
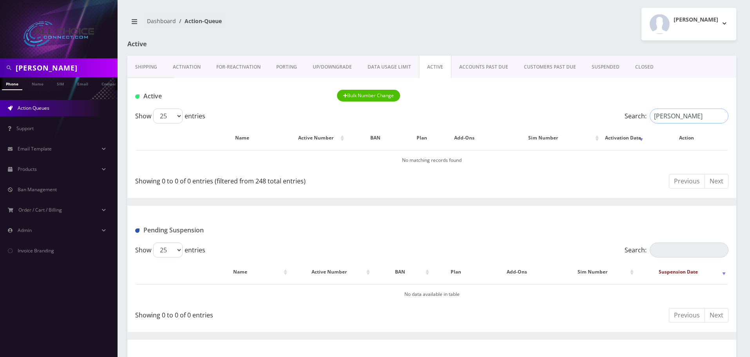
type input "[PERSON_NAME]"
click at [600, 66] on link "SUSPENDED" at bounding box center [606, 67] width 44 height 23
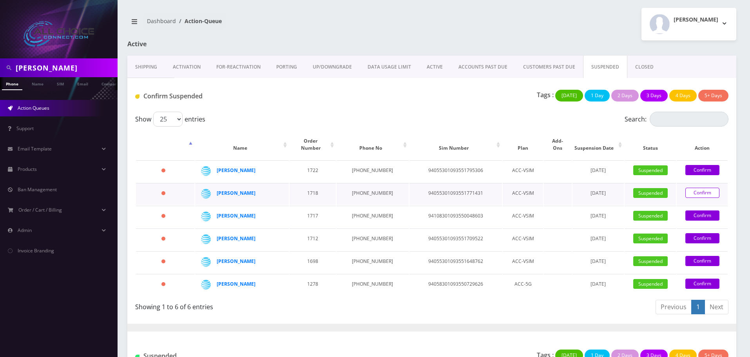
click at [698, 188] on link "Confirm" at bounding box center [702, 193] width 34 height 10
click at [693, 188] on link "Confirm" at bounding box center [702, 193] width 34 height 10
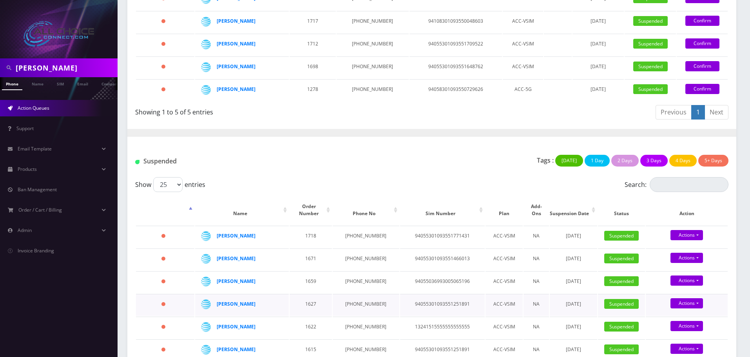
scroll to position [196, 0]
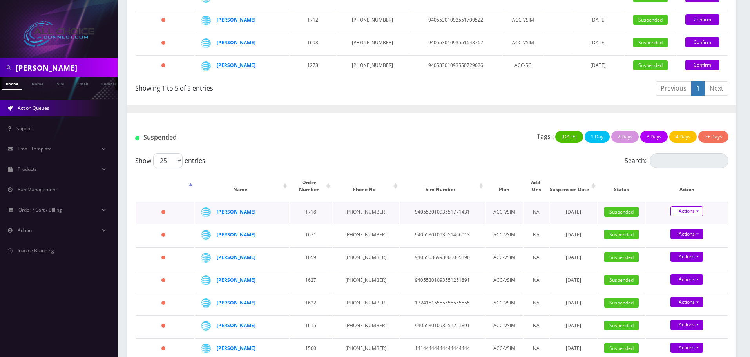
click at [684, 206] on link "Actions" at bounding box center [687, 211] width 33 height 10
click at [673, 232] on link "Close" at bounding box center [694, 238] width 82 height 12
type input "08/13/2025"
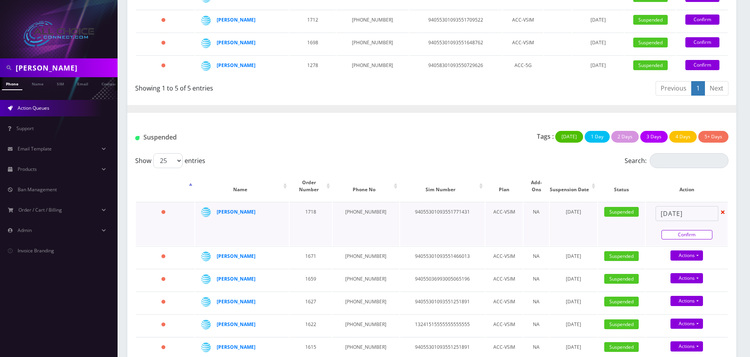
click at [689, 230] on link "Confirm" at bounding box center [687, 234] width 51 height 9
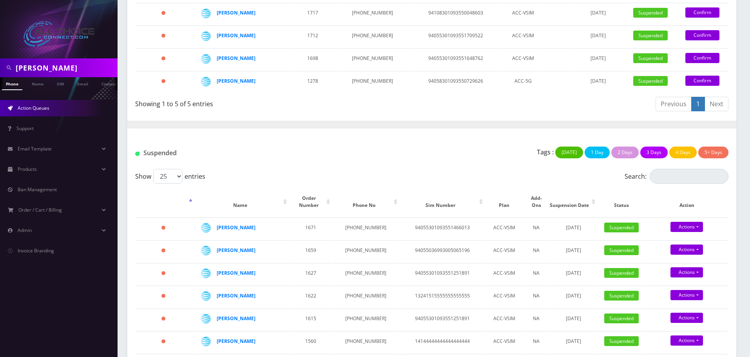
scroll to position [0, 0]
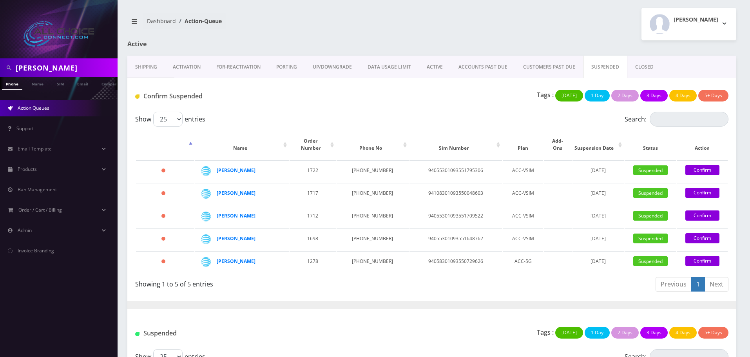
click at [642, 67] on link "CLOSED" at bounding box center [644, 67] width 34 height 23
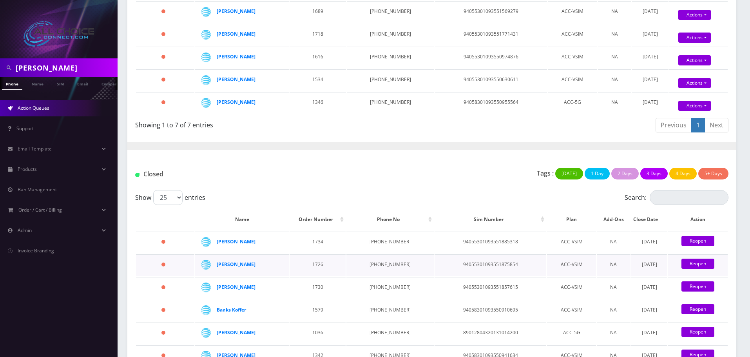
scroll to position [118, 0]
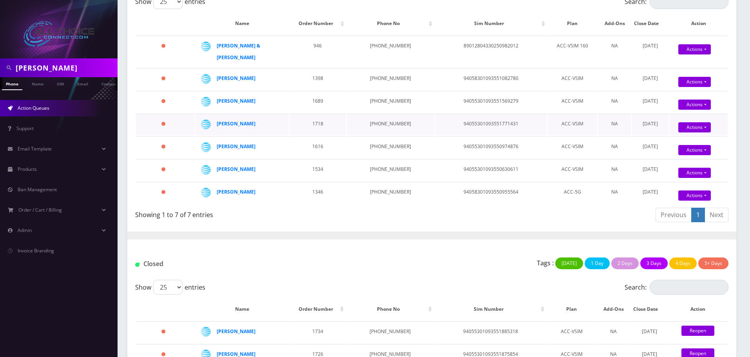
click at [682, 122] on div "Actions Confirm Reopen" at bounding box center [695, 128] width 58 height 12
click at [684, 87] on link "Actions" at bounding box center [694, 82] width 33 height 10
click at [682, 136] on link "Confirm" at bounding box center [707, 140] width 63 height 9
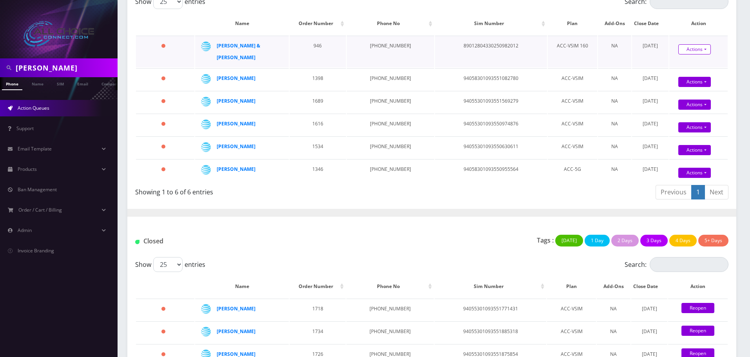
click at [702, 48] on link "Actions" at bounding box center [694, 49] width 33 height 10
drag, startPoint x: 687, startPoint y: 60, endPoint x: 685, endPoint y: 66, distance: 6.8
click at [687, 60] on link "Confirm" at bounding box center [707, 62] width 63 height 9
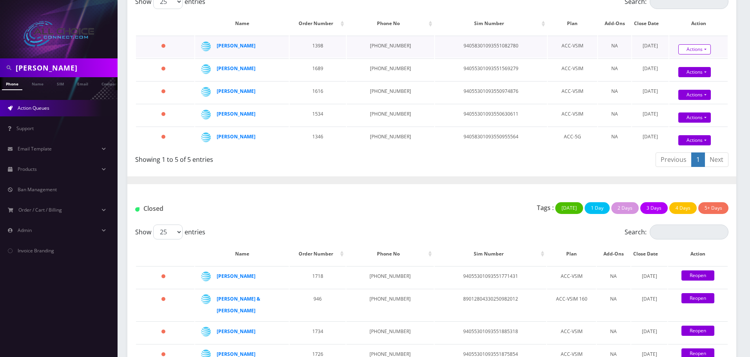
click at [693, 48] on link "Actions" at bounding box center [694, 49] width 33 height 10
click at [685, 58] on link "Confirm" at bounding box center [707, 63] width 63 height 10
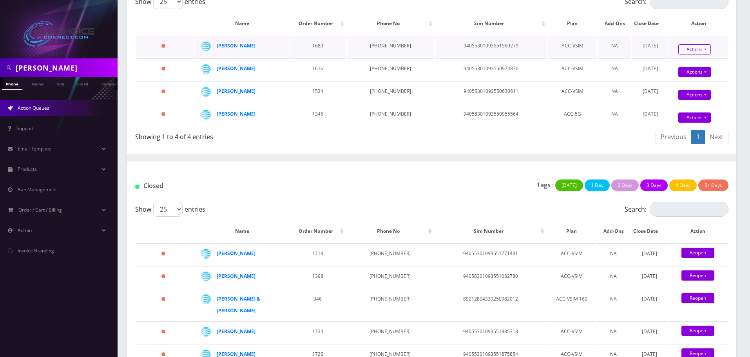
click at [689, 54] on link "Actions" at bounding box center [694, 49] width 33 height 10
click at [686, 60] on link "Confirm" at bounding box center [707, 63] width 63 height 10
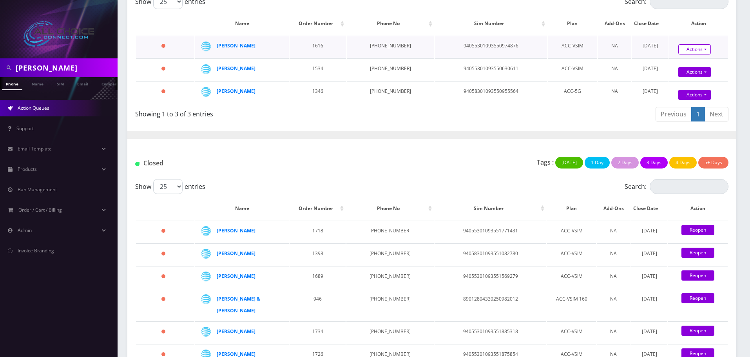
click at [689, 47] on link "Actions" at bounding box center [694, 49] width 33 height 10
click at [685, 58] on link "Confirm" at bounding box center [707, 63] width 63 height 10
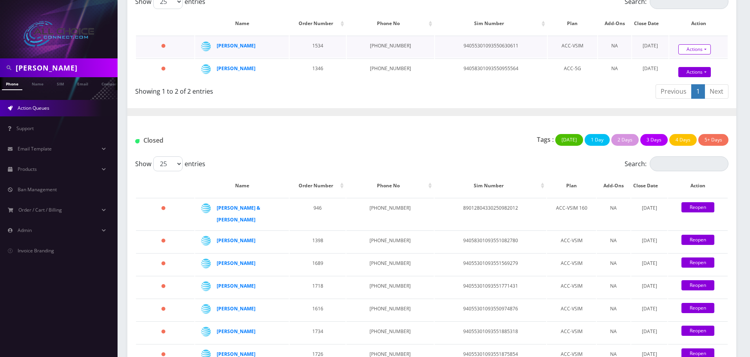
click at [689, 53] on link "Actions" at bounding box center [694, 49] width 33 height 10
click at [683, 63] on link "Confirm" at bounding box center [707, 63] width 63 height 10
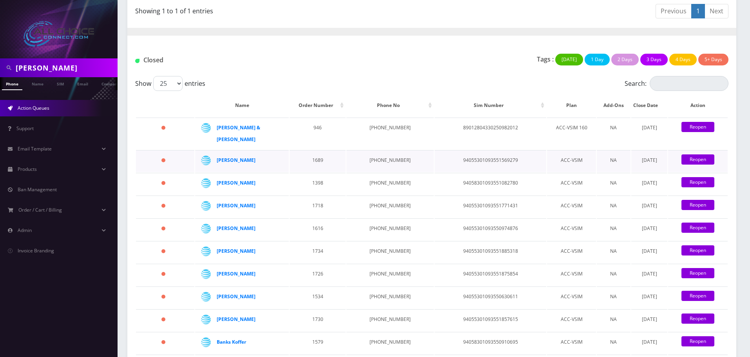
scroll to position [196, 0]
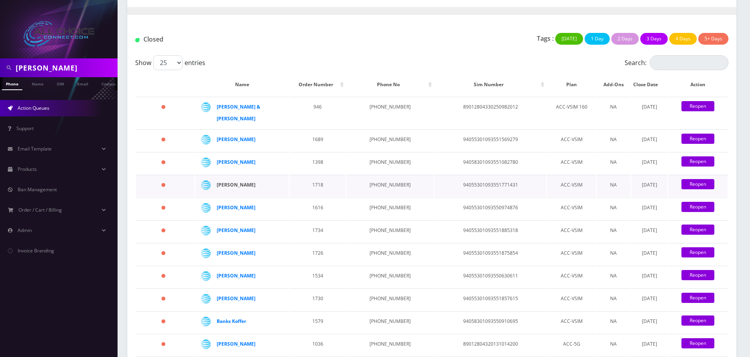
drag, startPoint x: 256, startPoint y: 176, endPoint x: 218, endPoint y: 175, distance: 38.0
click at [218, 179] on div "[PERSON_NAME]" at bounding box center [247, 185] width 60 height 12
copy strong "[PERSON_NAME]"
